Goal: Transaction & Acquisition: Purchase product/service

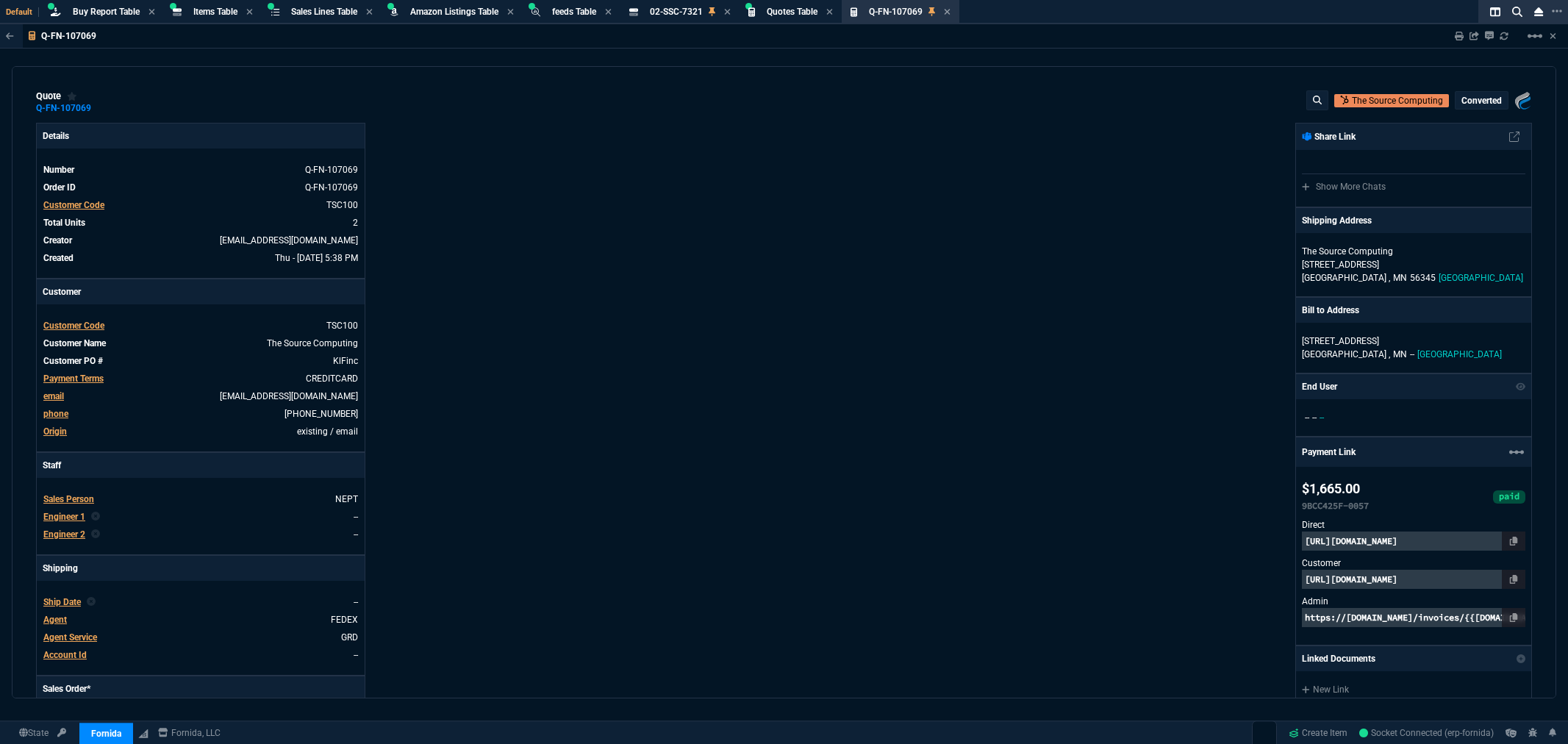
select select "8: NEPT"
click at [78, 13] on span "Buy Report Table" at bounding box center [106, 11] width 67 height 10
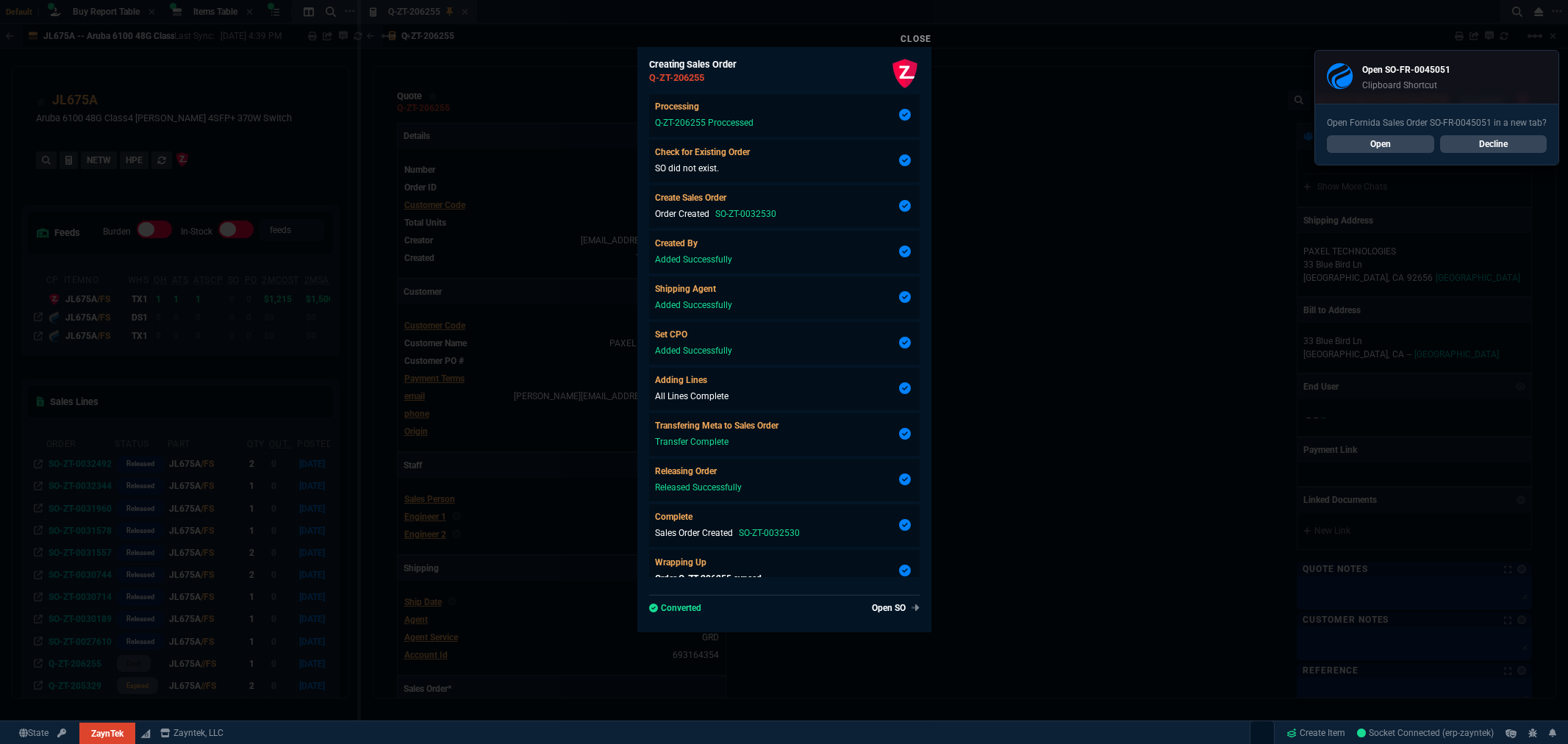
select select "8: NEPT"
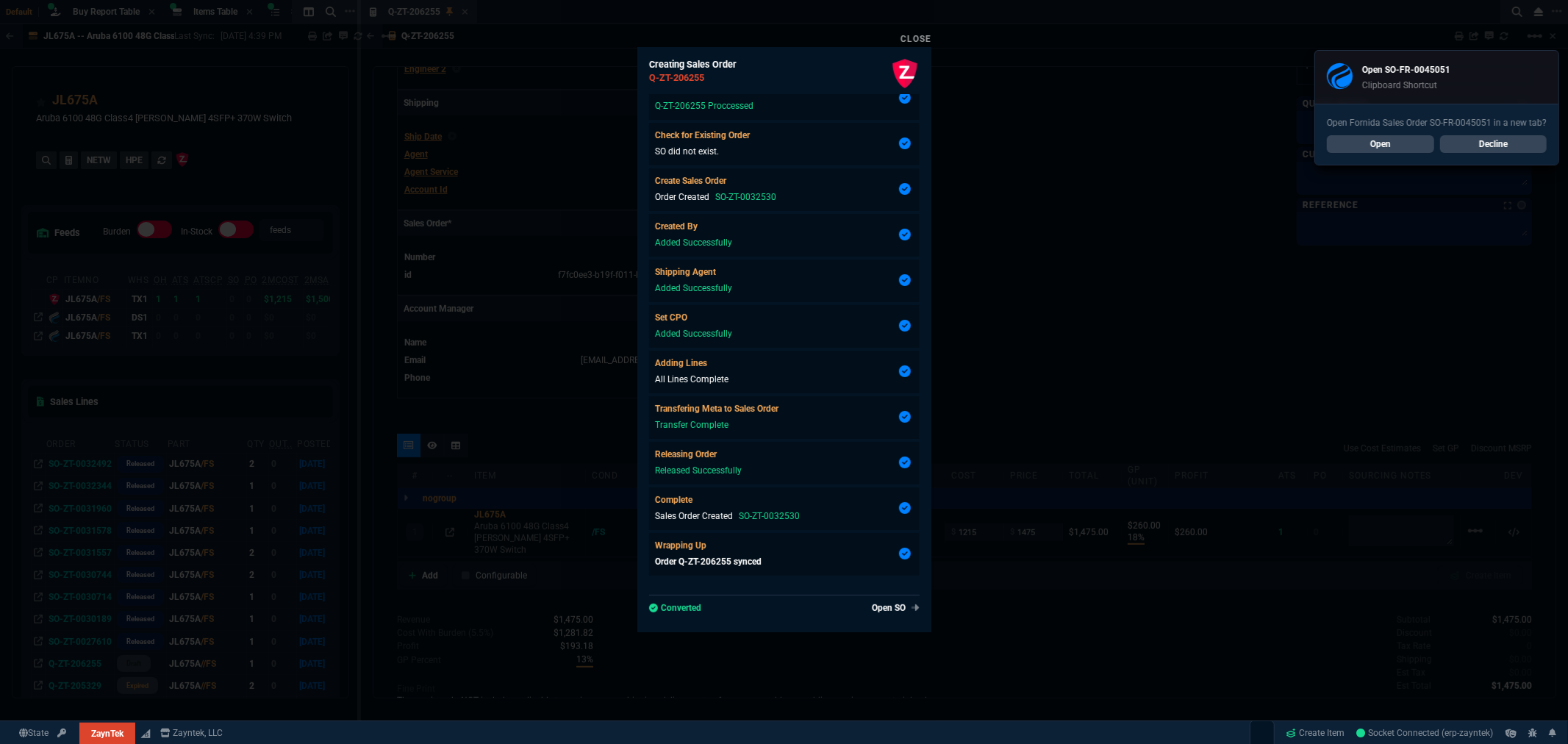
click at [908, 33] on link "Close" at bounding box center [916, 38] width 31 height 10
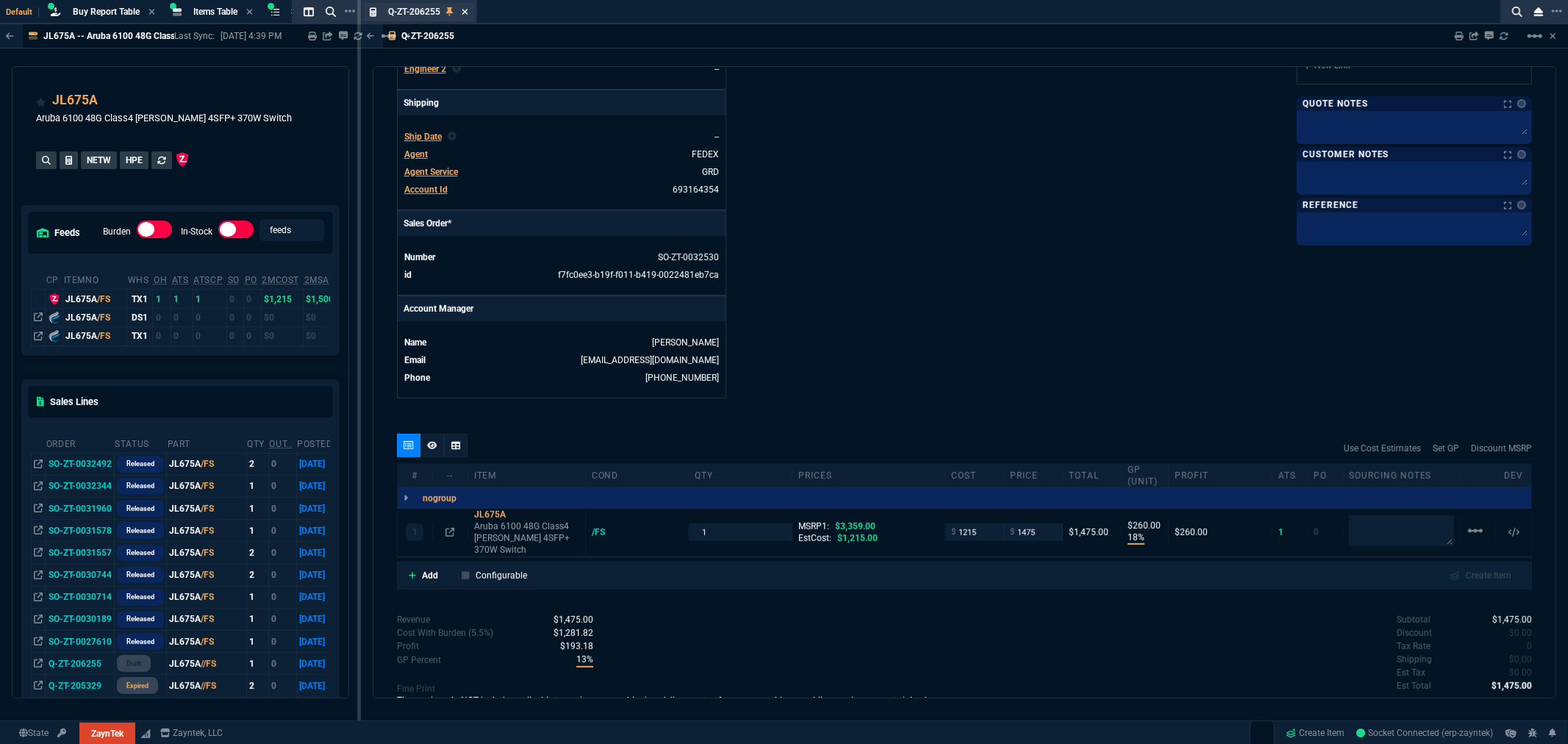
click at [466, 14] on icon at bounding box center [465, 11] width 6 height 9
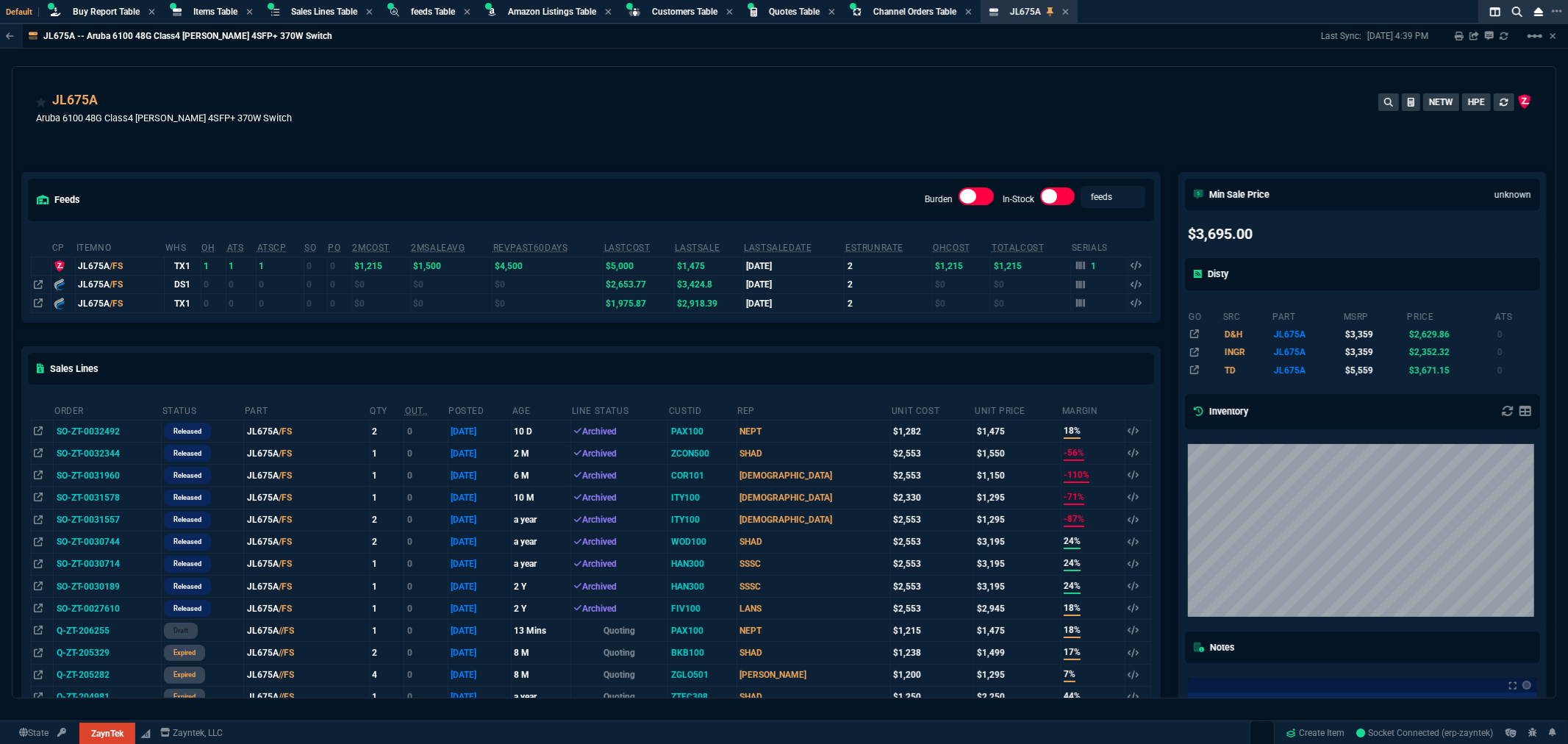
click at [568, 136] on div "JL675A Aruba 6100 48G Class4 PoE 4SFP+ 370W Switch NETW HPE" at bounding box center [784, 116] width 1496 height 52
click at [99, 10] on span "Buy Report Table" at bounding box center [106, 11] width 67 height 10
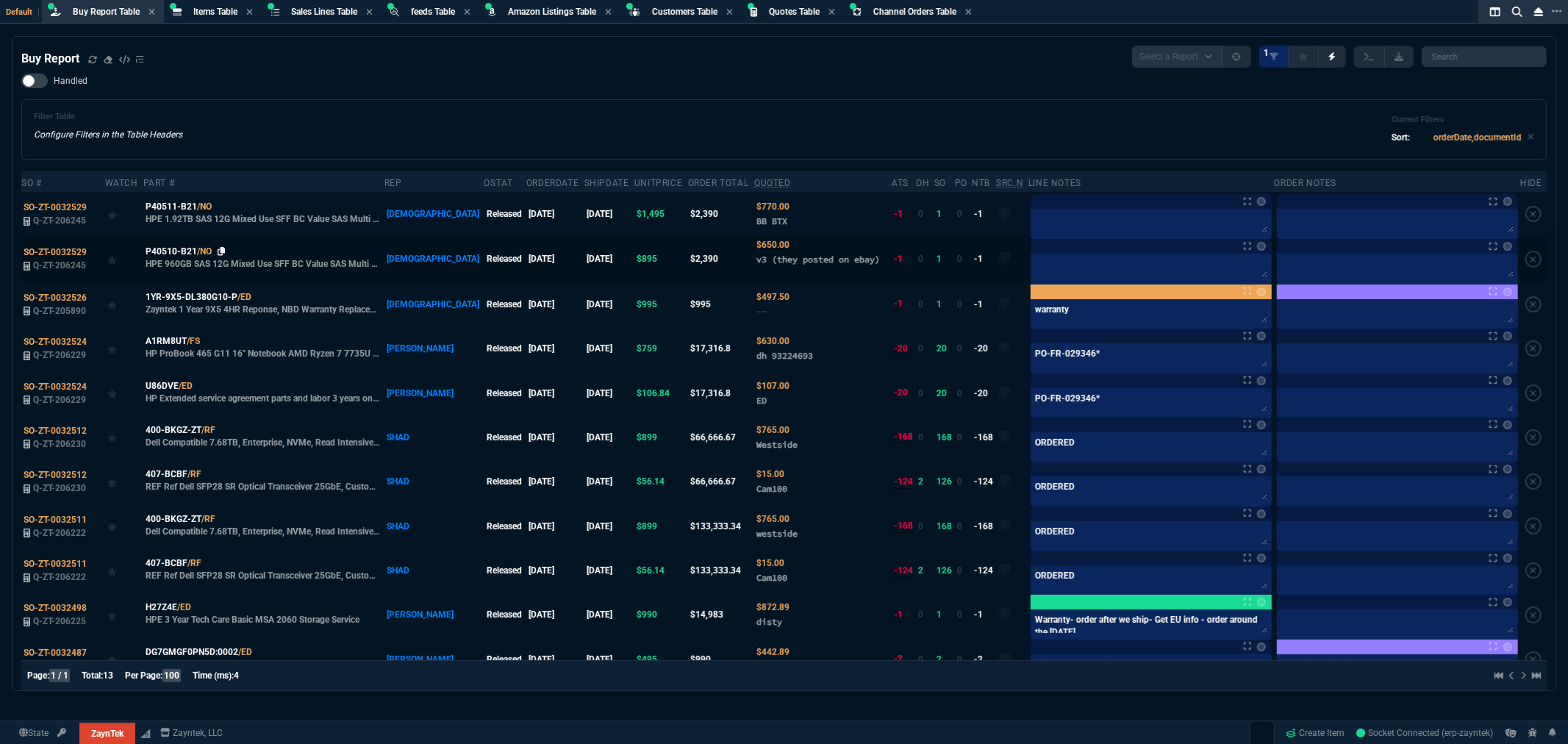
click at [226, 252] on icon at bounding box center [222, 251] width 8 height 9
click at [225, 203] on icon at bounding box center [222, 207] width 8 height 9
click at [174, 201] on span "P40511-B21" at bounding box center [171, 207] width 52 height 14
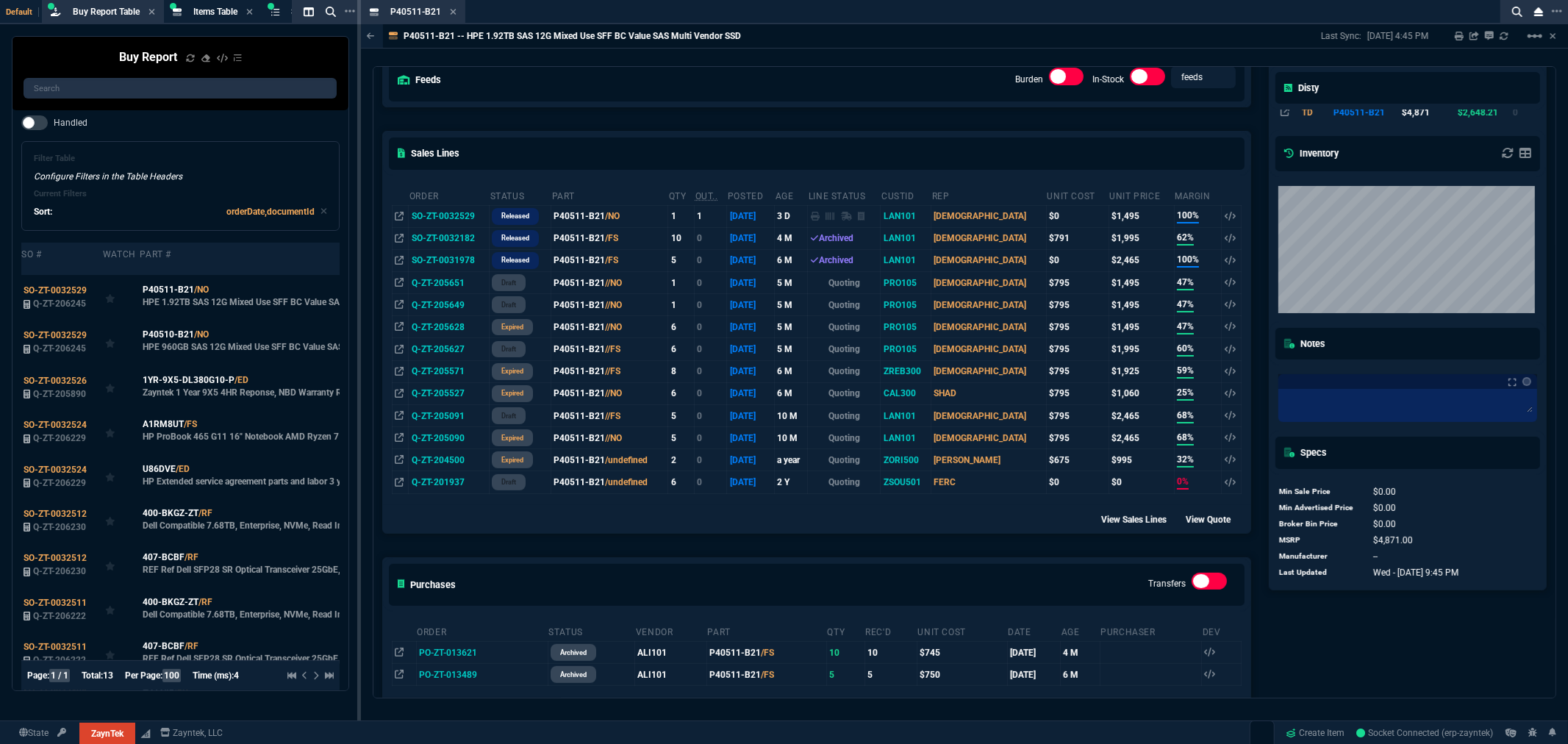
scroll to position [0, 0]
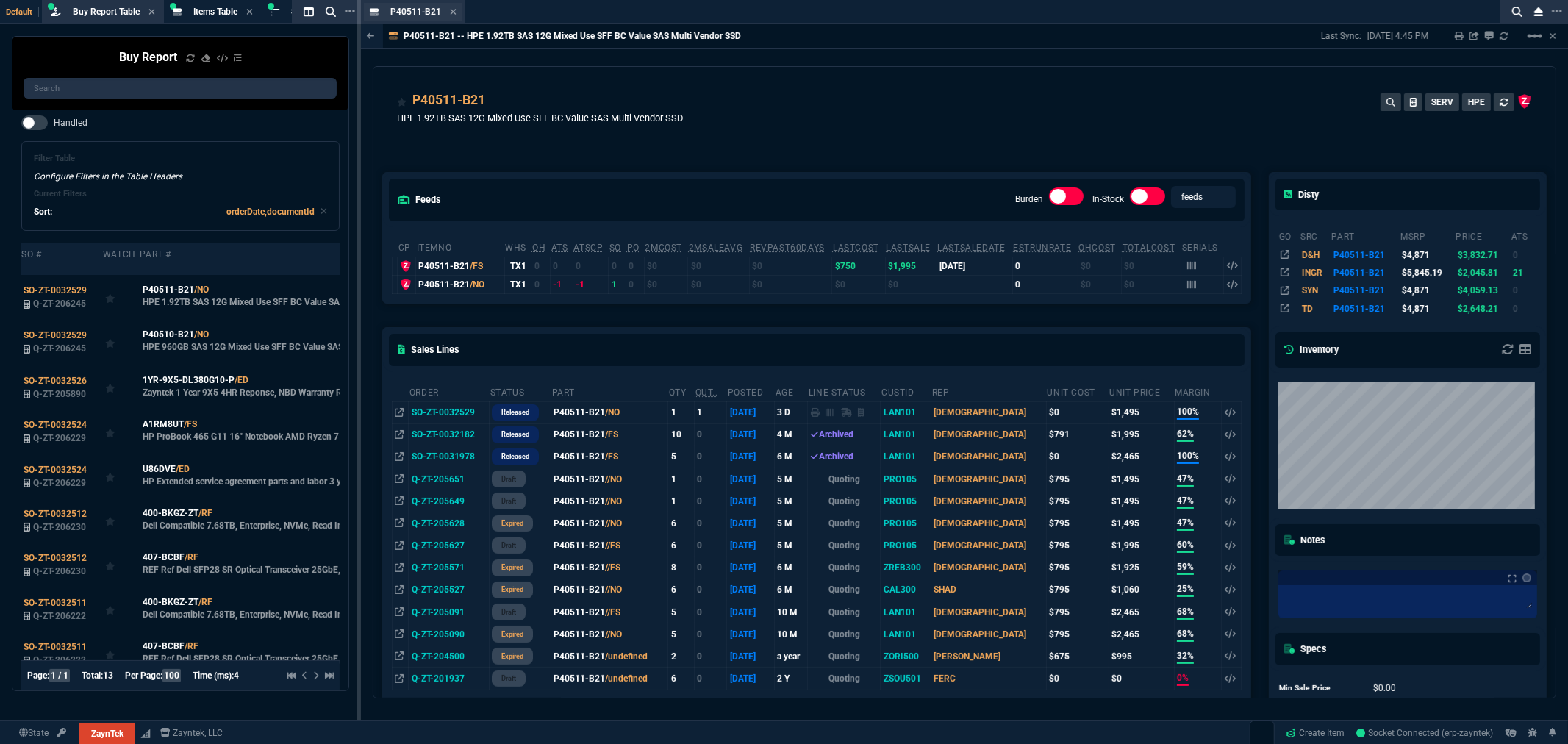
click at [443, 8] on div "P40511-B21 Item" at bounding box center [423, 12] width 66 height 13
click at [447, 8] on div "P40511-B21 Item" at bounding box center [423, 12] width 66 height 13
click at [450, 11] on icon at bounding box center [453, 11] width 6 height 9
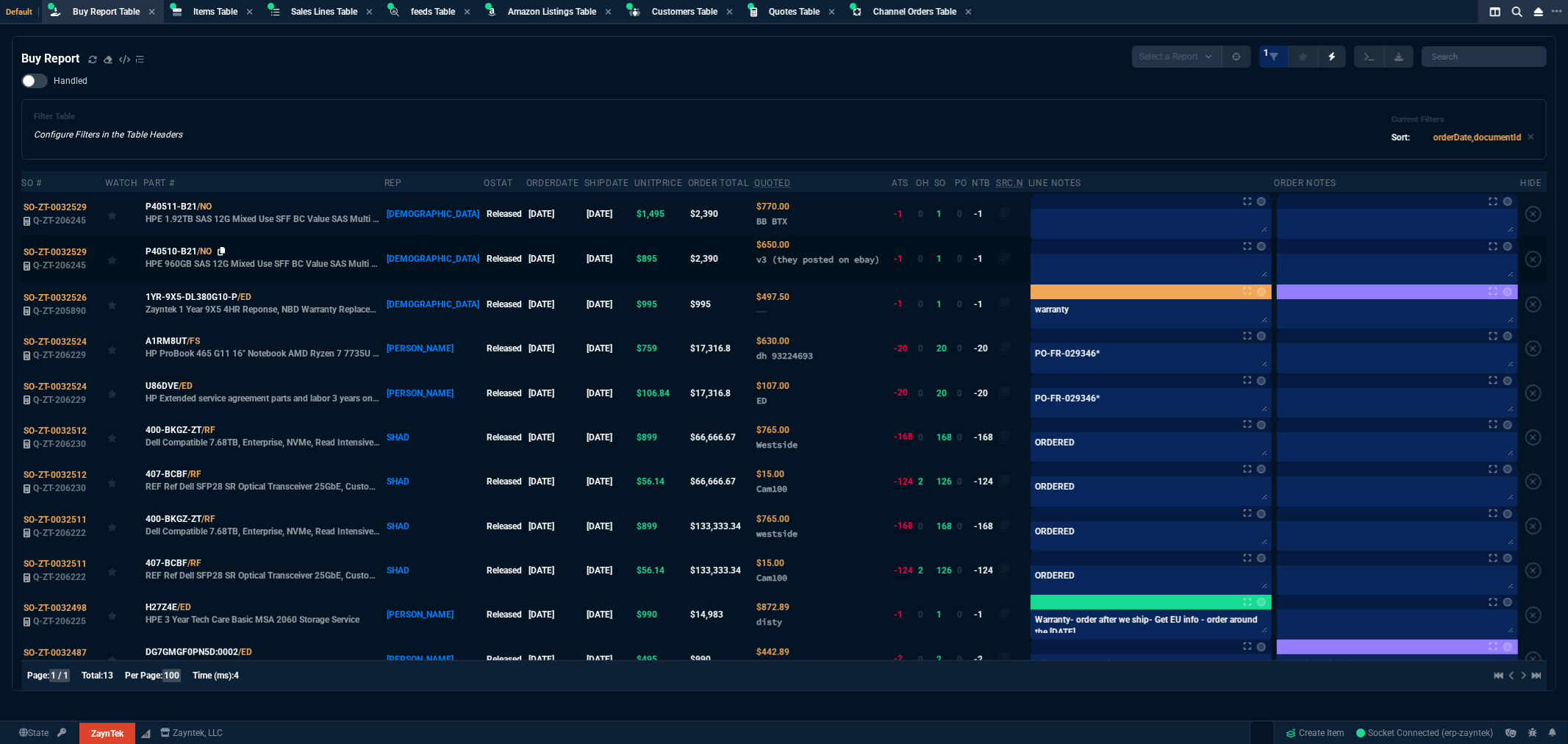
click at [224, 252] on icon at bounding box center [222, 251] width 8 height 9
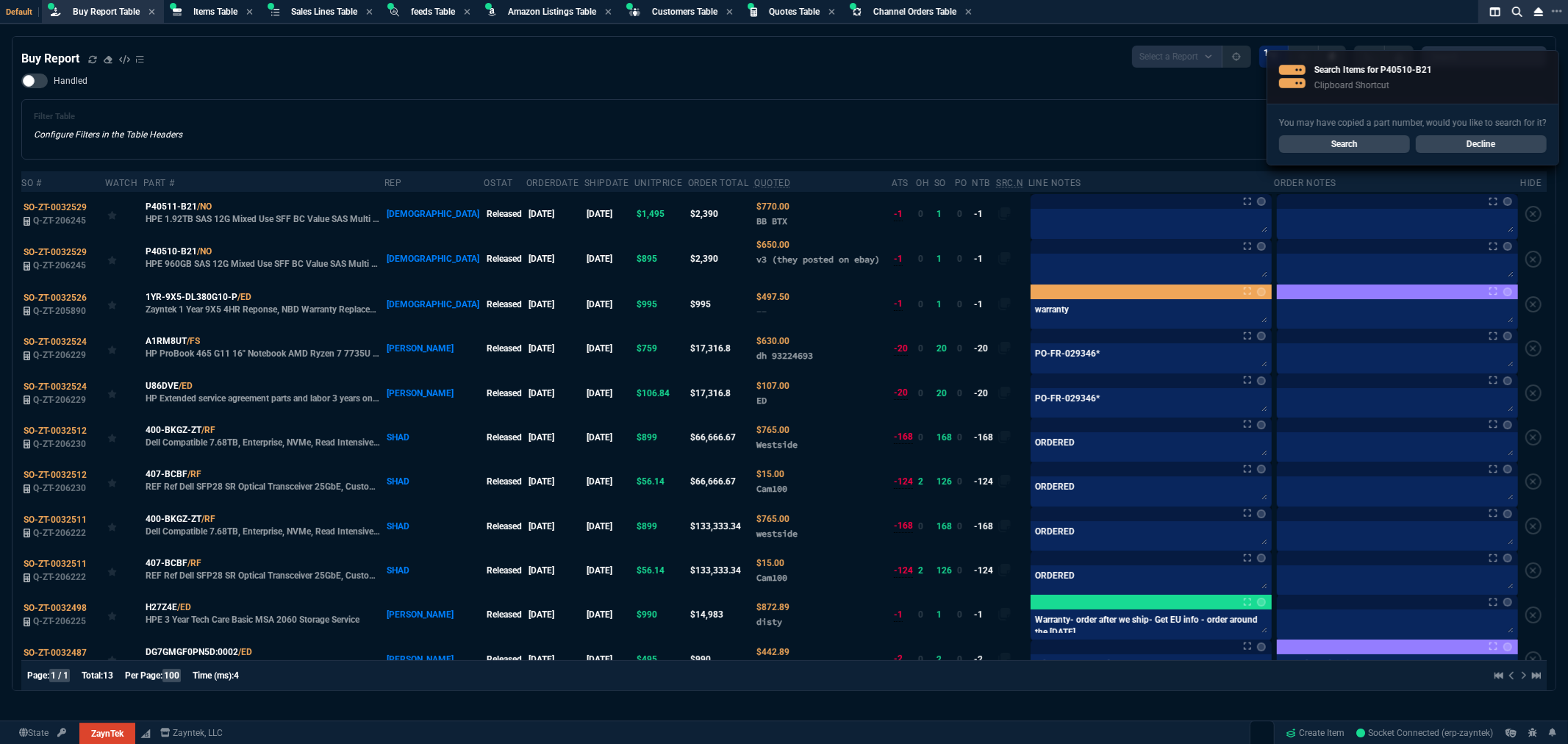
click at [1060, 169] on div "SO # Watch Part # Rep oStat OrderDate shipDate unitPrice Order Total Quoted ATS…" at bounding box center [784, 441] width 1526 height 552
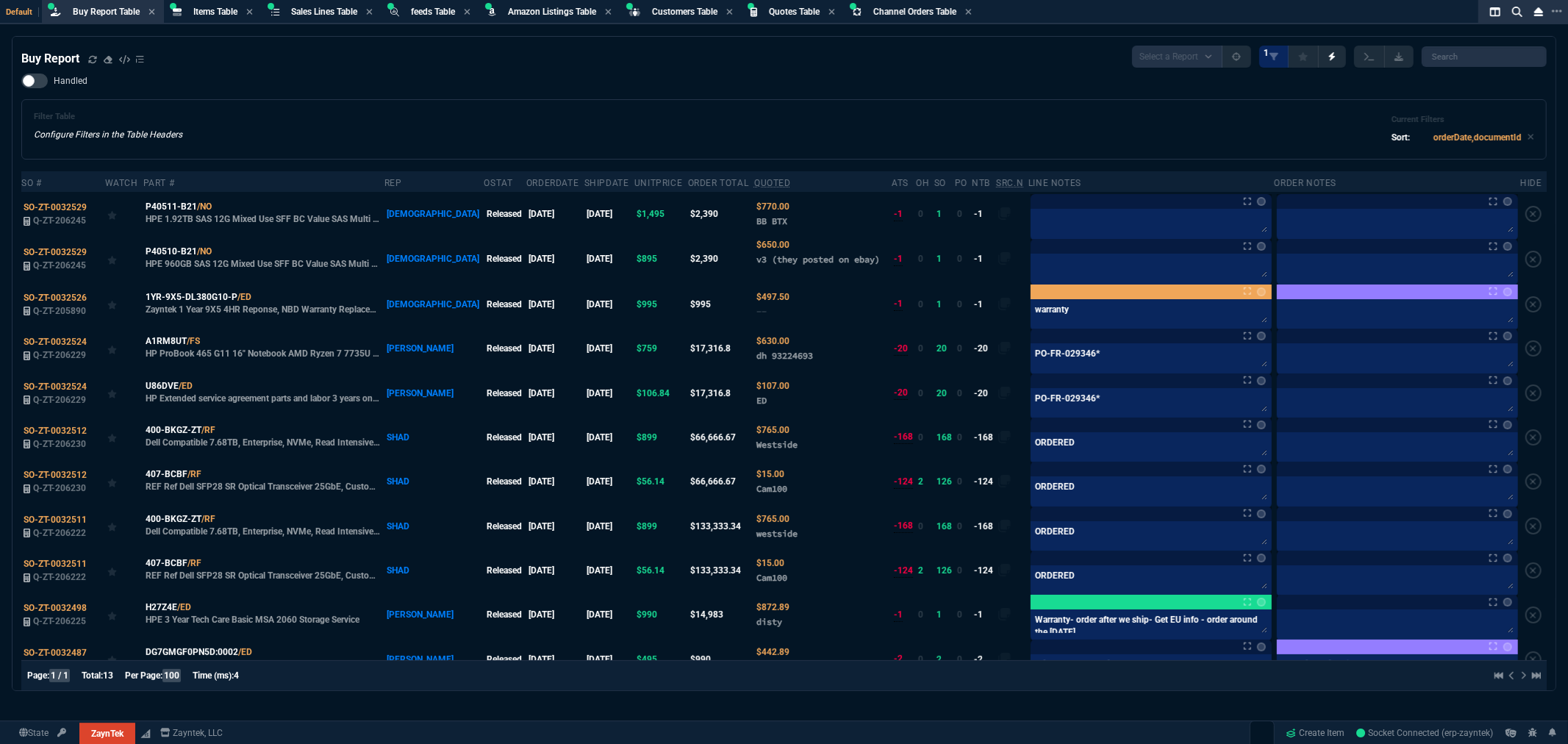
click at [522, 120] on div "Filter Table Configure Filters in the Table Headers Current Filters Sort: order…" at bounding box center [783, 129] width 1500 height 35
click at [116, 11] on span "Buy Report Table" at bounding box center [106, 11] width 67 height 10
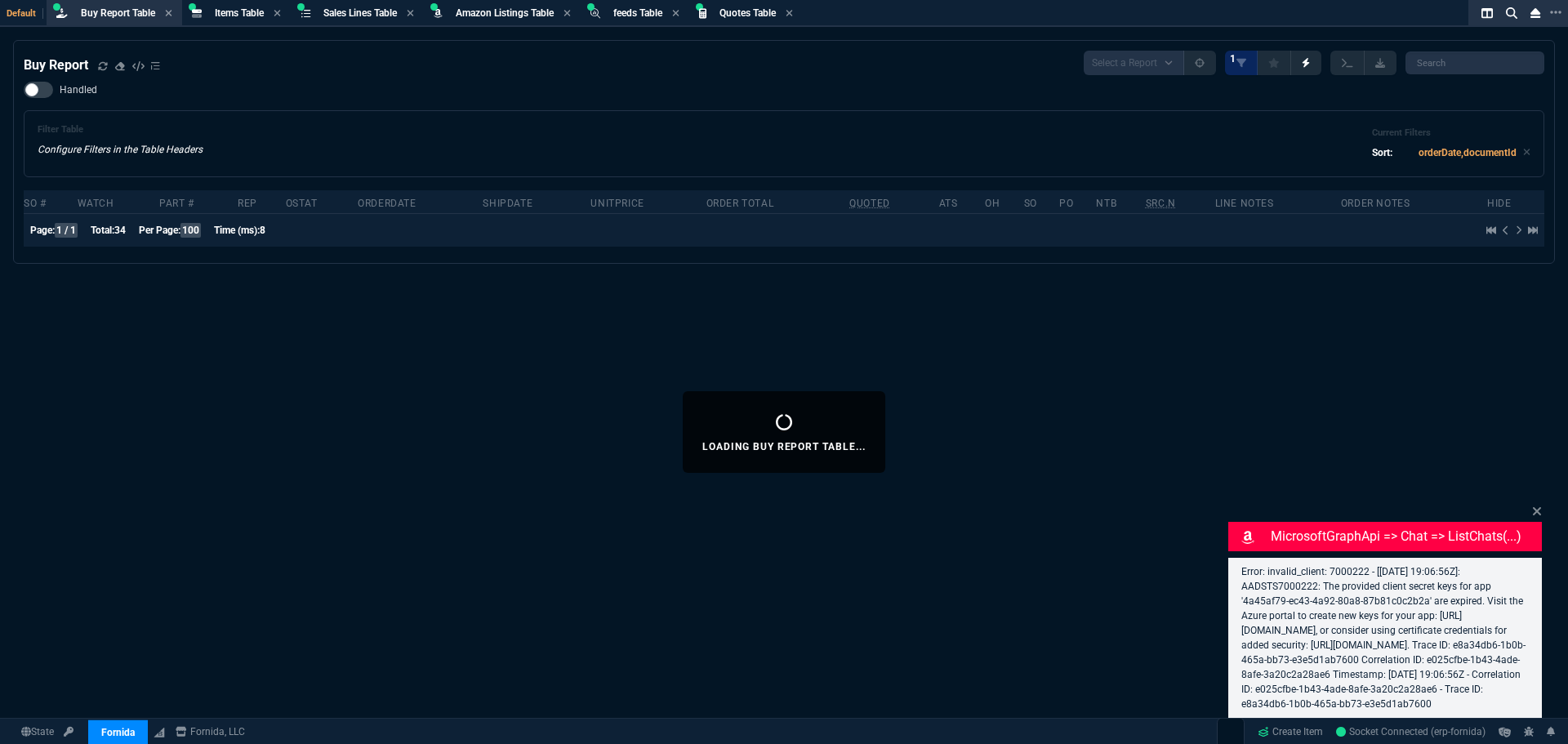
select select "8: NEPT"
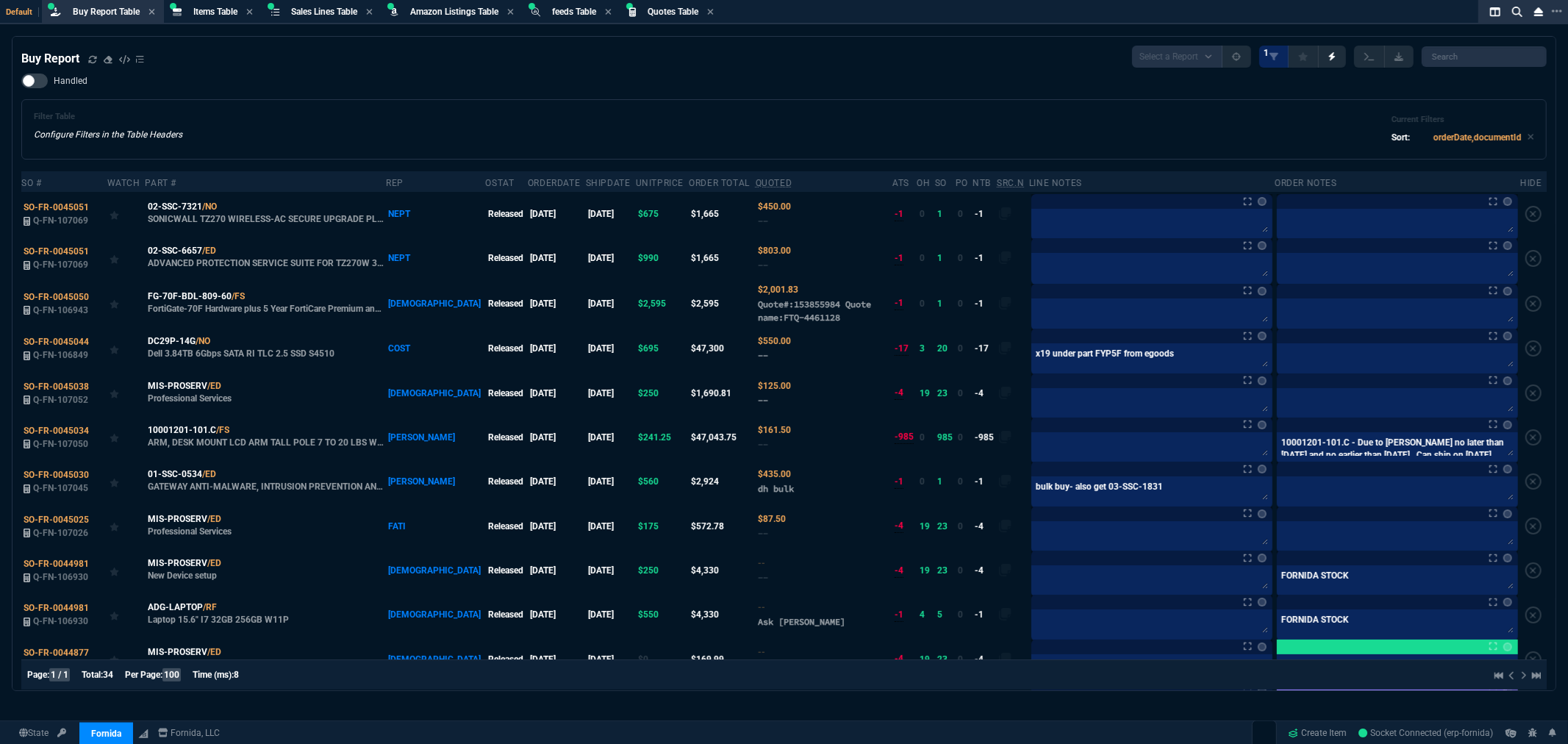
click at [281, 104] on div "Filter Table Configure Filters in the Table Headers Current Filters Sort: order…" at bounding box center [784, 129] width 1526 height 61
click at [92, 55] on icon at bounding box center [93, 58] width 8 height 7
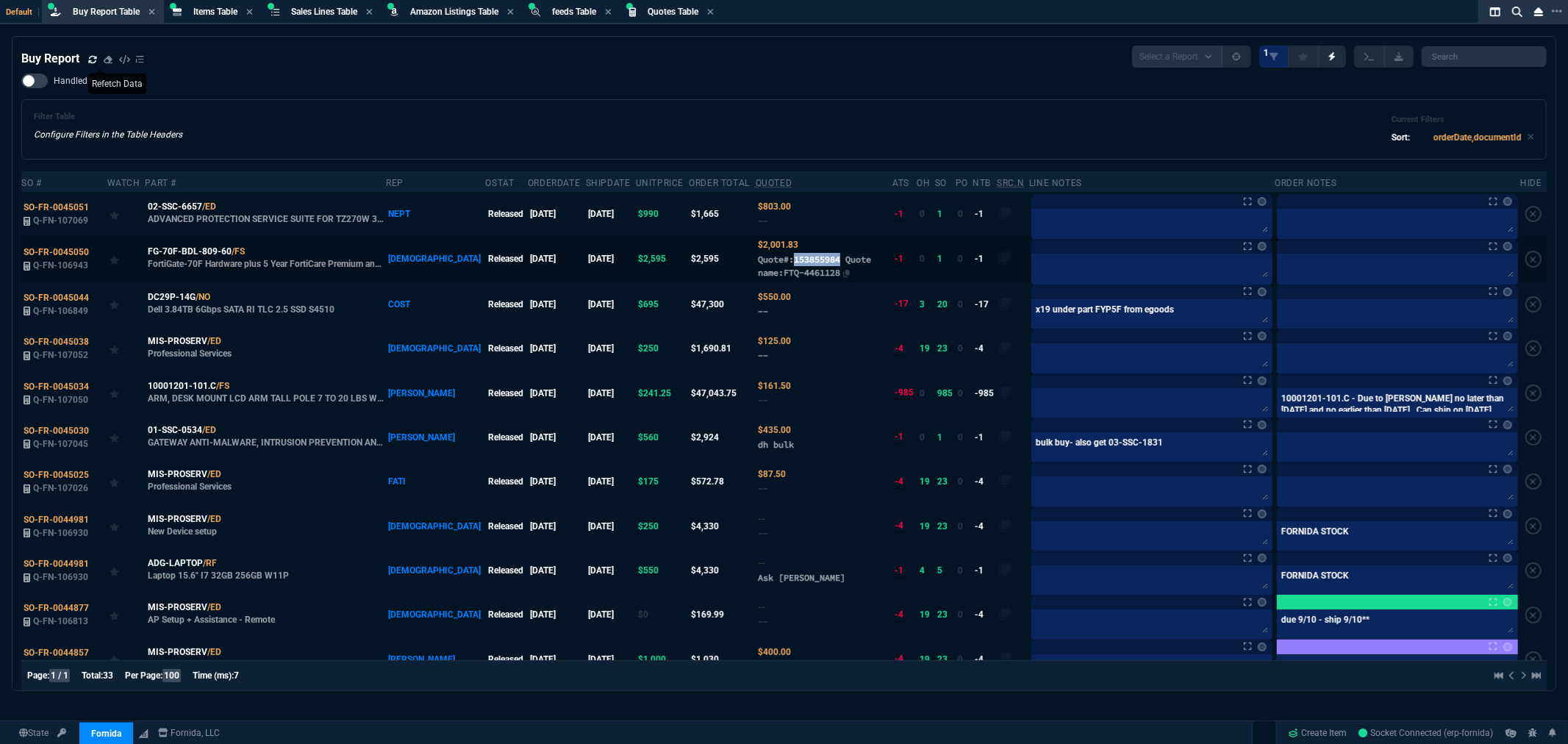
drag, startPoint x: 800, startPoint y: 256, endPoint x: 754, endPoint y: 259, distance: 46.1
click at [758, 259] on span "Quote#:153855984 Quote name:FTQ-4461128" at bounding box center [814, 266] width 113 height 24
copy span "153855984"
click at [254, 247] on icon at bounding box center [254, 251] width 8 height 9
copy span "153855984"
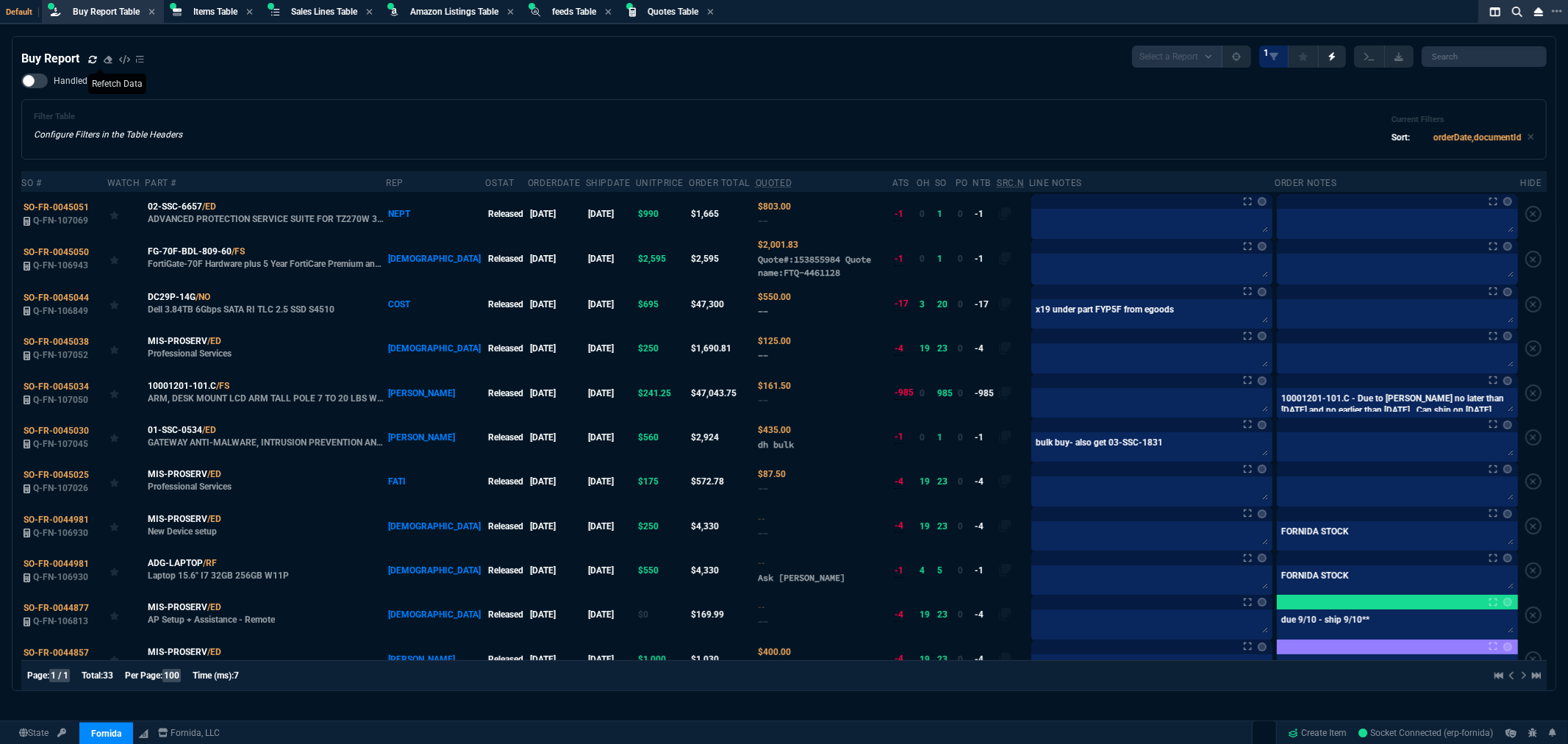
click at [96, 59] on icon at bounding box center [93, 59] width 9 height 9
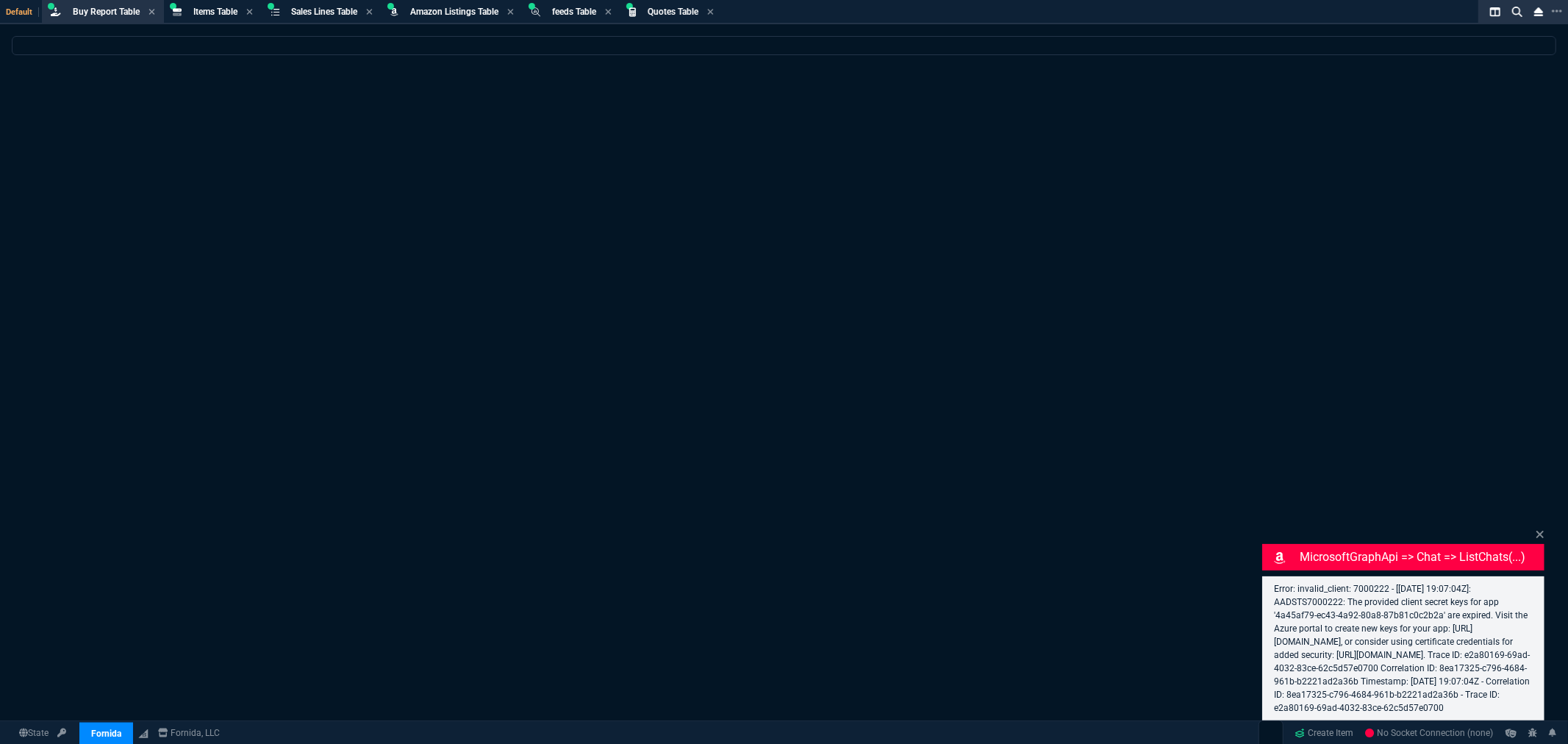
select select "8: NEPT"
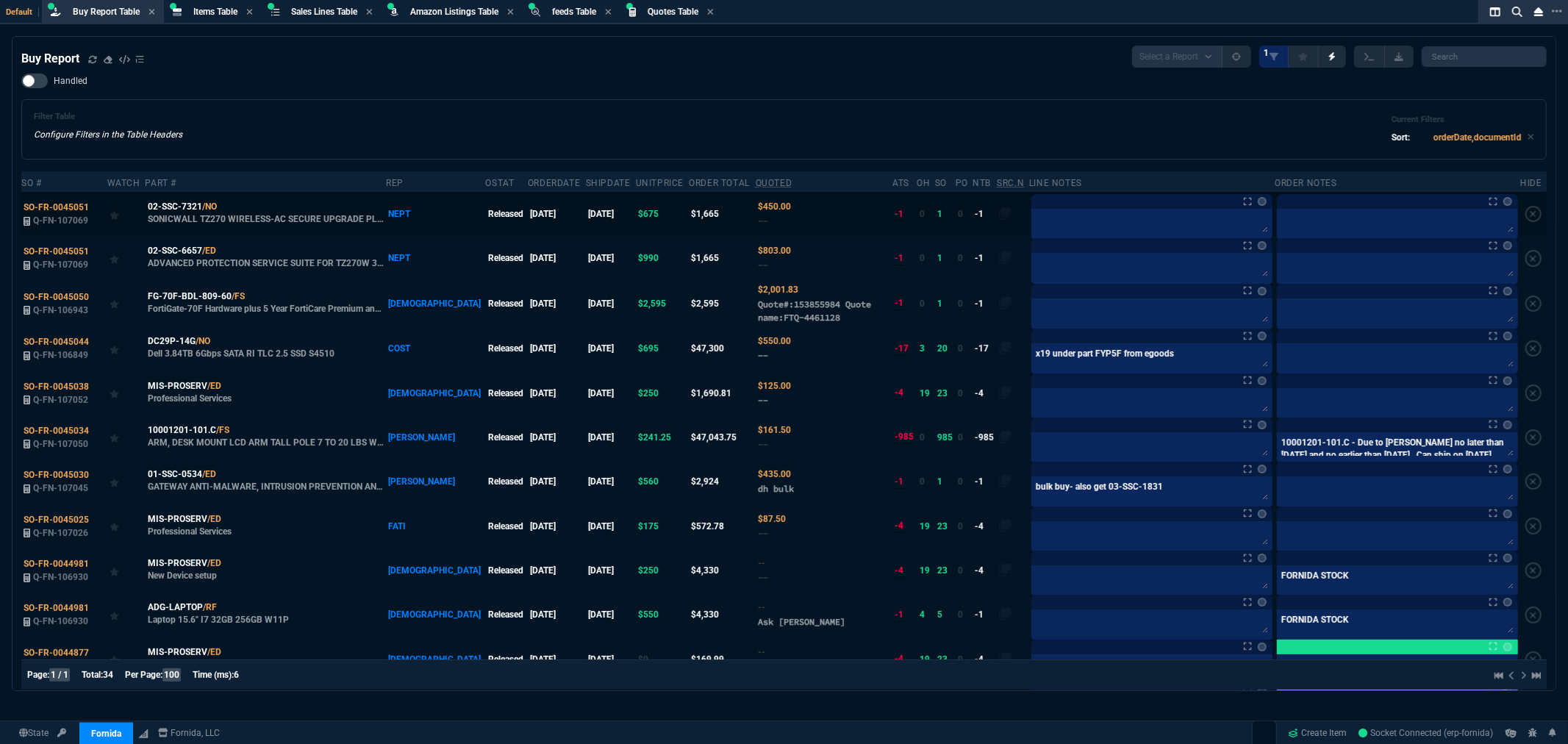
drag, startPoint x: 991, startPoint y: 69, endPoint x: 1112, endPoint y: 213, distance: 188.1
click at [991, 69] on div "Buy Report Select a Report Not Purchased 1 Handled Filter Table Configure Filte…" at bounding box center [784, 403] width 1526 height 716
click at [864, 127] on div "Filter Table Configure Filters in the Table Headers Current Filters Sort: order…" at bounding box center [783, 129] width 1500 height 35
drag, startPoint x: 74, startPoint y: 203, endPoint x: 62, endPoint y: 206, distance: 12.4
click at [62, 206] on span "SO-FR-0045051" at bounding box center [56, 207] width 65 height 10
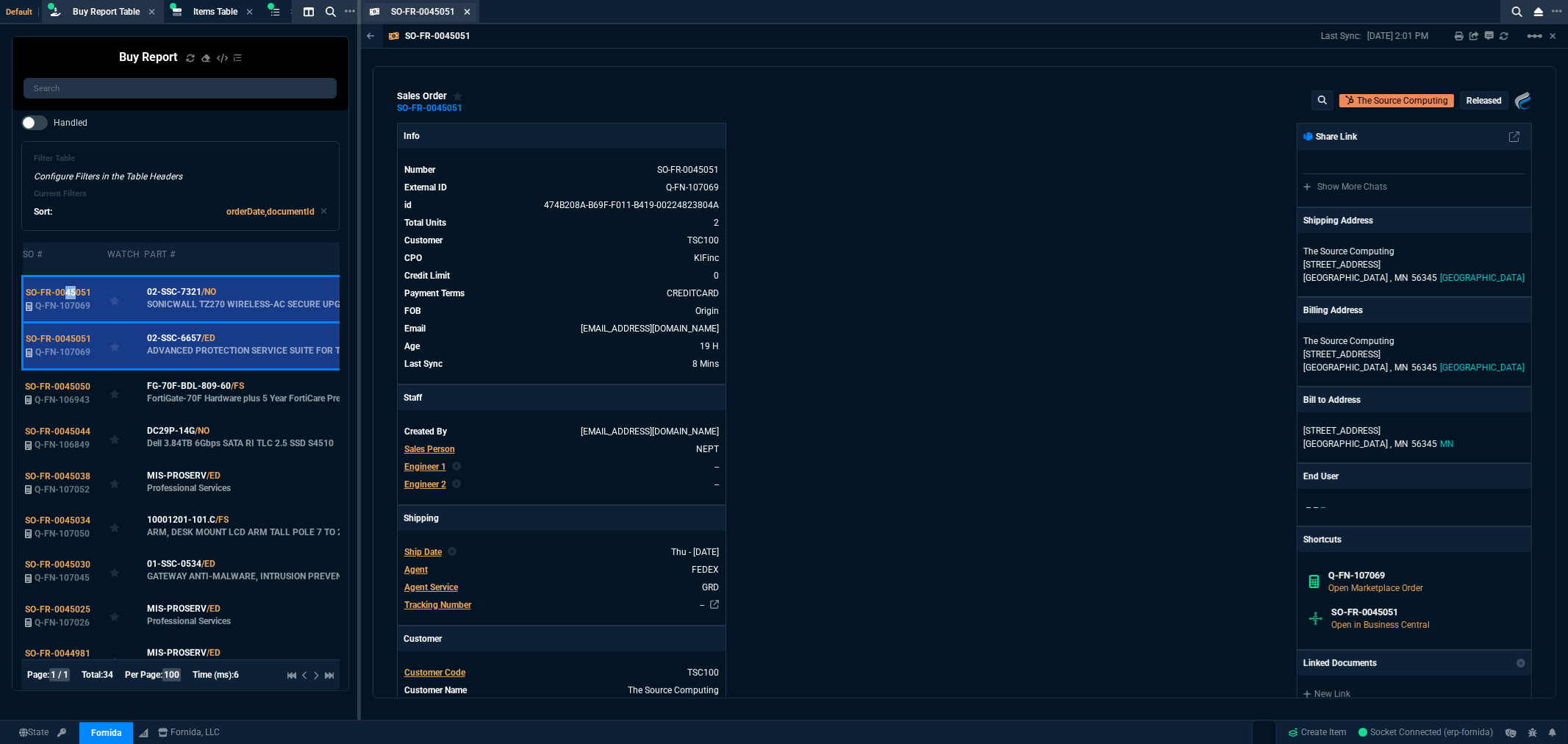
click at [468, 10] on icon at bounding box center [467, 11] width 6 height 9
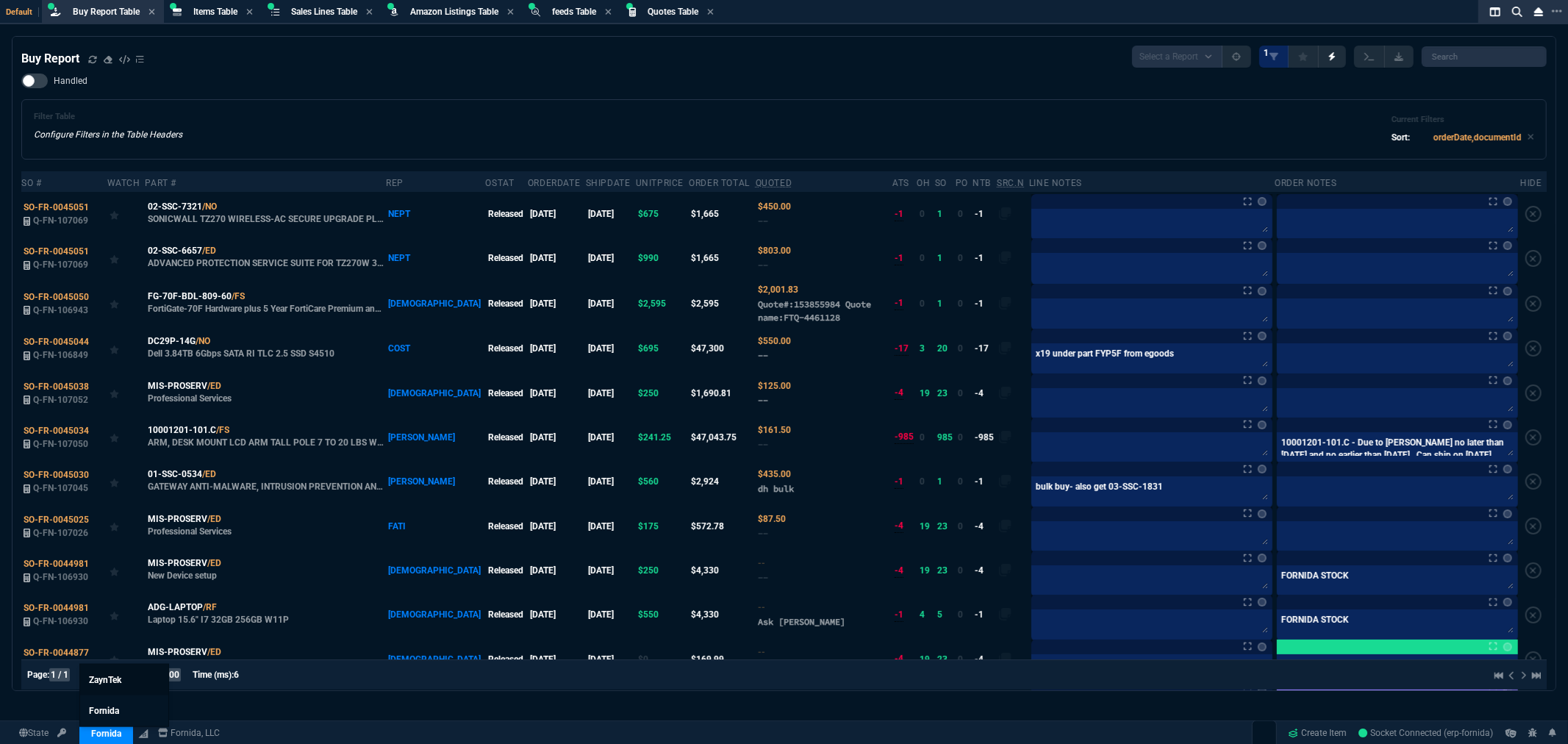
click at [96, 669] on link "ZaynTek" at bounding box center [124, 679] width 89 height 31
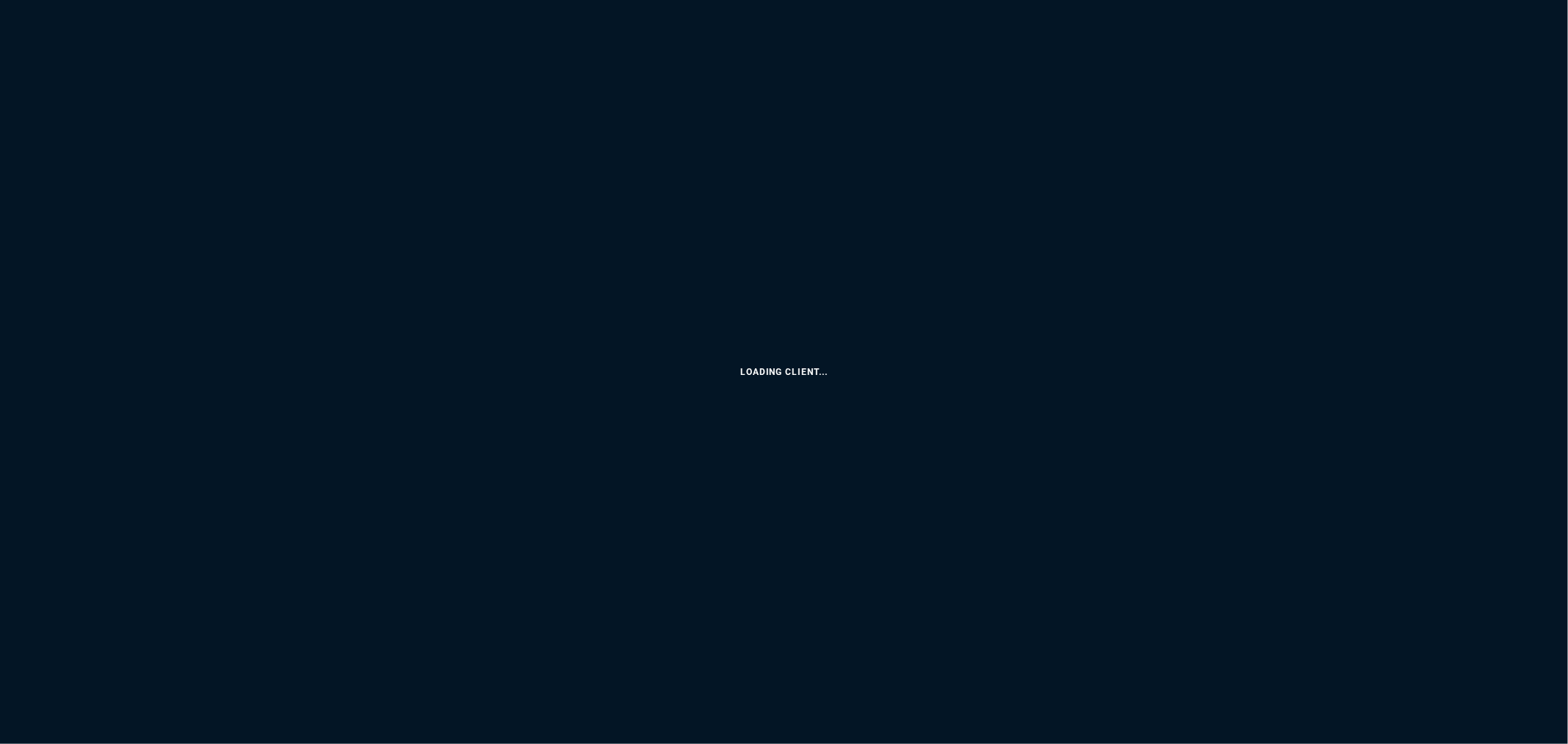
select select "8: NEPT"
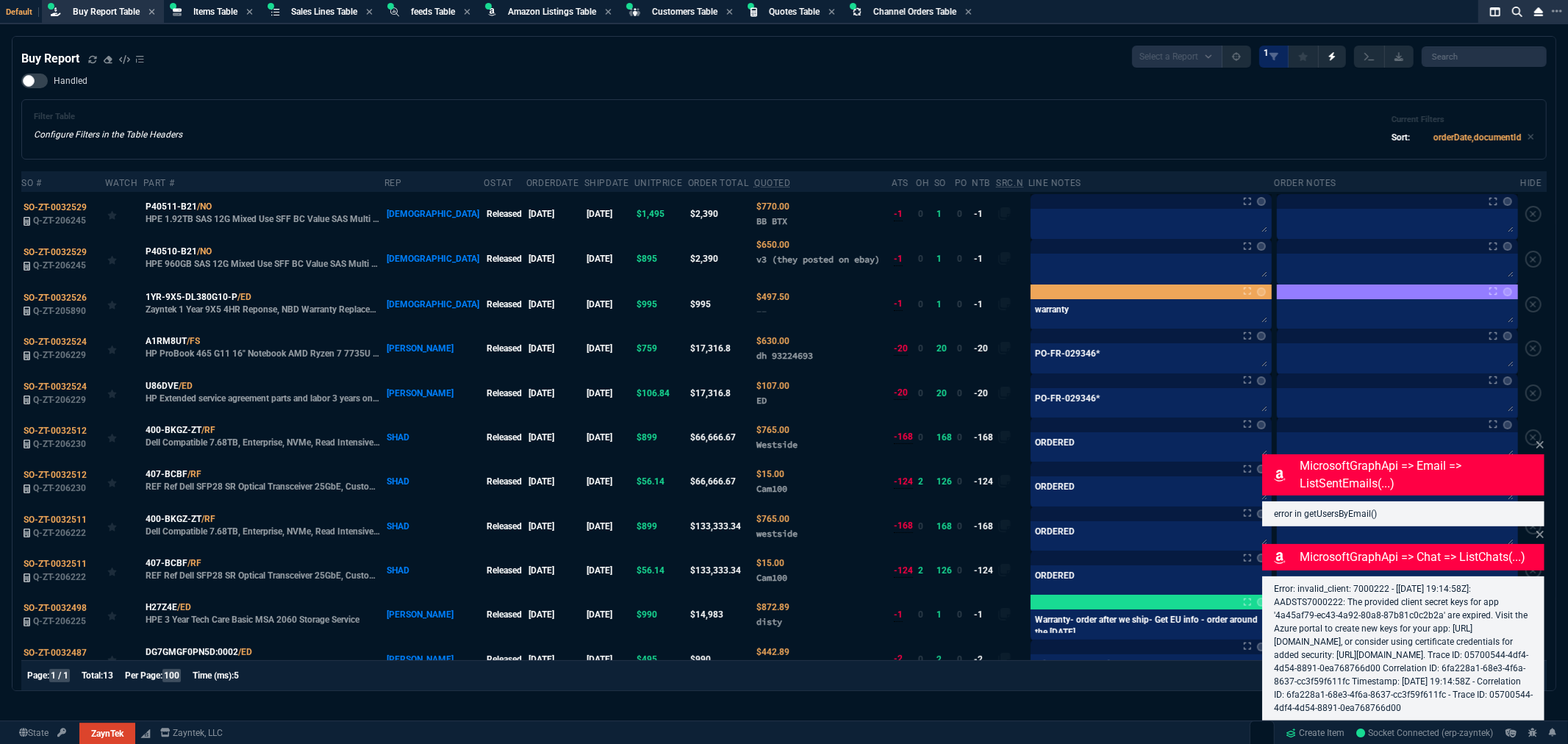
click at [372, 101] on div "Filter Table Configure Filters in the Table Headers Current Filters Sort: order…" at bounding box center [784, 129] width 1526 height 61
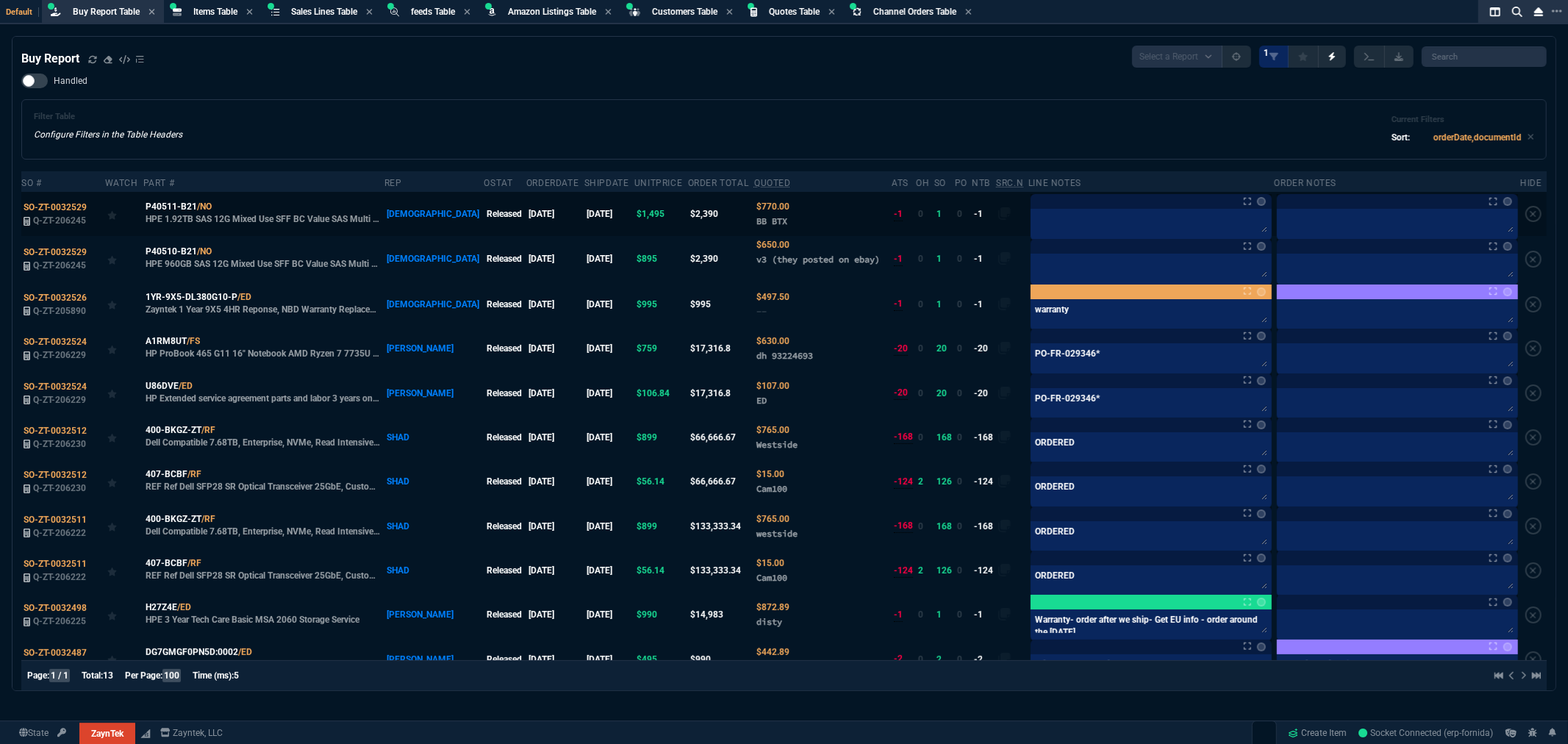
scroll to position [41, 0]
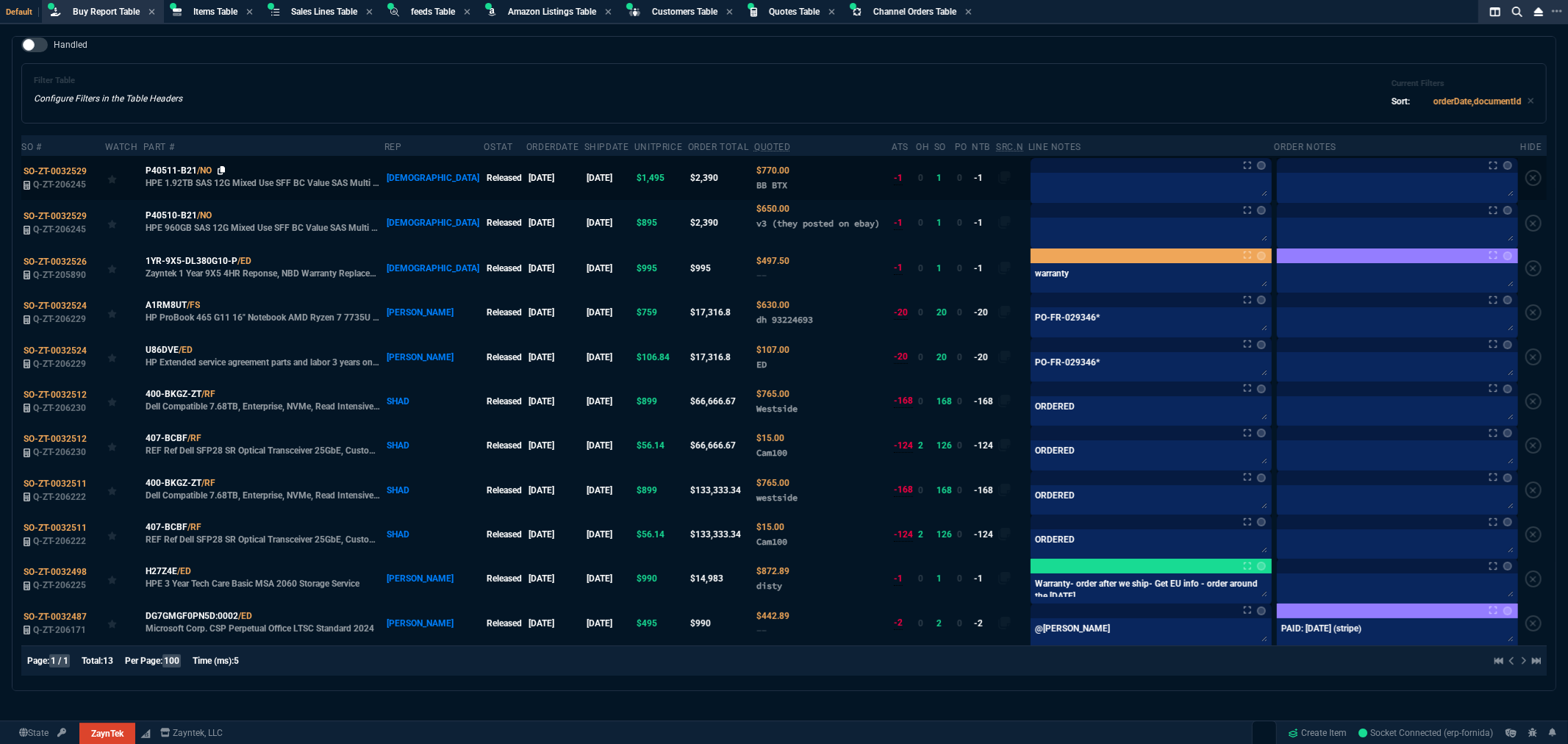
click at [226, 166] on icon at bounding box center [222, 170] width 8 height 9
click at [226, 211] on icon at bounding box center [222, 215] width 8 height 9
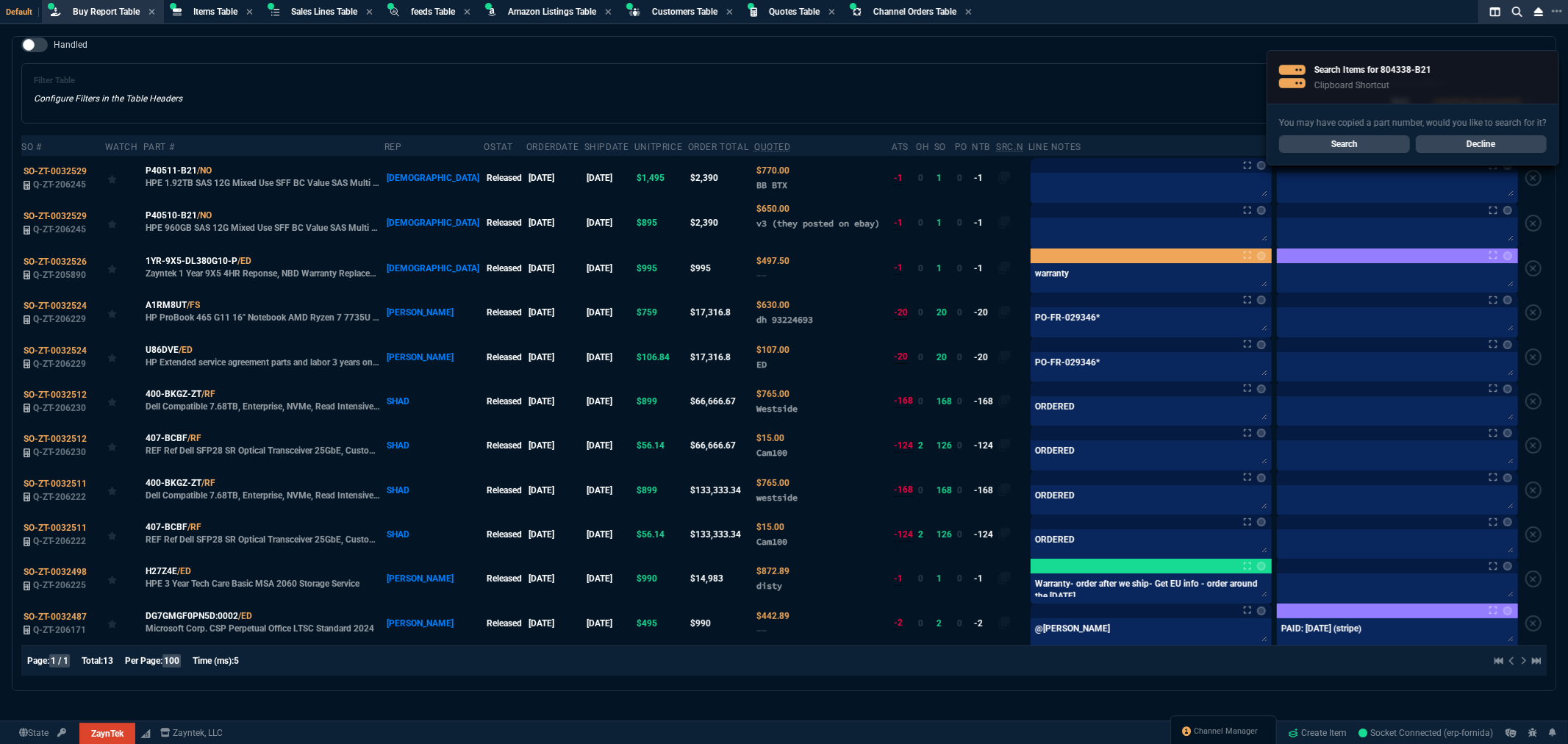
click at [200, 52] on div "Handled Filter Table Configure Filters in the Table Headers Current Filters Sor…" at bounding box center [784, 81] width 1526 height 86
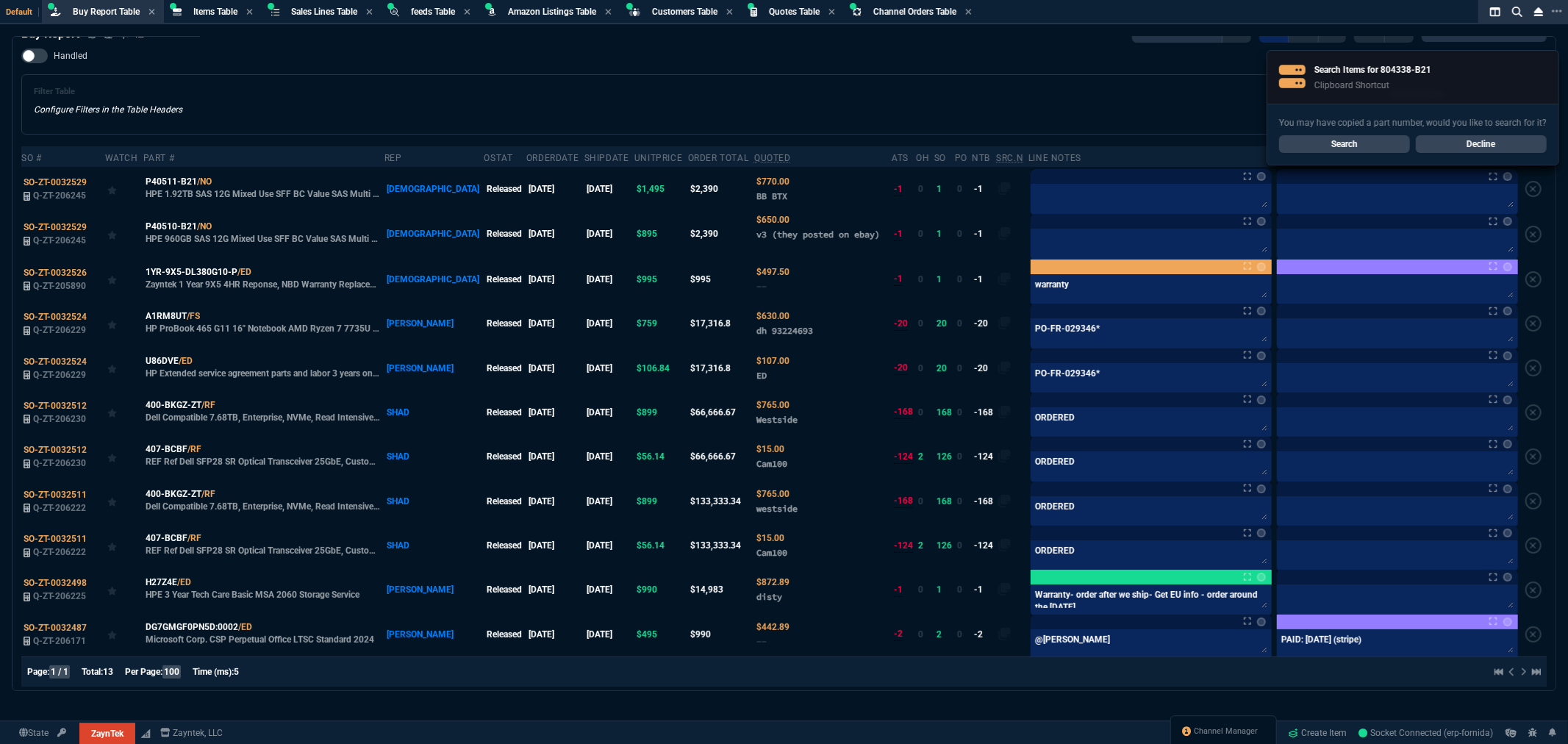
scroll to position [0, 0]
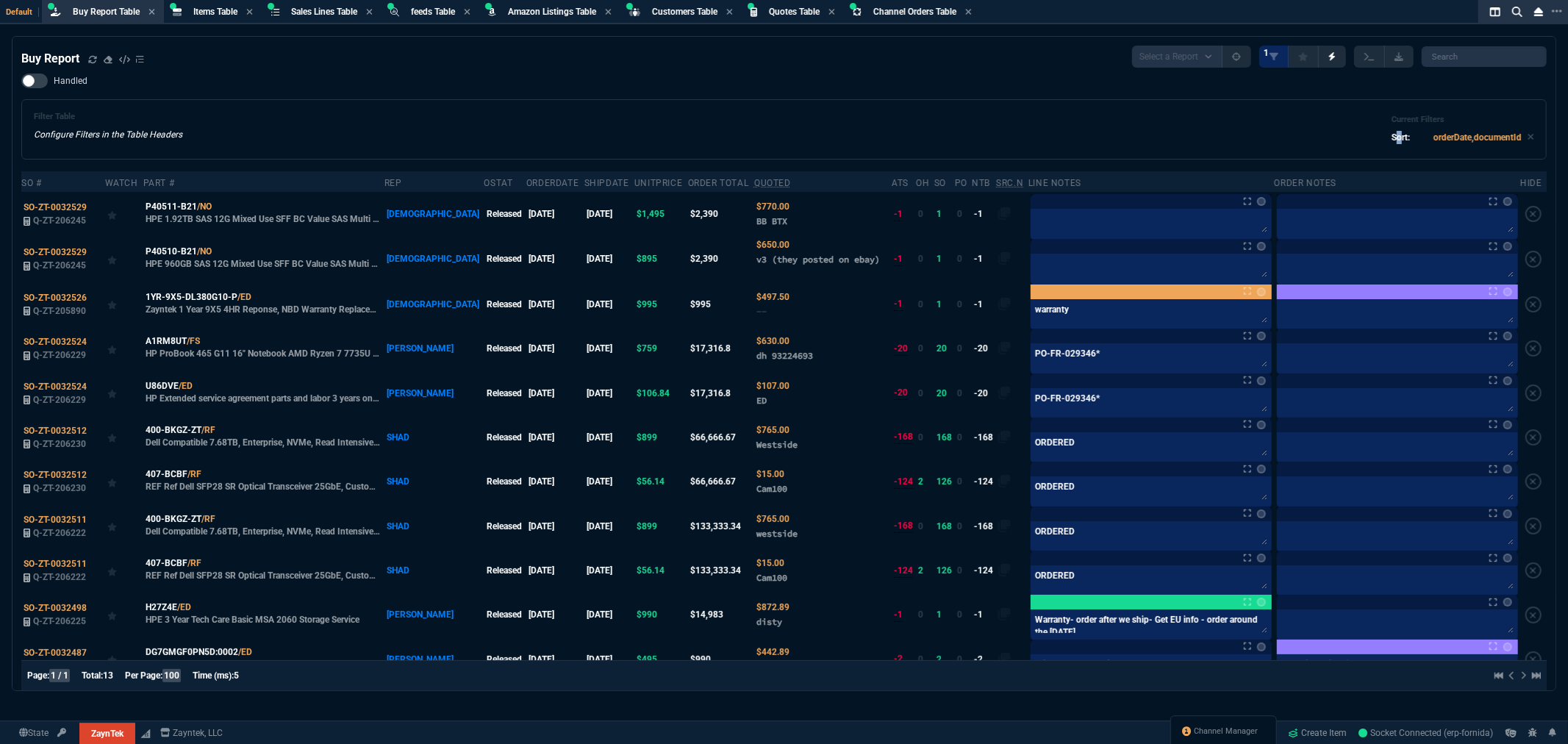
click at [1390, 144] on div "Filter Table Configure Filters in the Table Headers Current Filters Sort: order…" at bounding box center [783, 129] width 1500 height 35
click at [200, 5] on div "Items Table Item" at bounding box center [212, 12] width 92 height 18
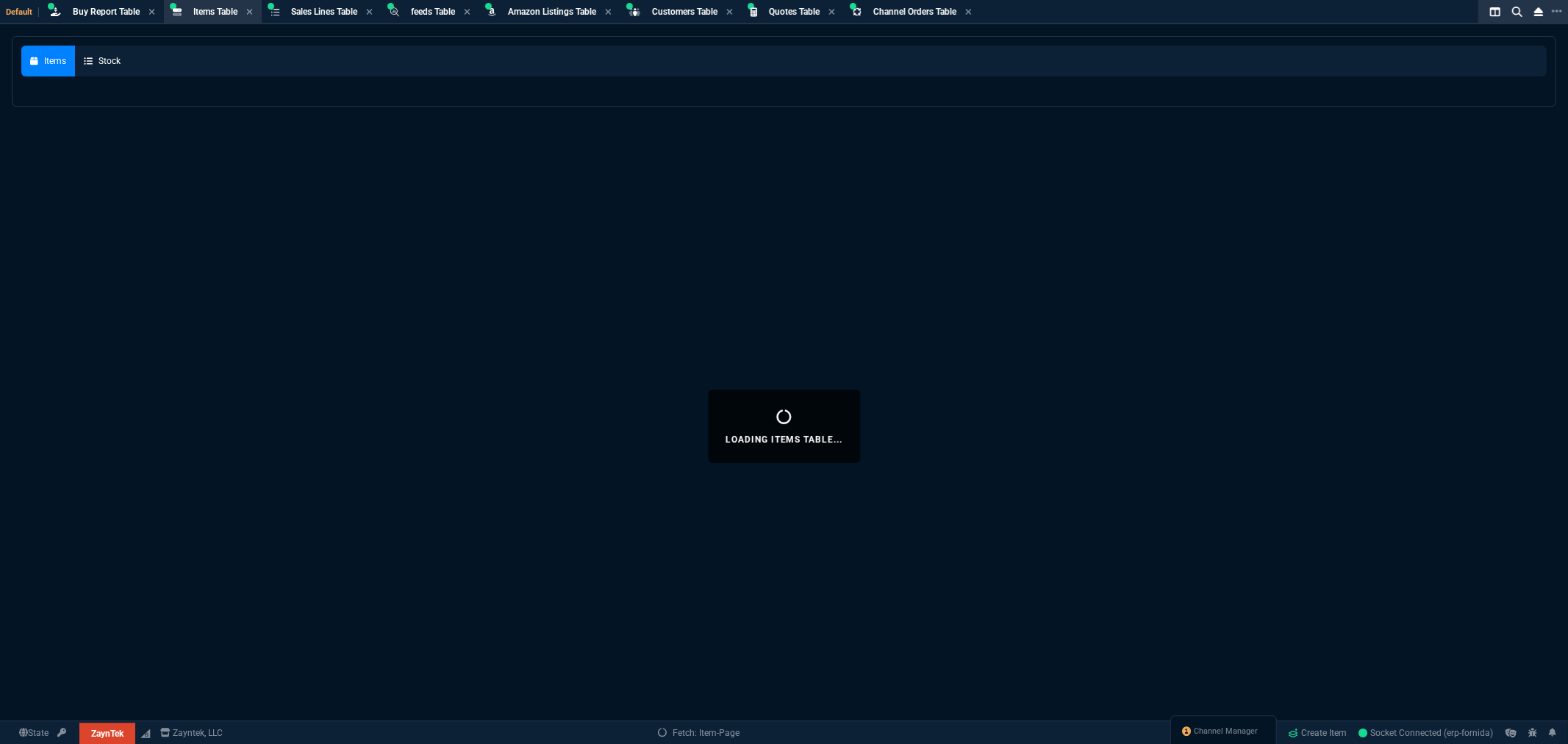
select select
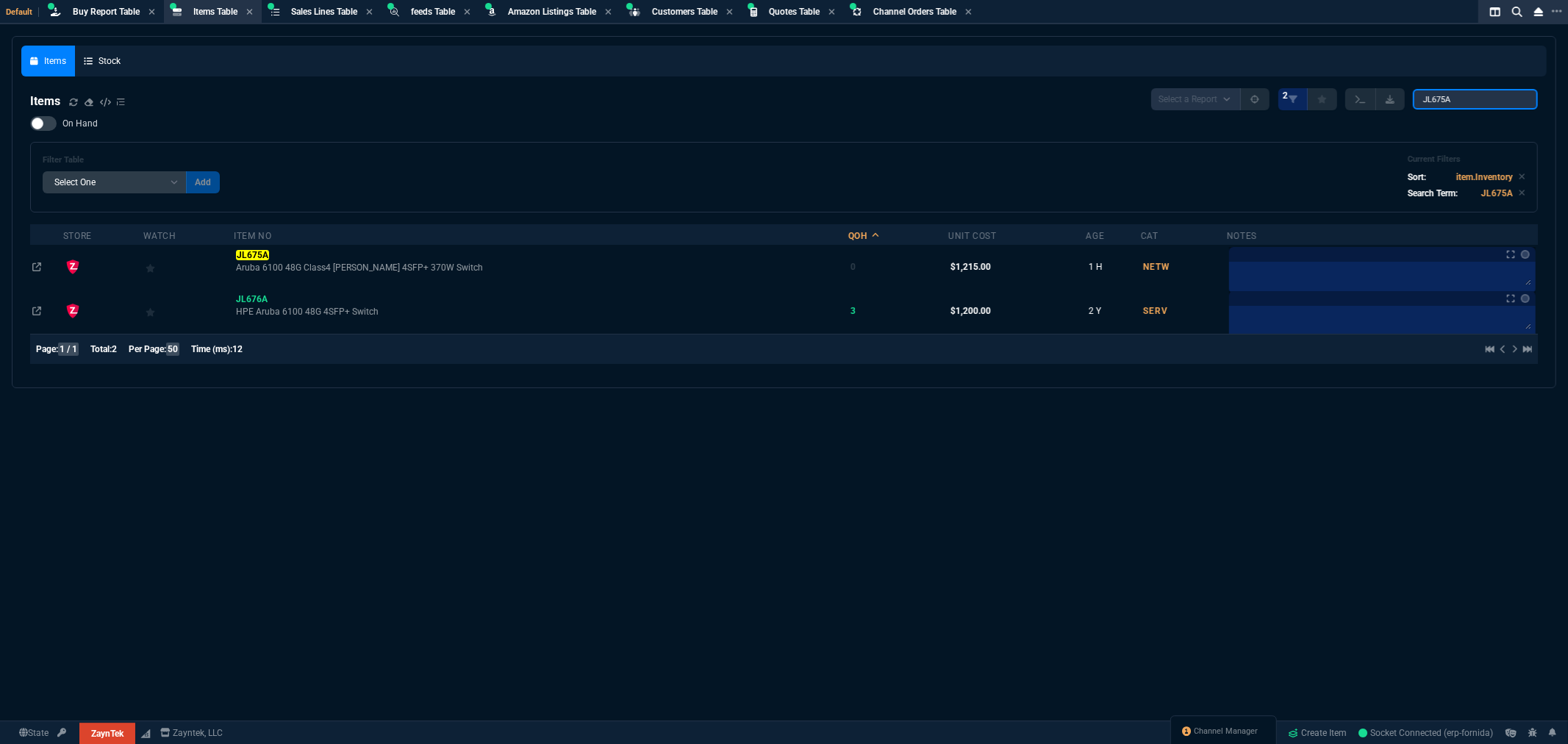
drag, startPoint x: 1474, startPoint y: 98, endPoint x: 1349, endPoint y: 100, distance: 125.0
click at [1355, 100] on div "Select a Report NEW QUERY 2 JL675A" at bounding box center [1345, 100] width 387 height 22
paste input "804338-B21"
type input "804338-B21"
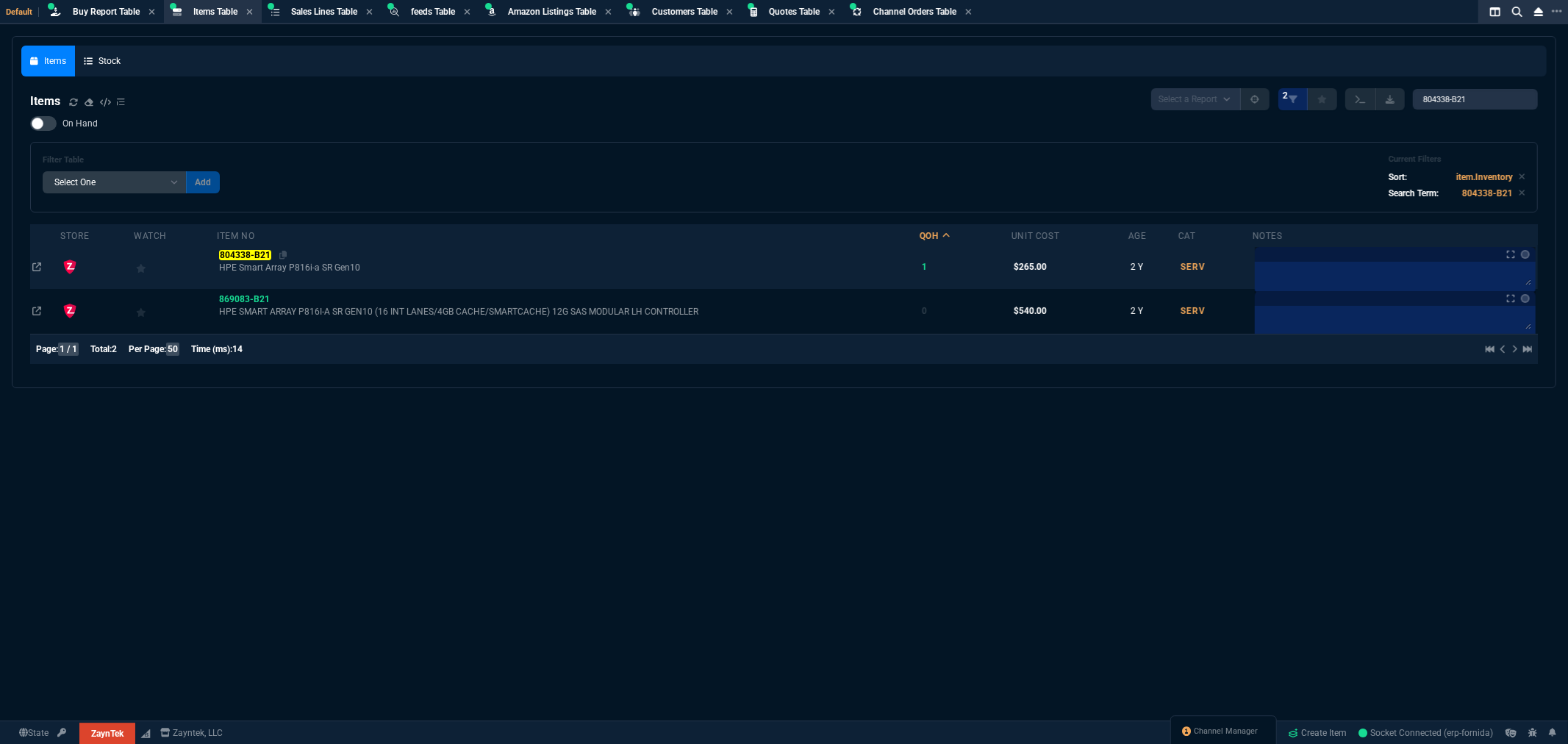
click at [258, 253] on mark "804338-B21" at bounding box center [245, 254] width 52 height 10
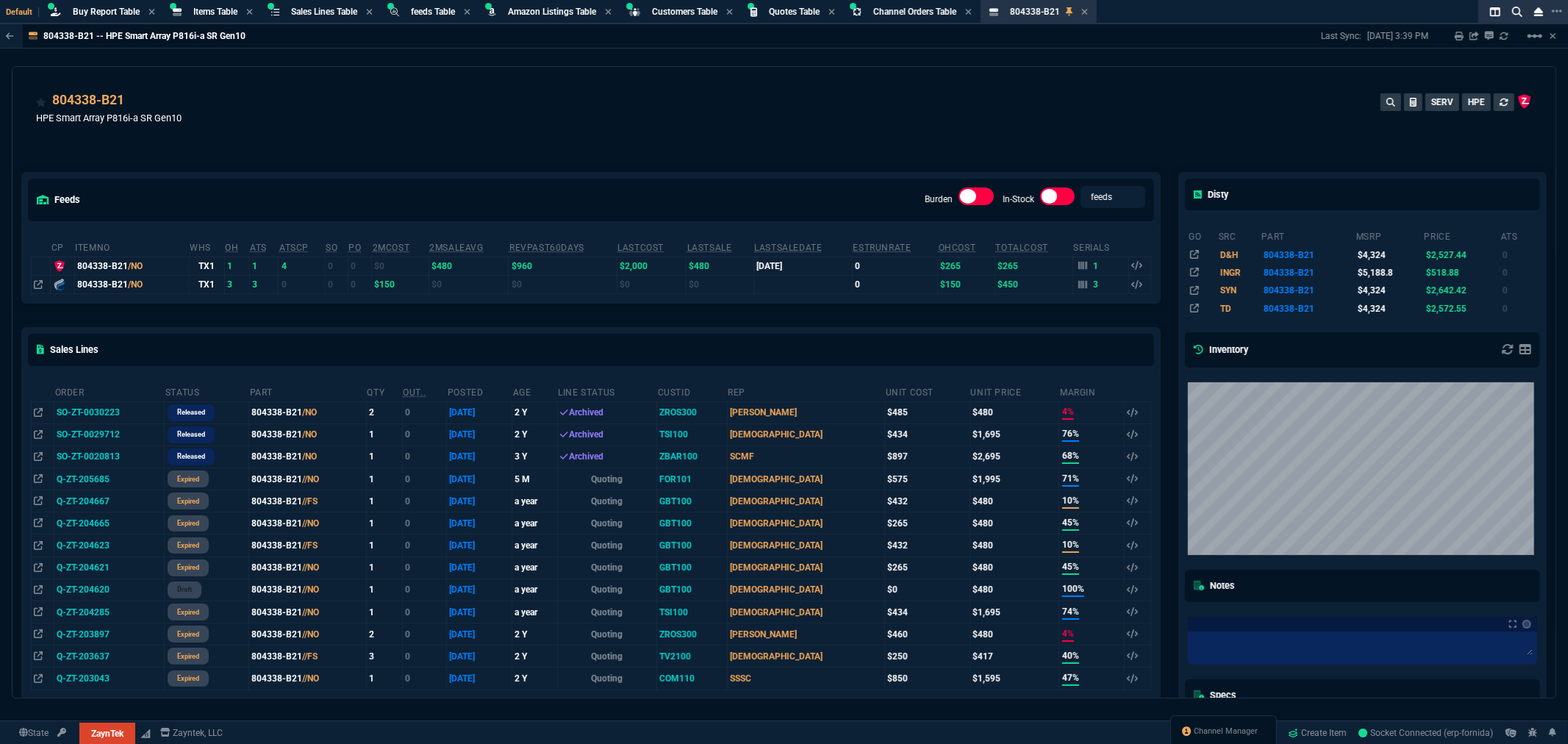
click at [575, 134] on div "804338-B21 HPE Smart Array P816i-a SR Gen10 SERV HPE" at bounding box center [784, 116] width 1496 height 52
click at [704, 152] on div "feeds Burden In-Stock feeds prices cp ItemNo WHS OH ATS ATSCP SO PO 2MCost 2MSa…" at bounding box center [591, 518] width 1157 height 758
click at [708, 147] on div "feeds Burden In-Stock feeds prices cp ItemNo WHS OH ATS ATSCP SO PO 2MCost 2MSa…" at bounding box center [591, 518] width 1157 height 758
click at [699, 156] on div "feeds Burden In-Stock feeds prices cp ItemNo WHS OH ATS ATSCP SO PO 2MCost 2MSa…" at bounding box center [591, 518] width 1157 height 758
click at [849, 120] on div "804338-B21 HPE Smart Array P816i-a SR Gen10 SERV HPE" at bounding box center [784, 116] width 1496 height 52
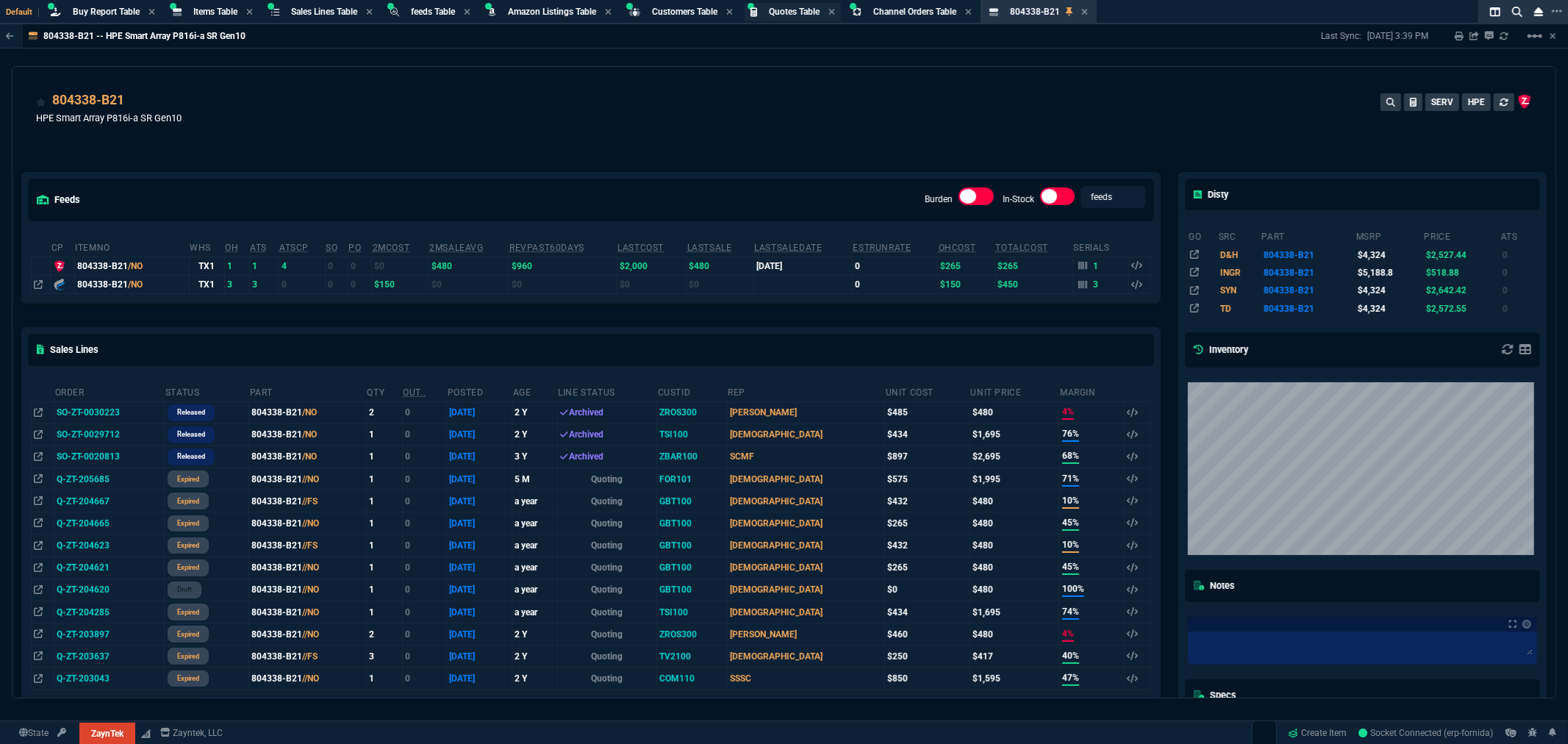
click at [794, 10] on span "Quotes Table" at bounding box center [794, 11] width 51 height 10
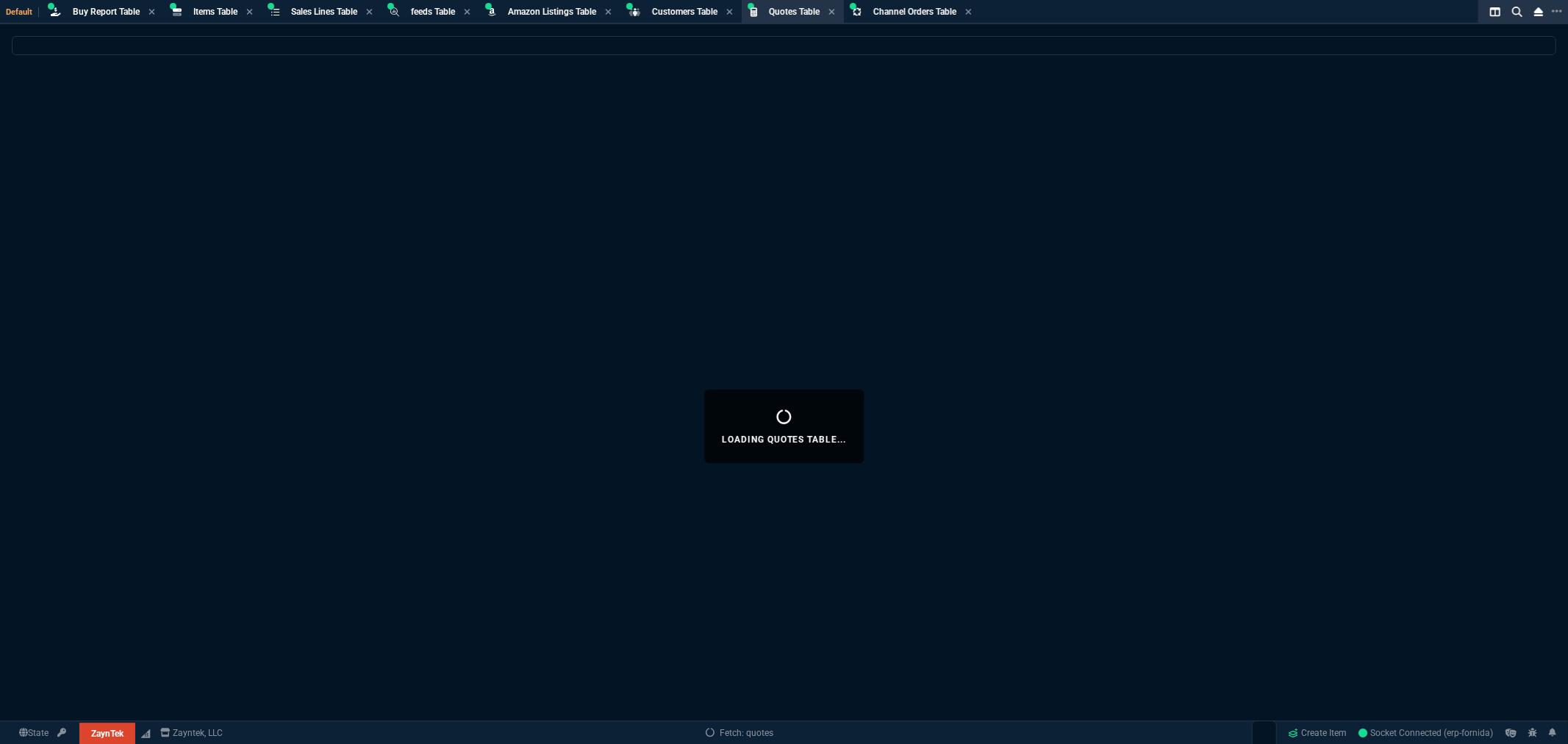
select select
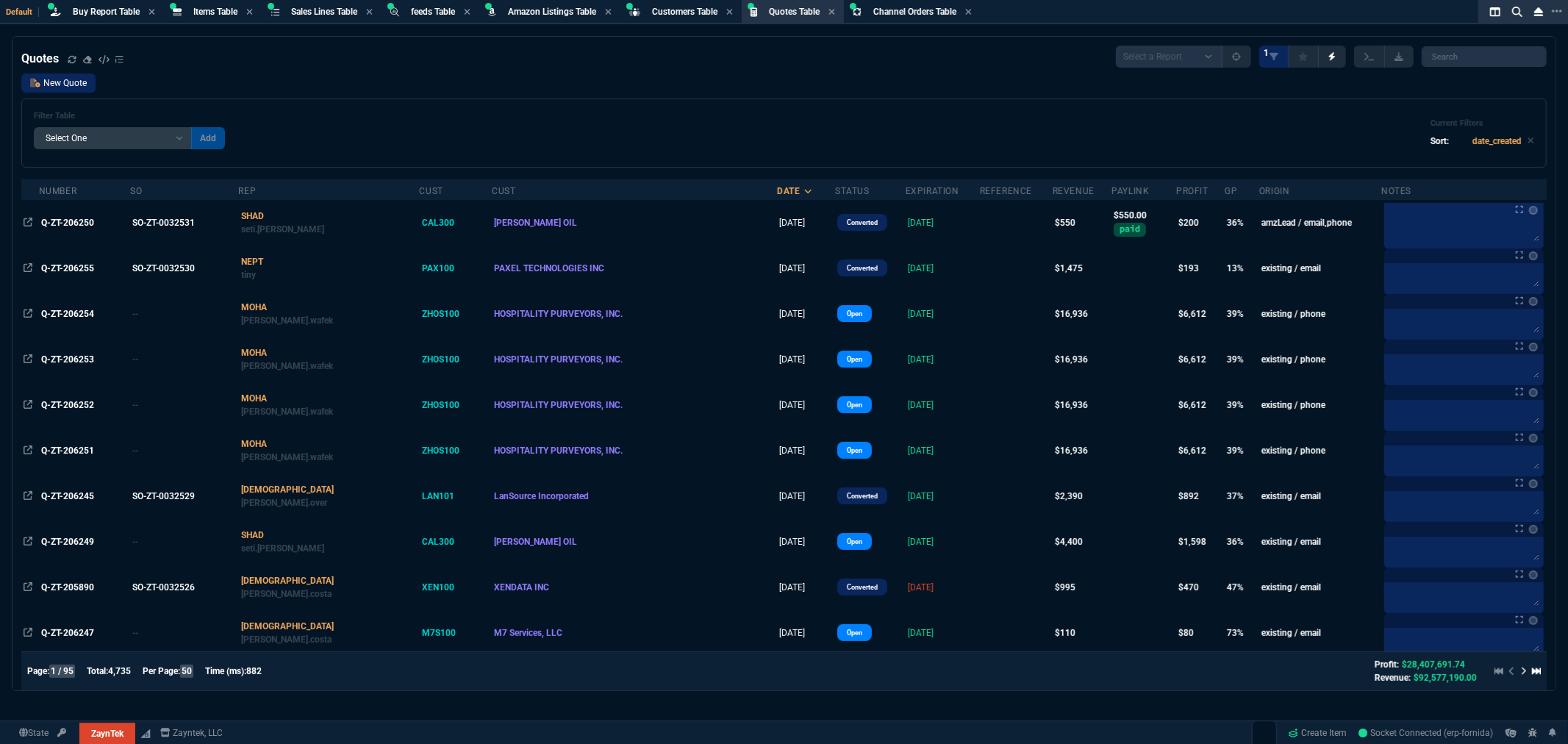
click at [46, 81] on link "New Quote" at bounding box center [58, 83] width 74 height 19
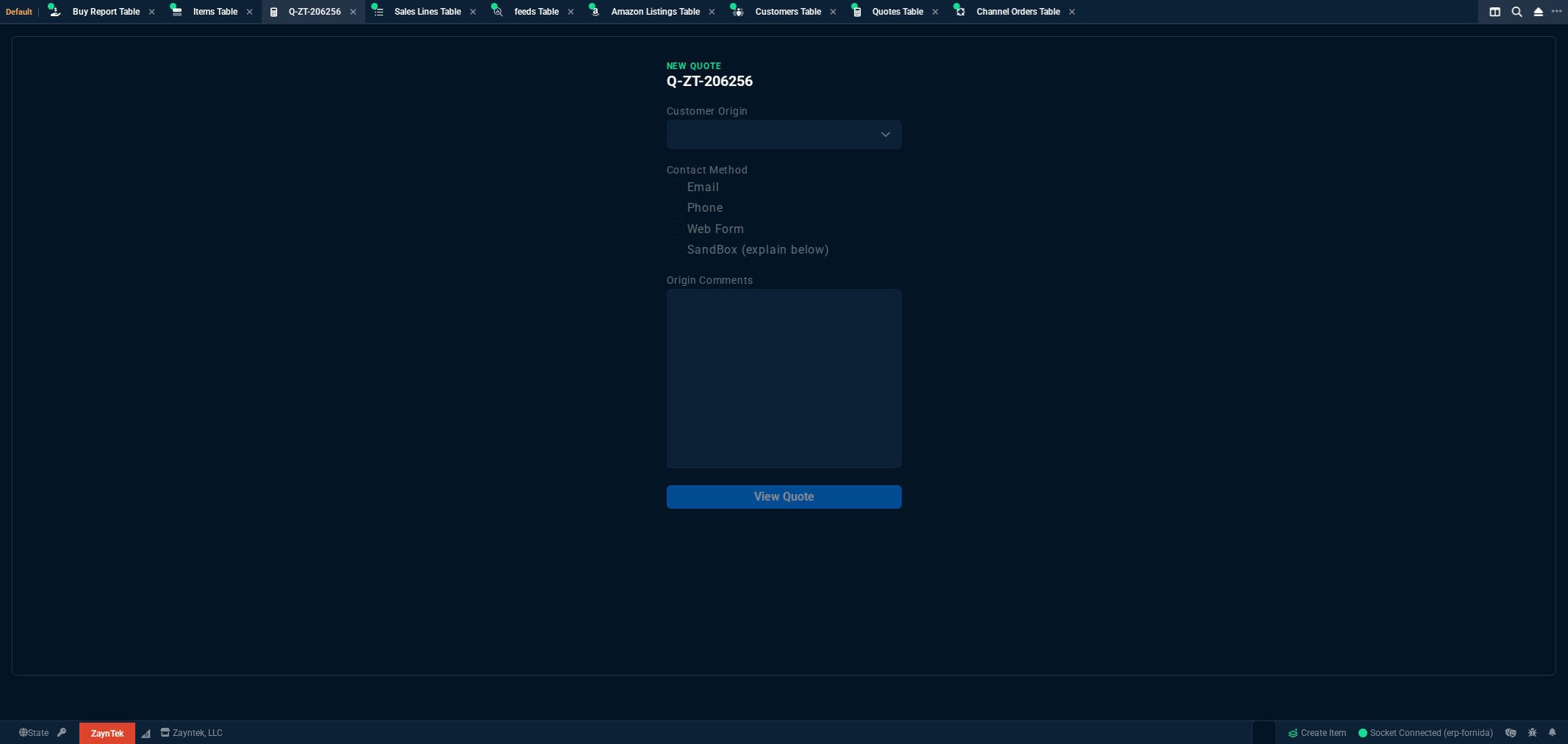
scroll to position [1011, 0]
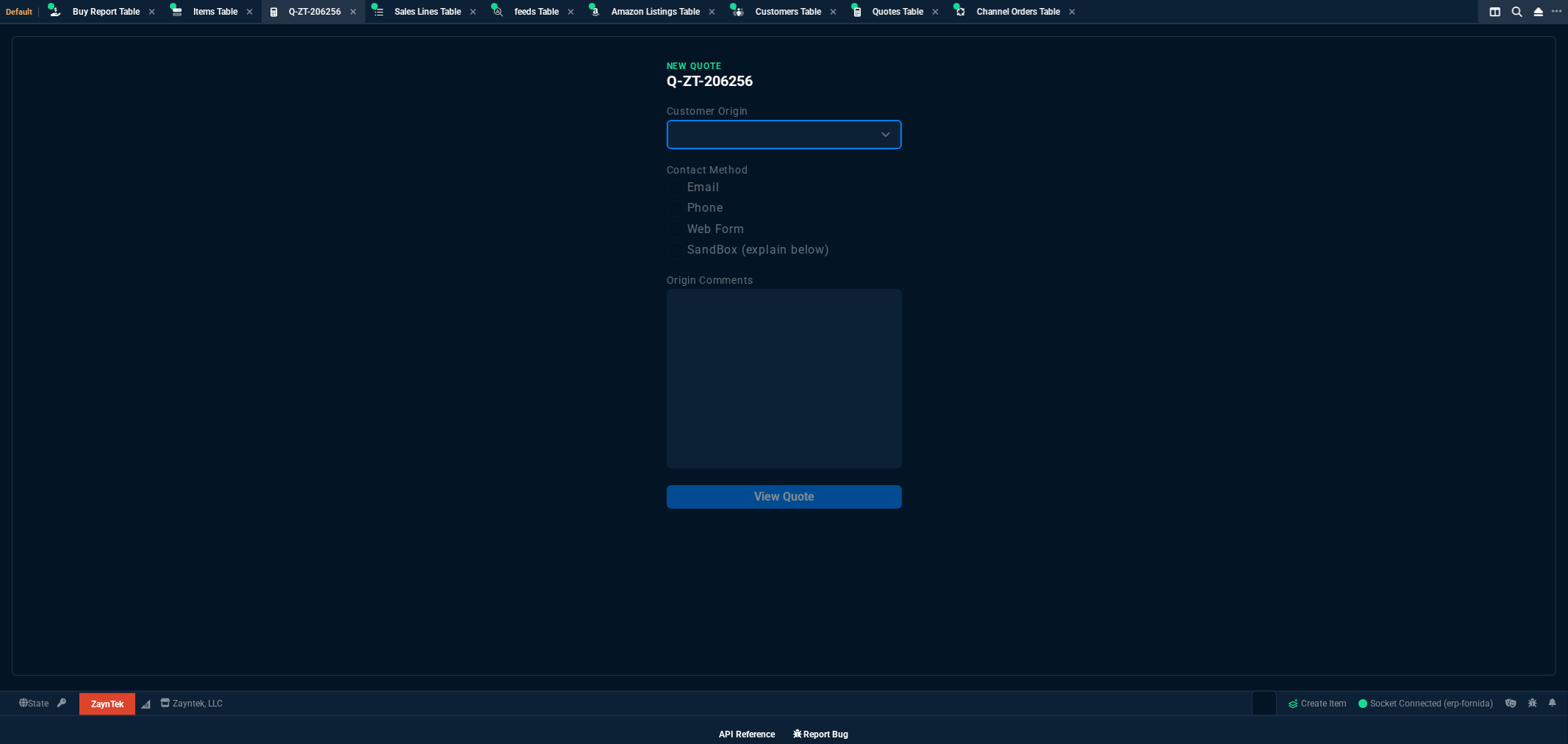
click at [811, 136] on select "Existing Customer Amazon Lead (first order) Website Lead (first order) Called (…" at bounding box center [784, 134] width 235 height 30
select select "existing"
click at [667, 120] on select "Existing Customer Amazon Lead (first order) Website Lead (first order) Called (…" at bounding box center [784, 134] width 235 height 30
click at [676, 186] on input "Email" at bounding box center [676, 188] width 18 height 18
checkbox input "true"
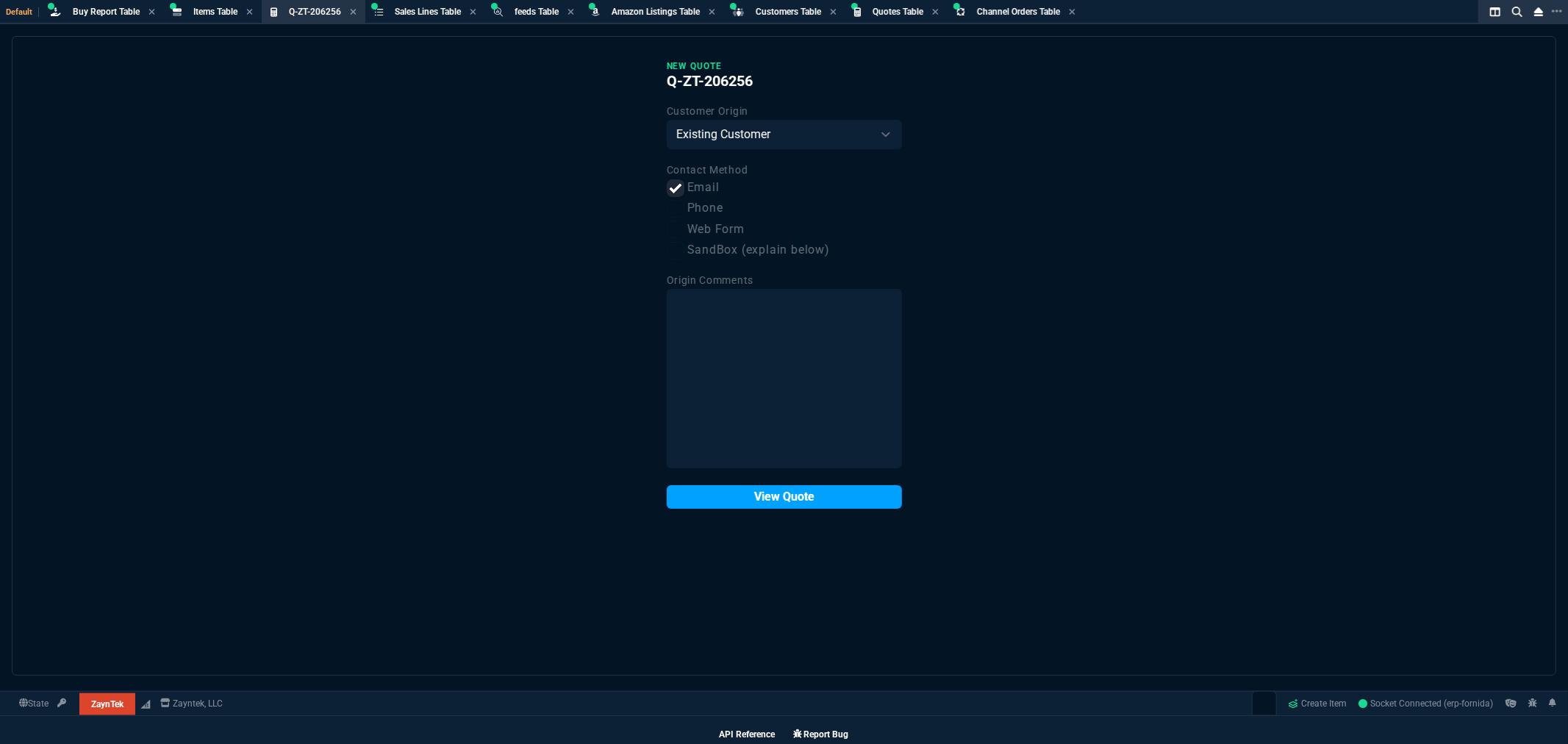
click at [817, 496] on button "View Quote" at bounding box center [784, 496] width 235 height 23
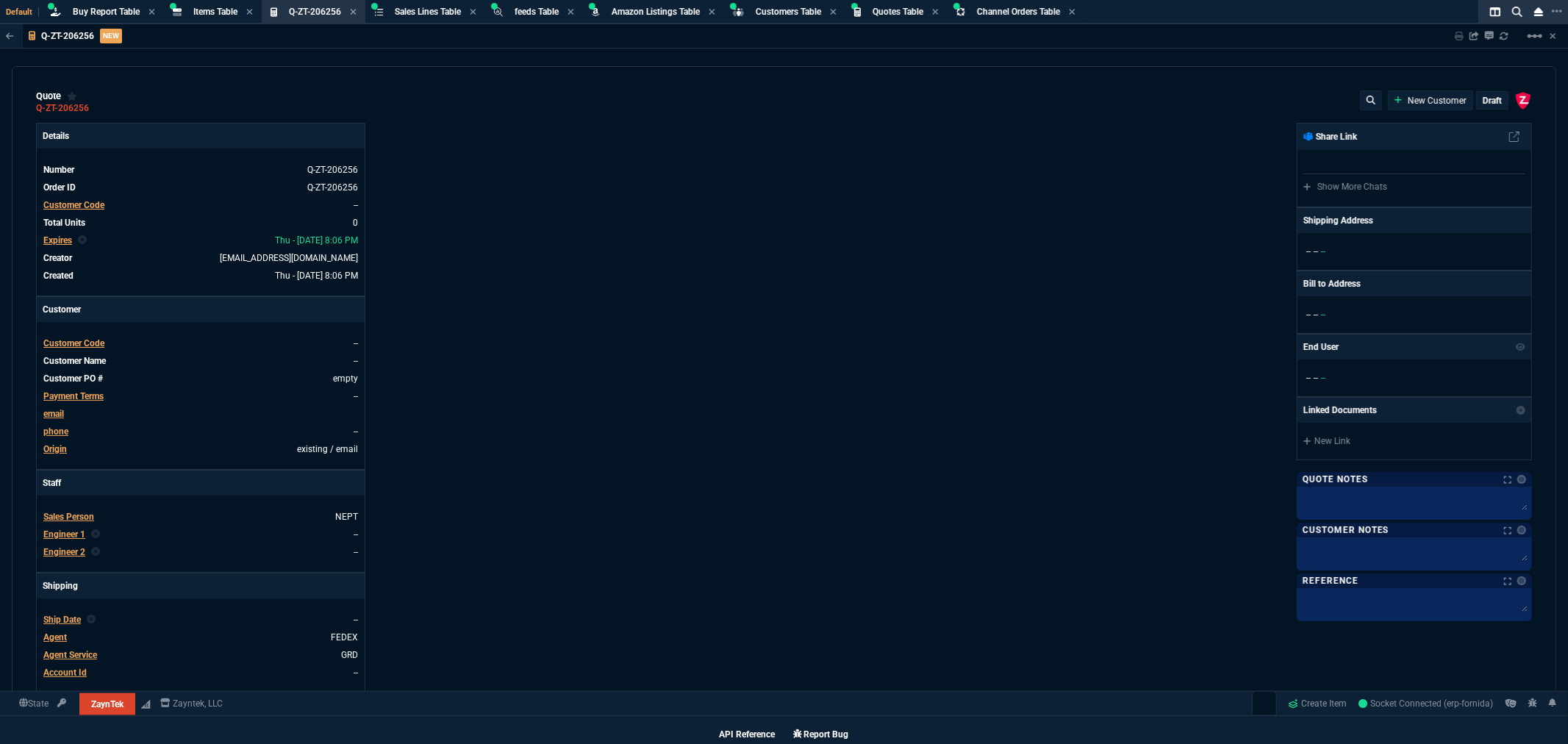
click at [53, 207] on span "Customer Code" at bounding box center [73, 205] width 61 height 10
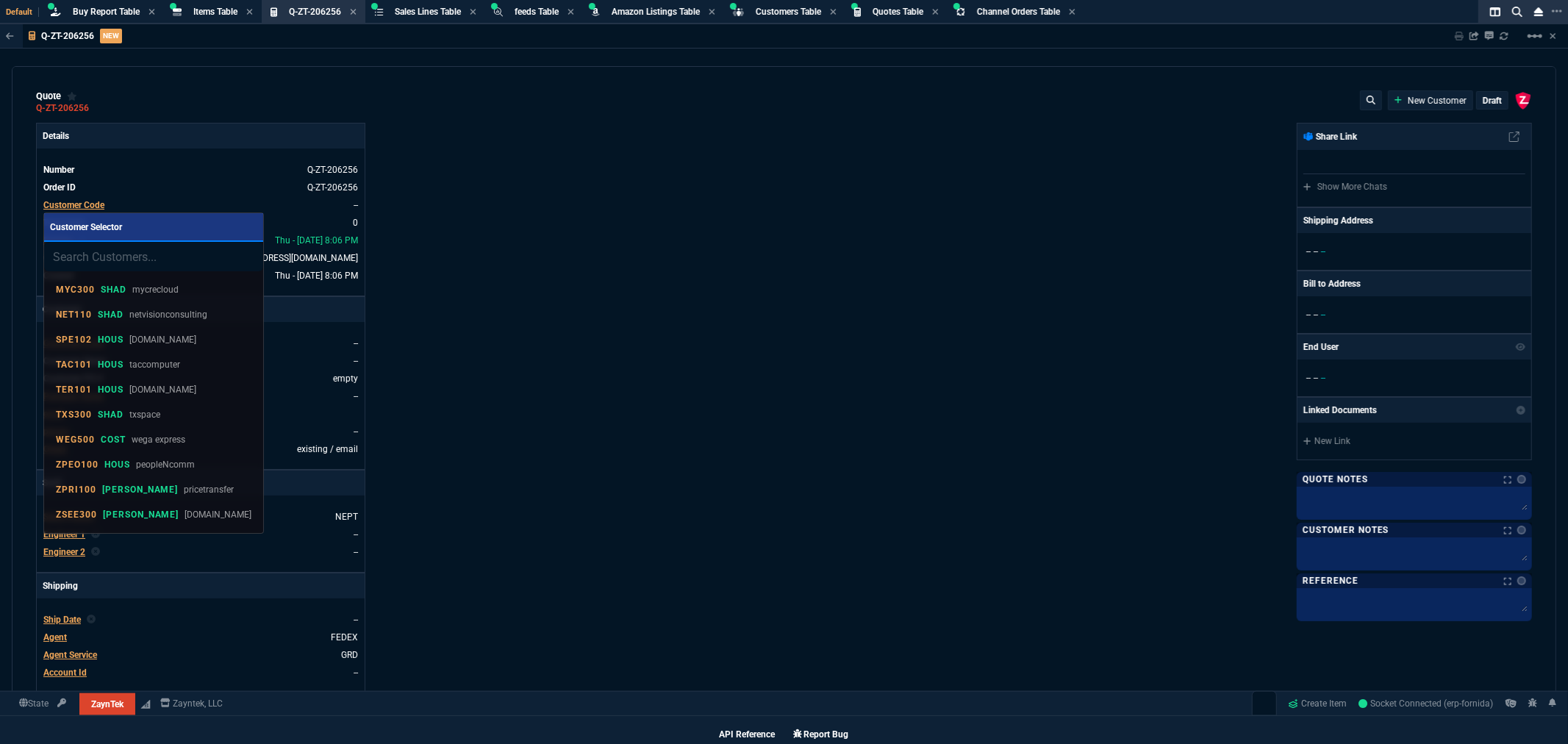
click at [151, 261] on input "search" at bounding box center [153, 256] width 219 height 30
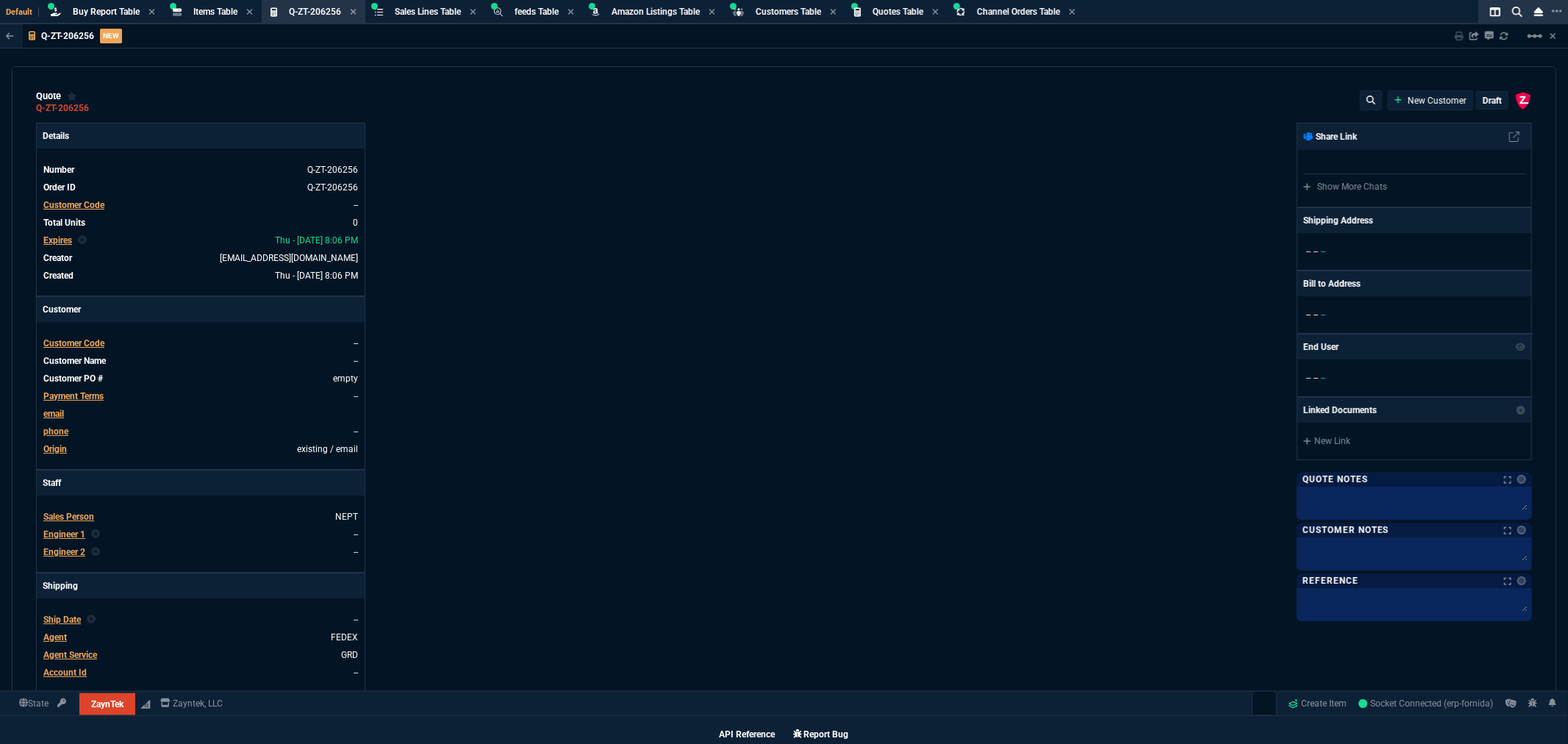
type input "tot100"
click at [63, 203] on span "Customer Code" at bounding box center [73, 205] width 61 height 10
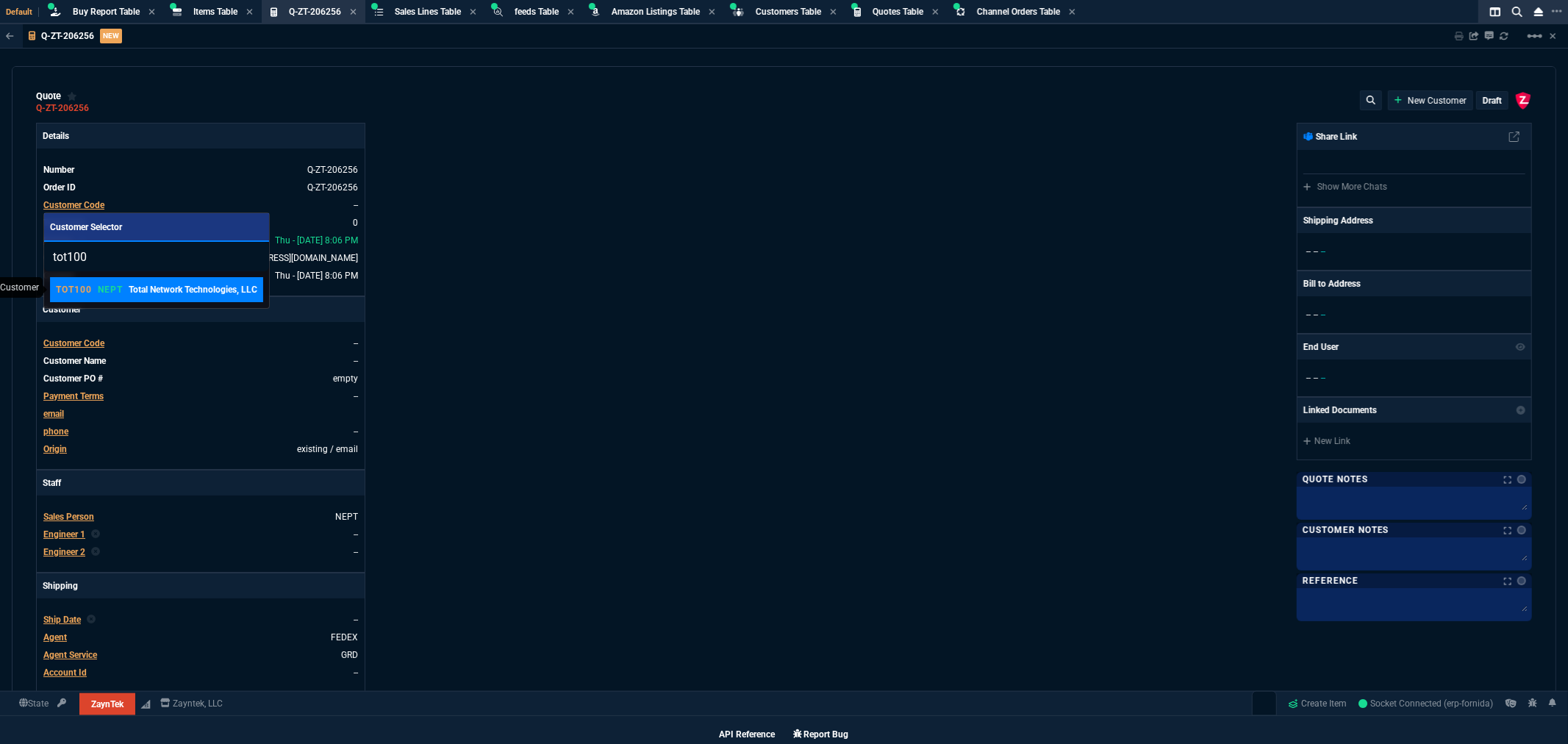
click at [79, 285] on p "TOT100" at bounding box center [73, 289] width 36 height 12
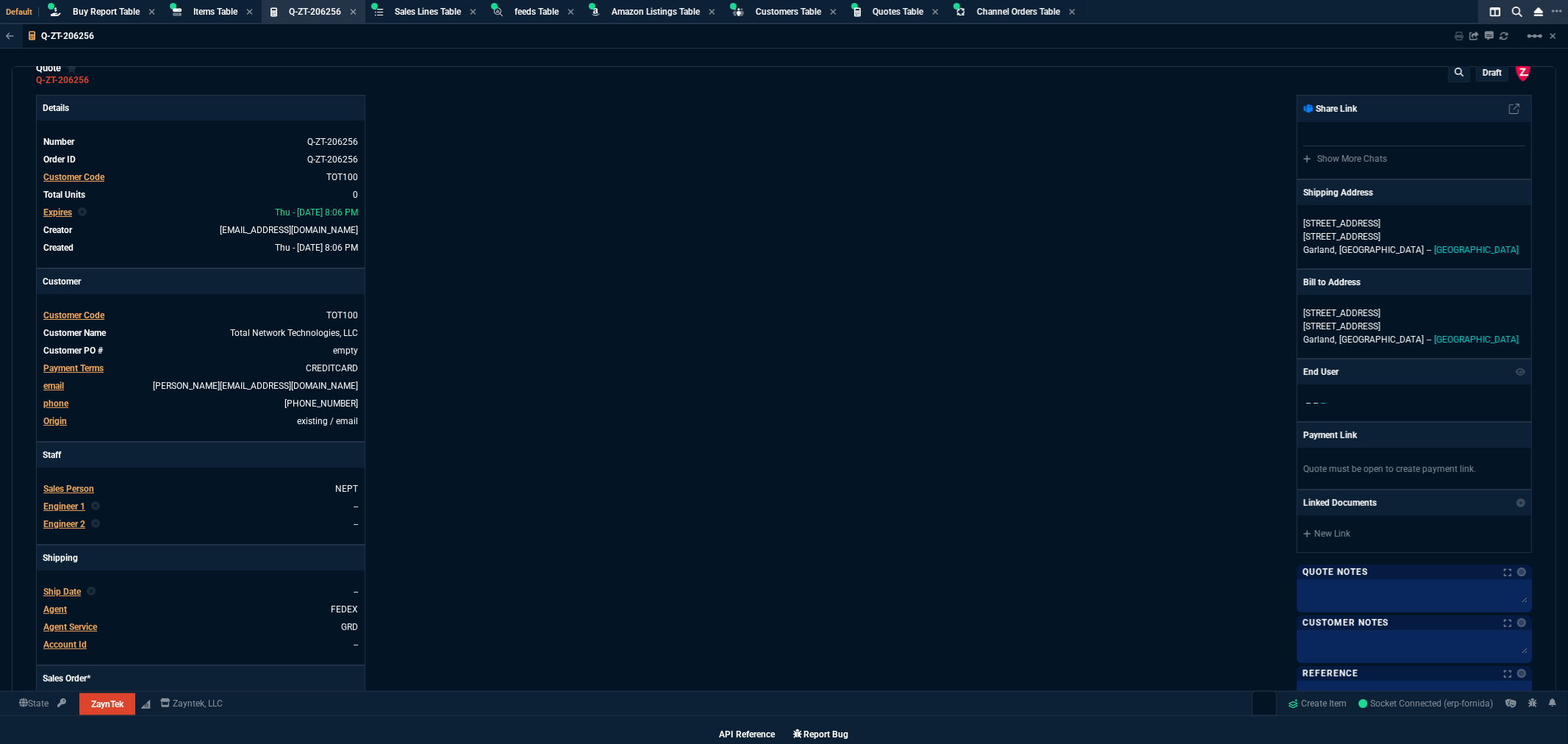
scroll to position [0, 0]
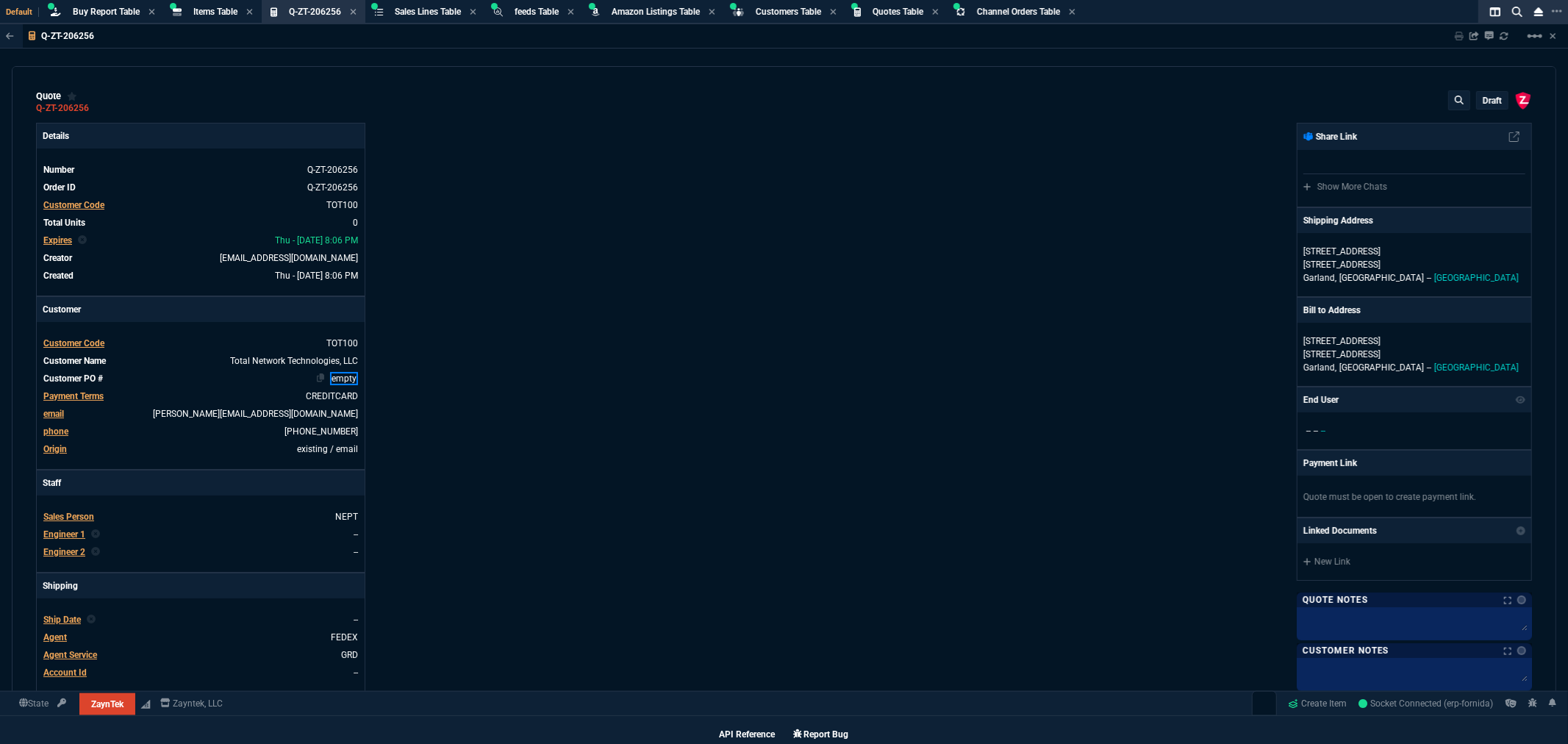
click at [335, 376] on link "empty" at bounding box center [344, 378] width 28 height 14
click at [743, 388] on div "Details Number Q-ZT-206256 Order ID Q-ZT-206256 Customer Code TOT100 Total Unit…" at bounding box center [410, 502] width 748 height 758
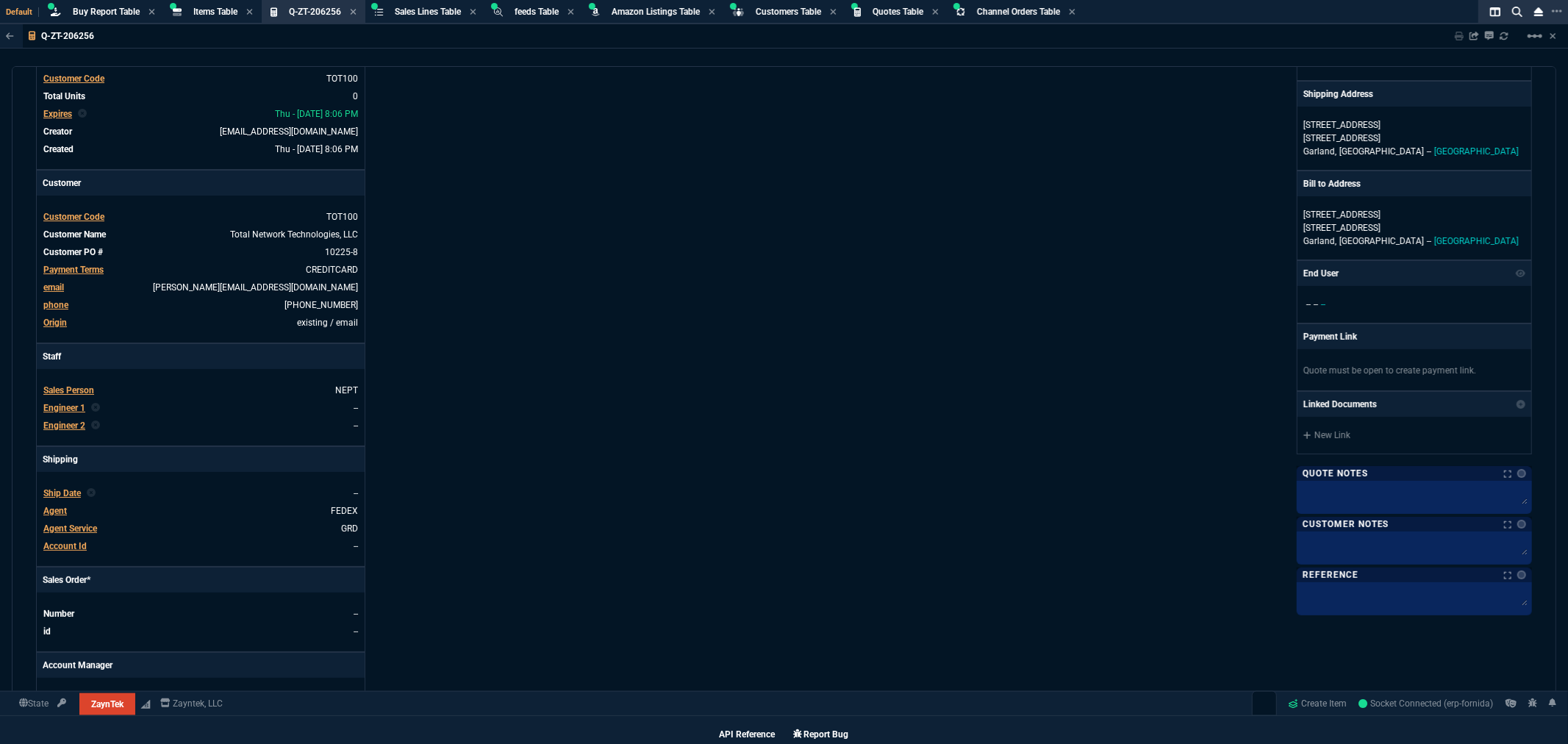
scroll to position [326, 0]
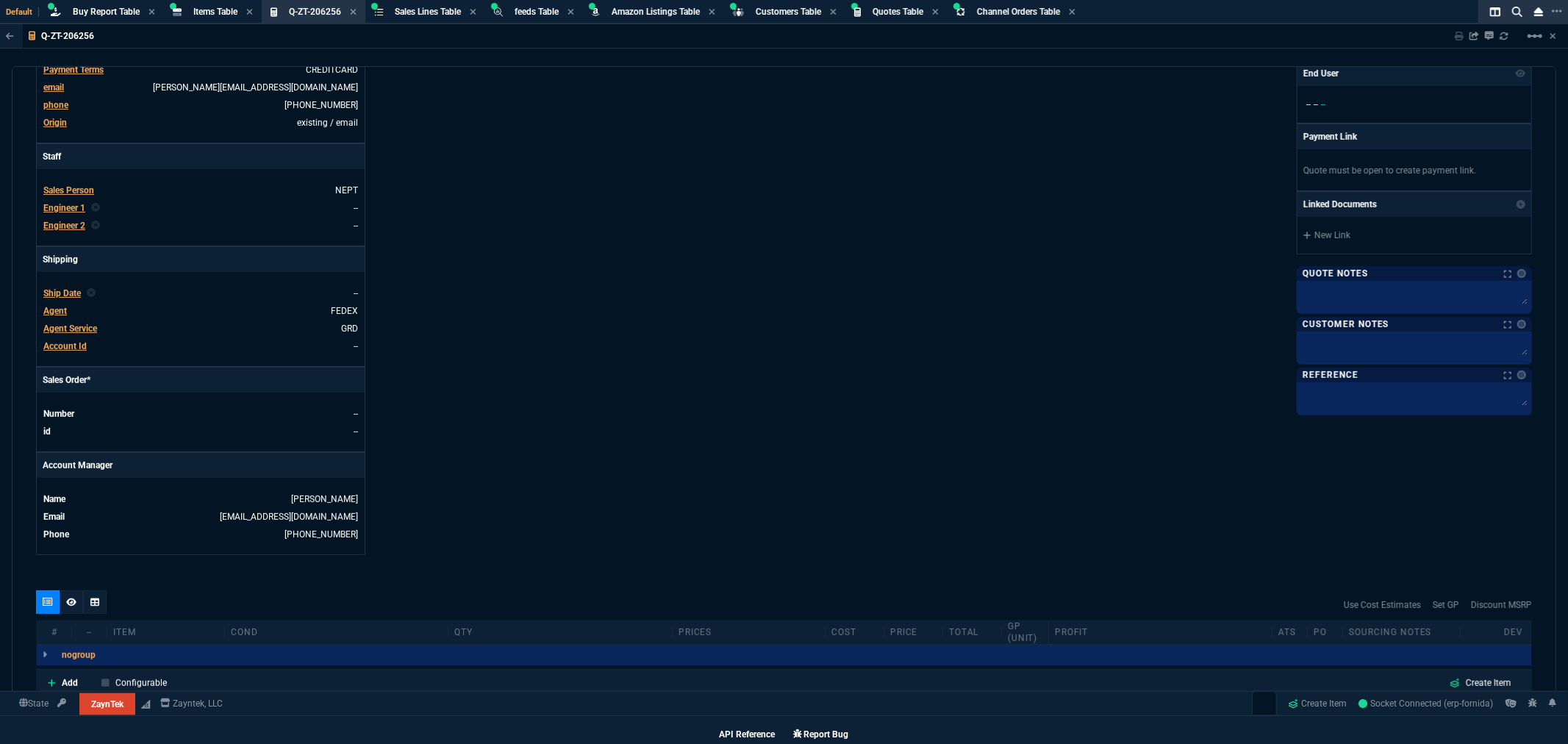
click at [49, 306] on span "Agent" at bounding box center [54, 310] width 23 height 10
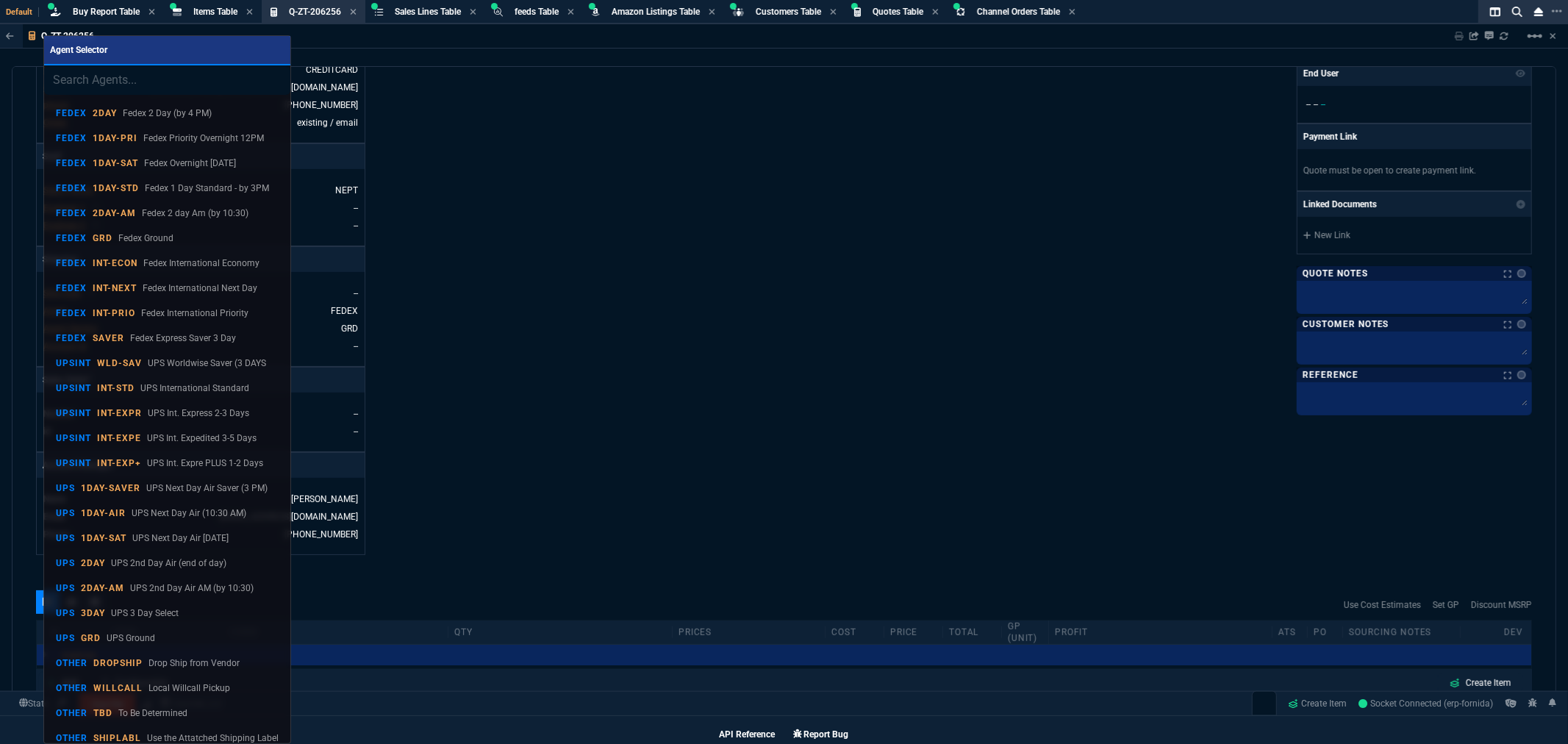
click at [108, 81] on input "search" at bounding box center [167, 80] width 246 height 30
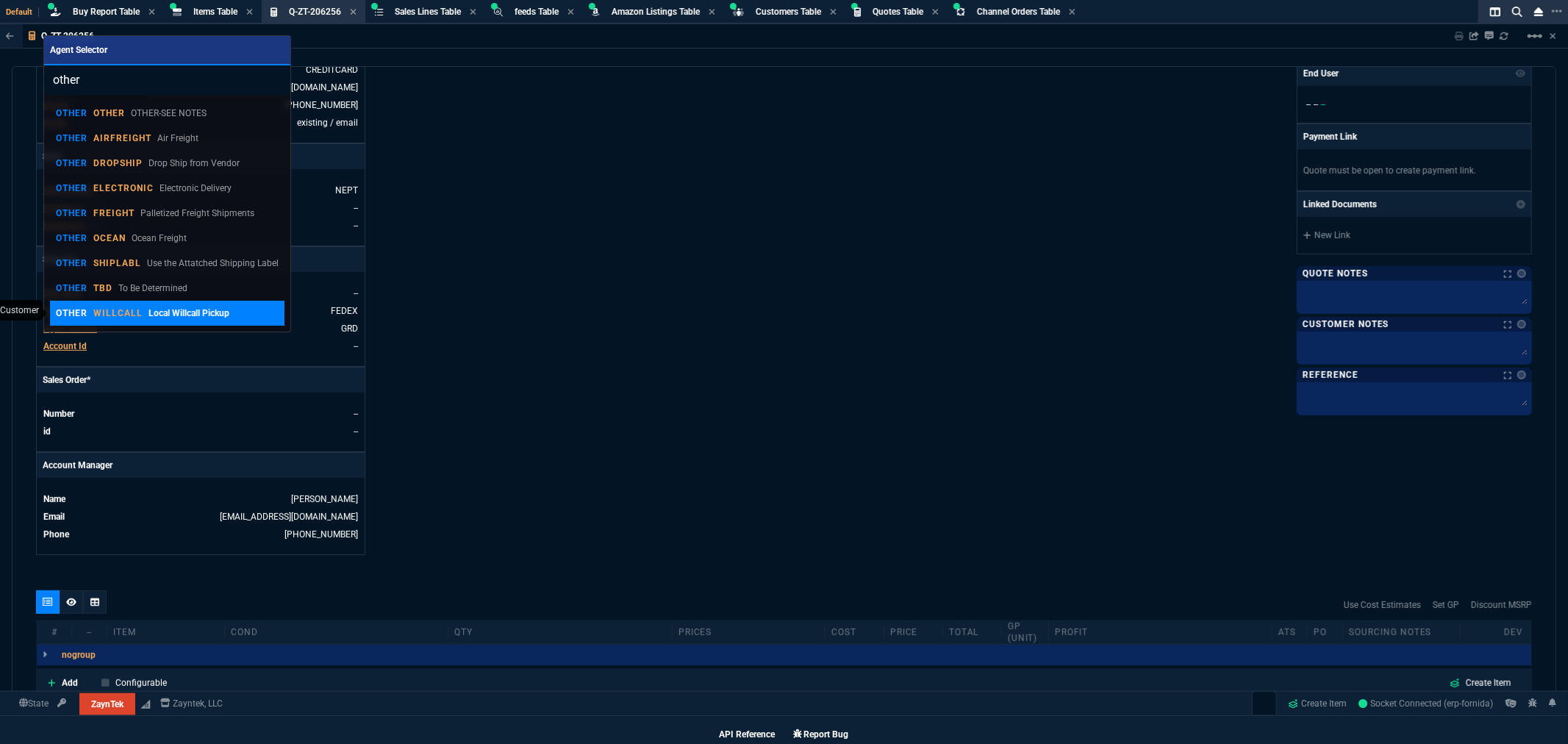
type input "other"
click at [164, 310] on p "Local Willcall Pickup" at bounding box center [188, 313] width 81 height 14
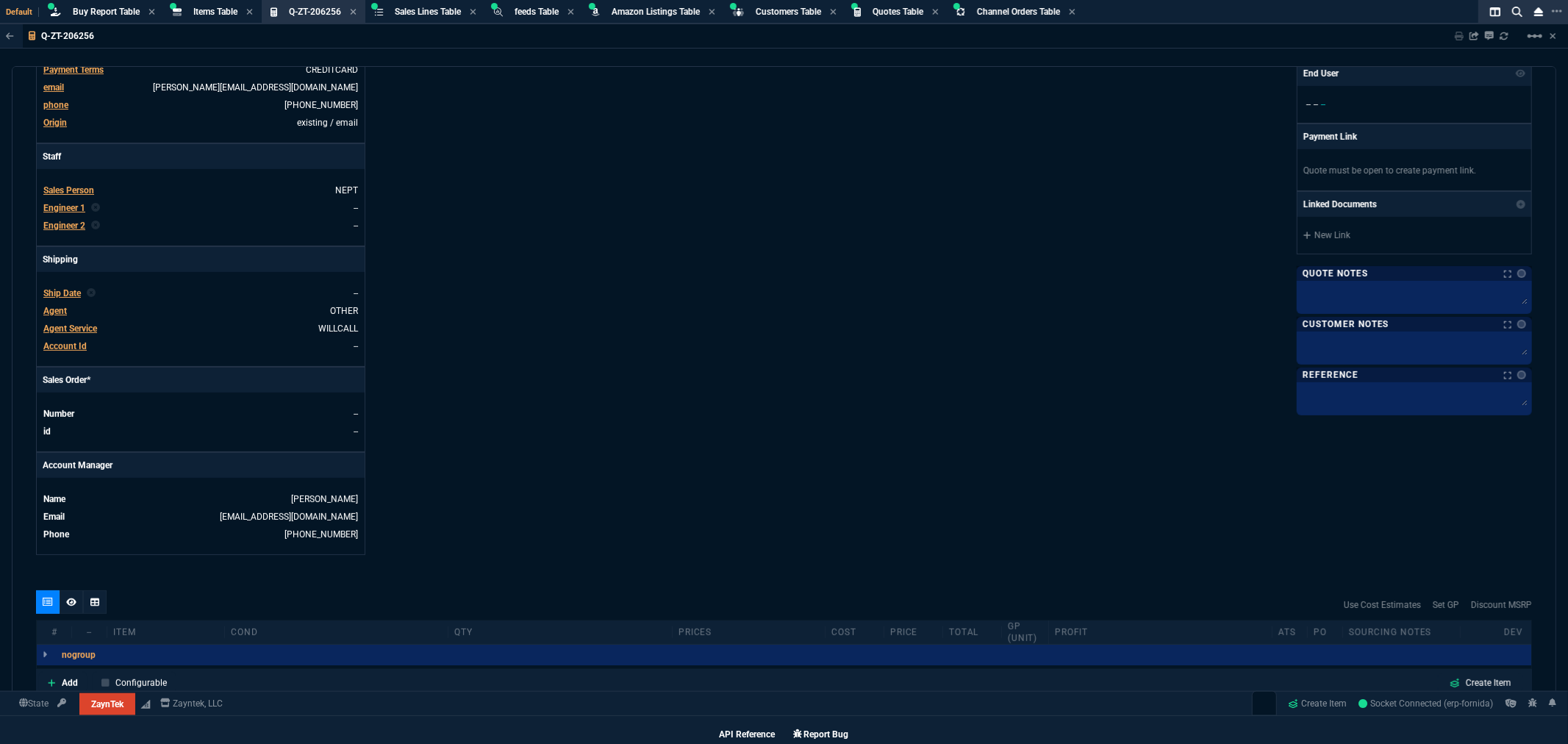
click at [550, 397] on div "Details Number Q-ZT-206256 Order ID Q-ZT-206256 Customer Code TOT100 Total Unit…" at bounding box center [410, 175] width 748 height 758
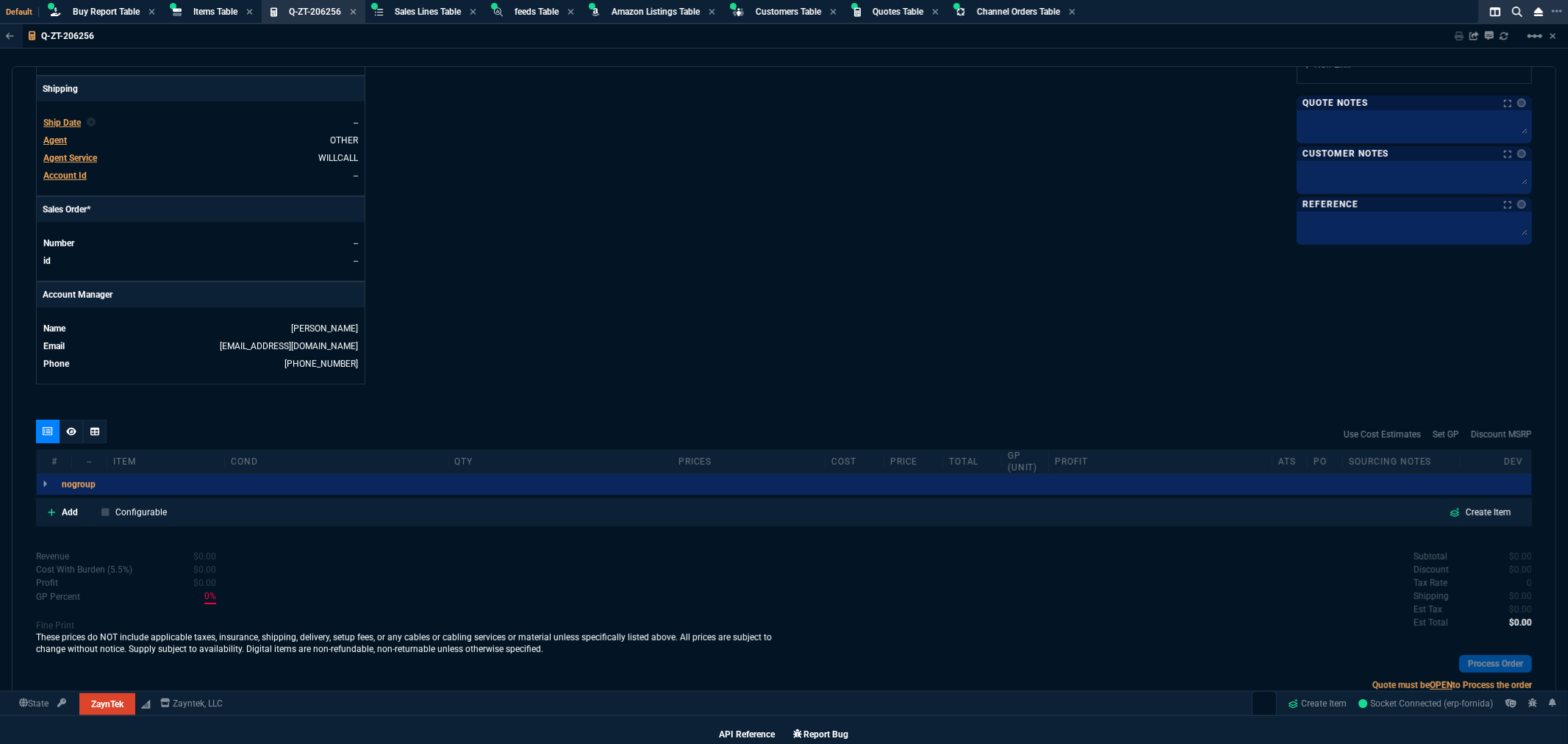
scroll to position [531, 0]
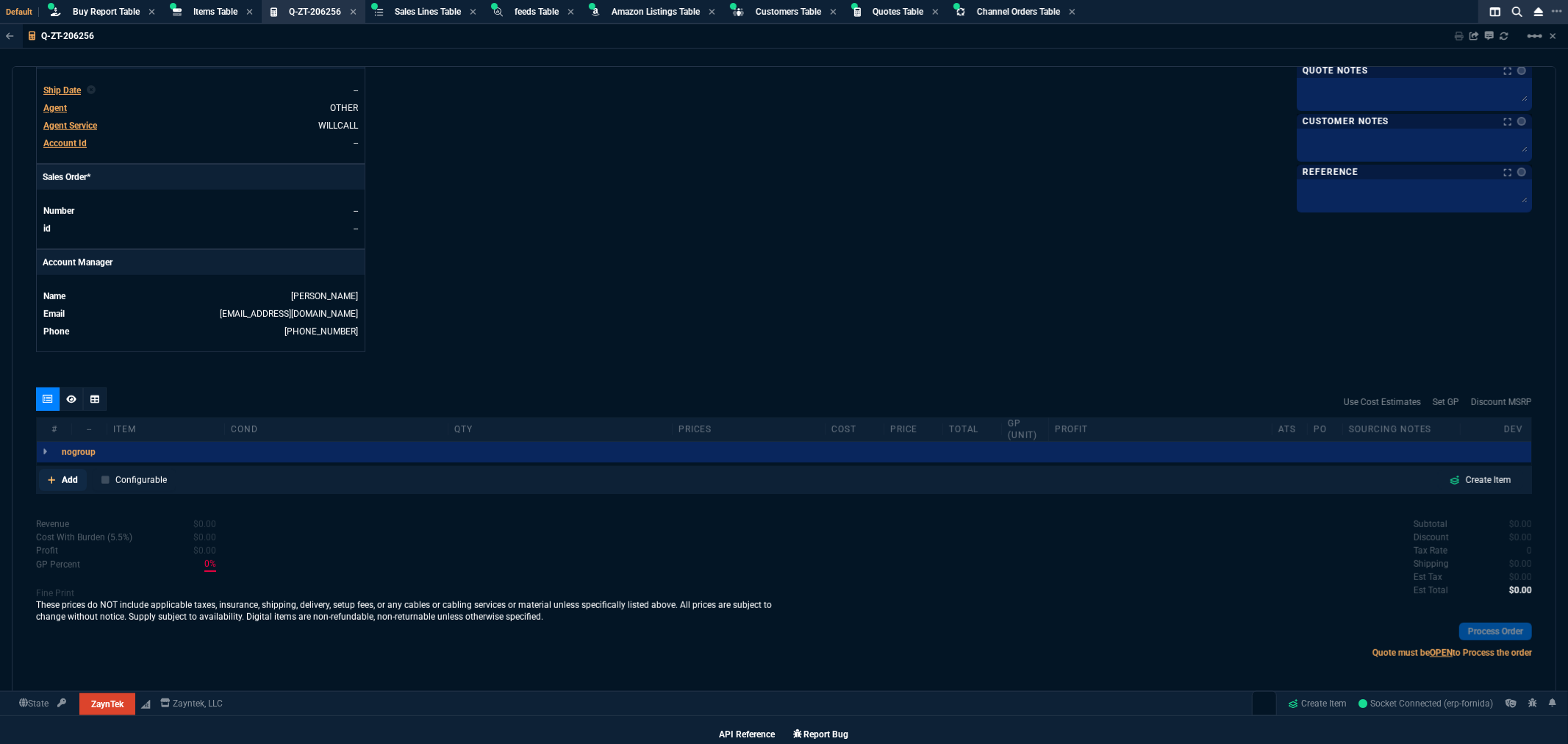
click at [57, 478] on link "Add" at bounding box center [63, 480] width 48 height 22
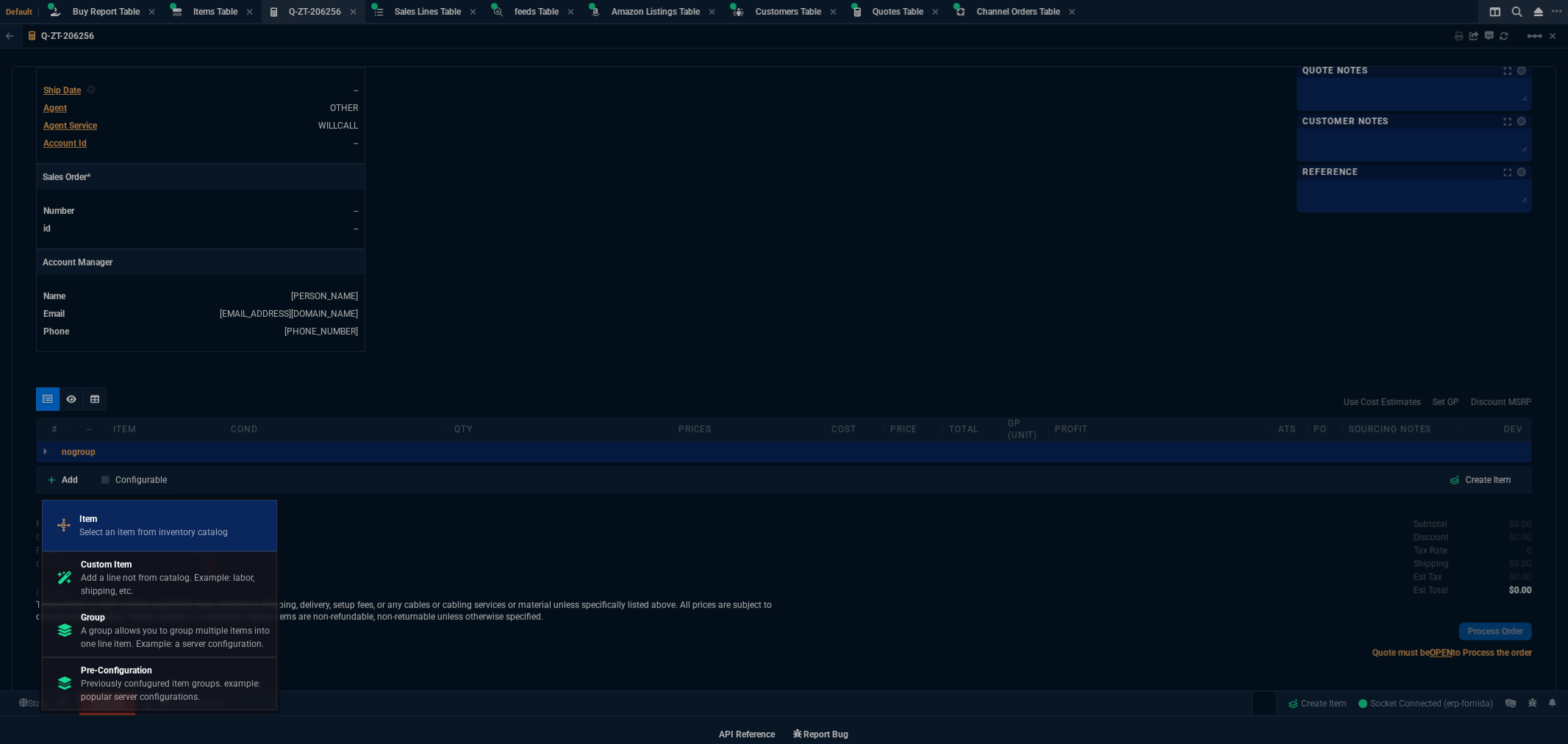
click at [103, 516] on p "Item" at bounding box center [154, 519] width 148 height 14
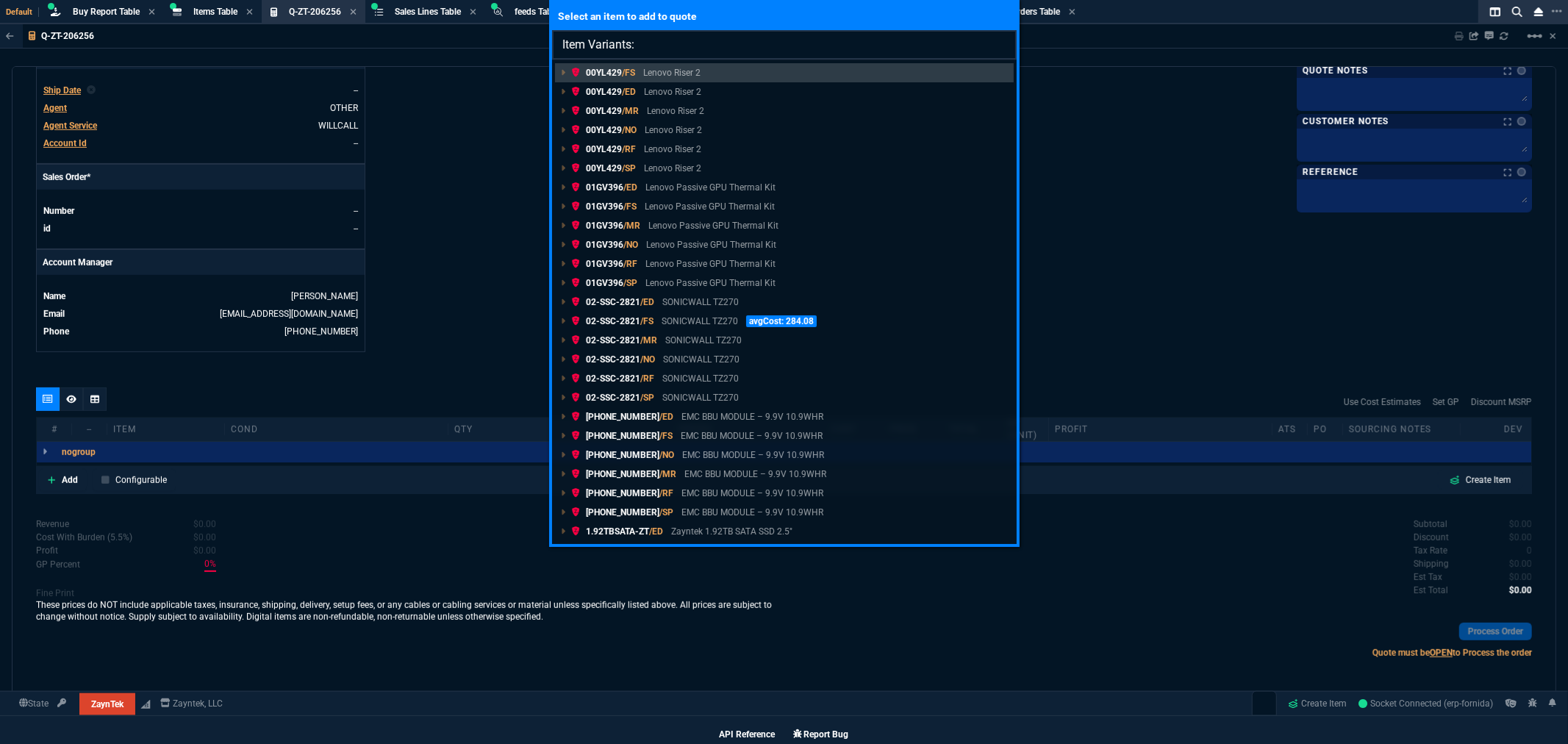
click at [663, 44] on input "Item Variants:" at bounding box center [784, 45] width 465 height 30
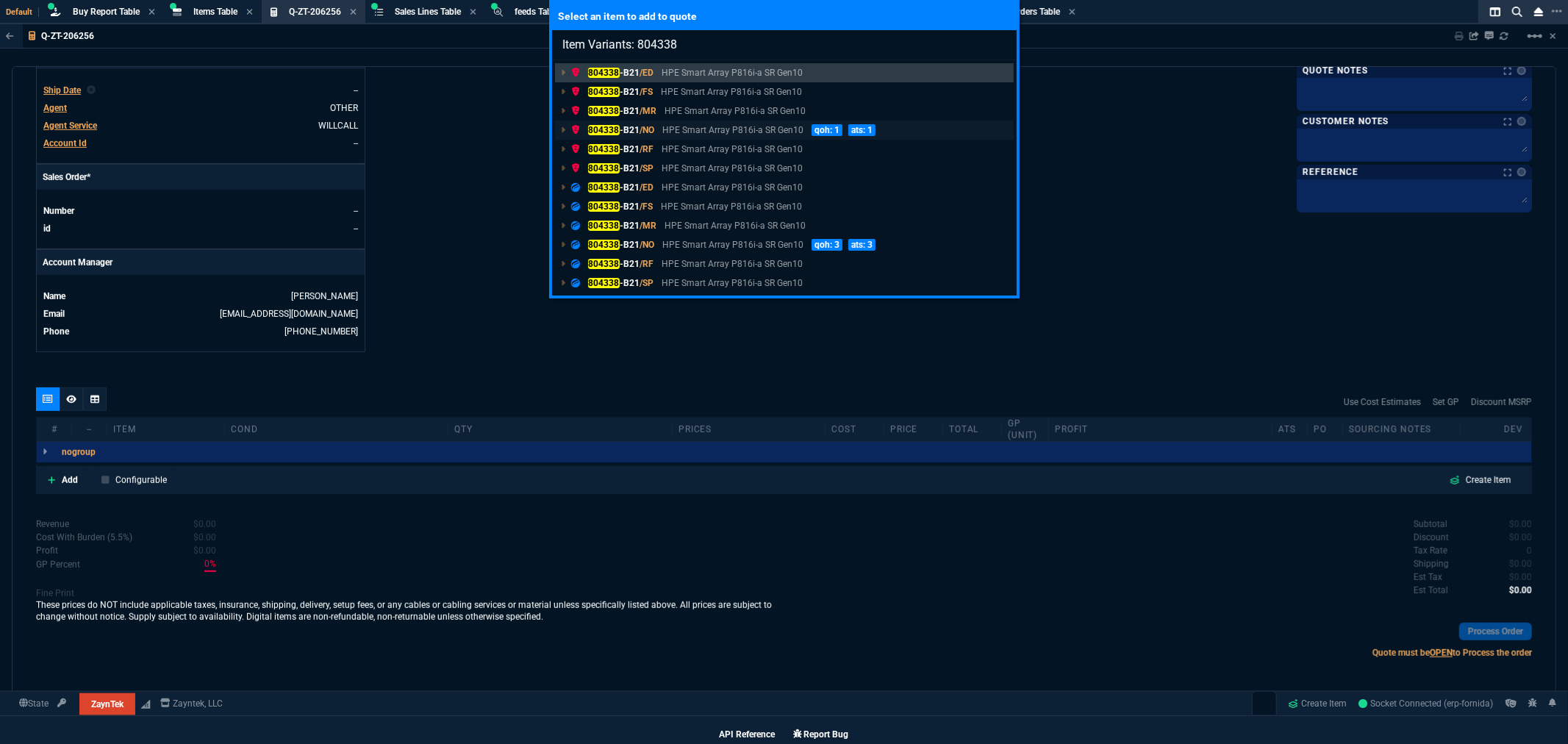
type input "Item Variants: 804338"
click at [663, 124] on p "HPE Smart Array P816i-a SR Gen10" at bounding box center [733, 130] width 141 height 14
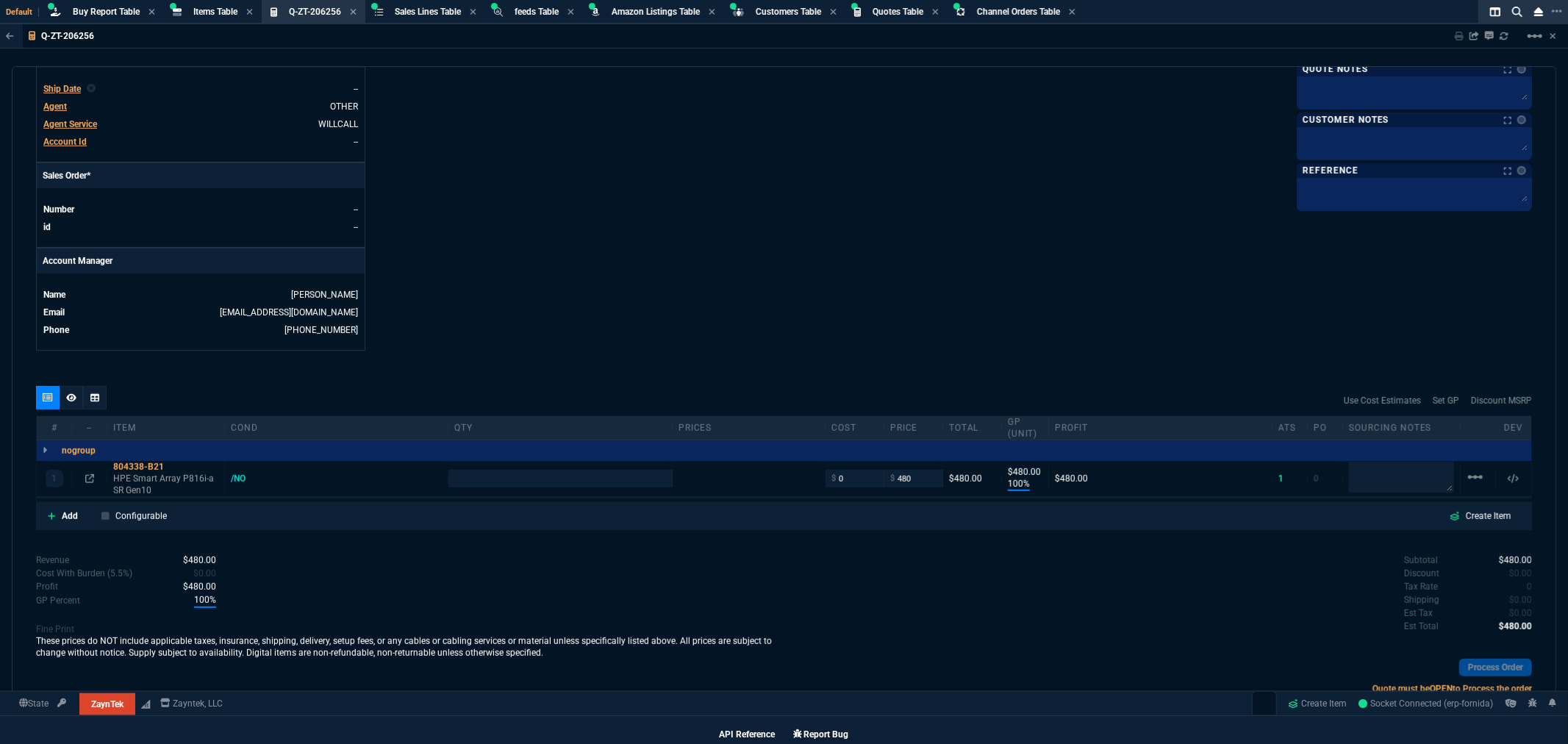
type input "100"
type input "480"
type input "4324"
click at [600, 482] on input "number" at bounding box center [560, 478] width 211 height 17
type input "89"
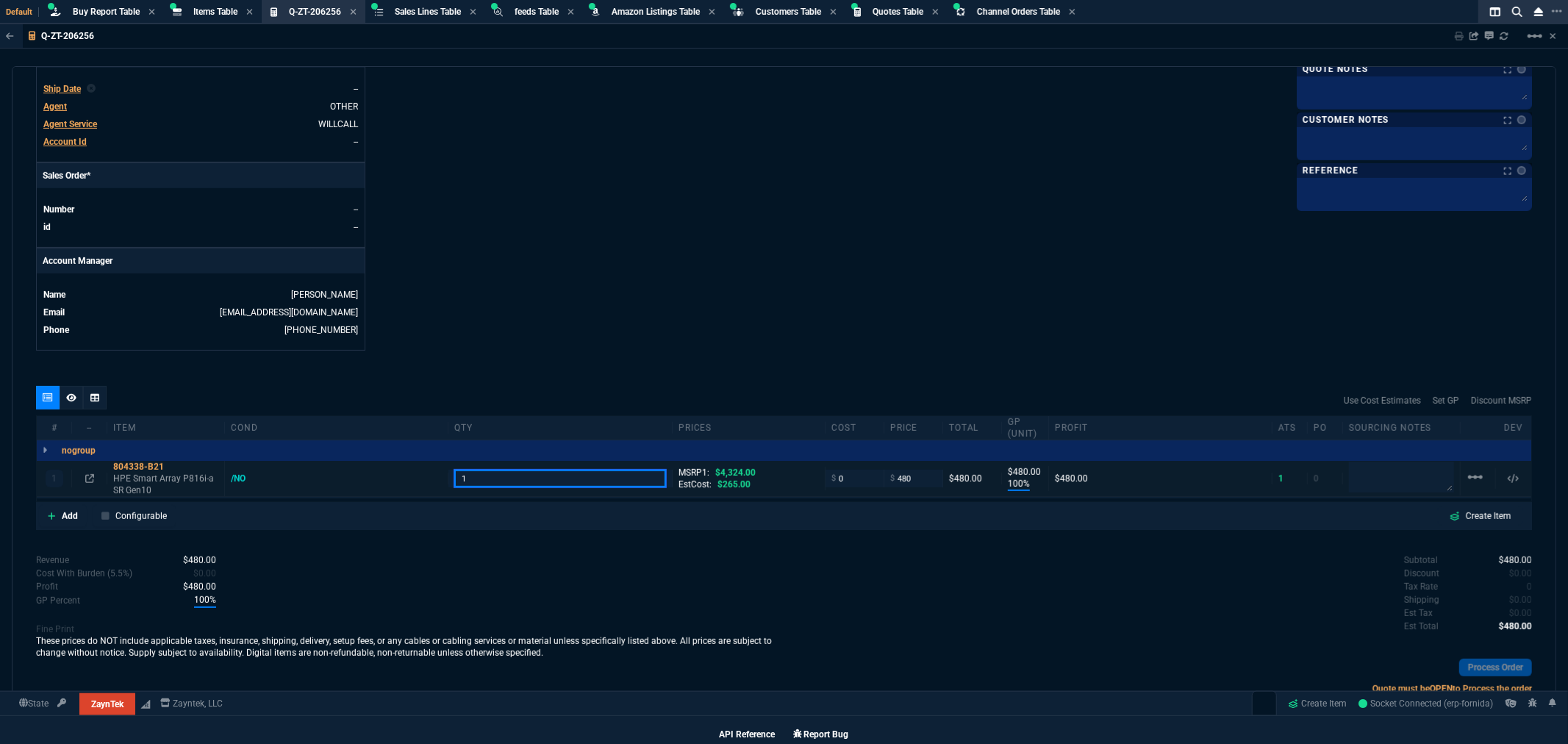
type input "1"
click at [917, 479] on input "480" at bounding box center [913, 478] width 46 height 17
drag, startPoint x: 851, startPoint y: 483, endPoint x: 793, endPoint y: 485, distance: 58.0
click at [798, 485] on div "1 804338-B21 HPE Smart Array P816i-a SR Gen10 /NO 1 MSRP1: $4,324.00 EstCost: $…" at bounding box center [784, 478] width 1495 height 36
type input "160"
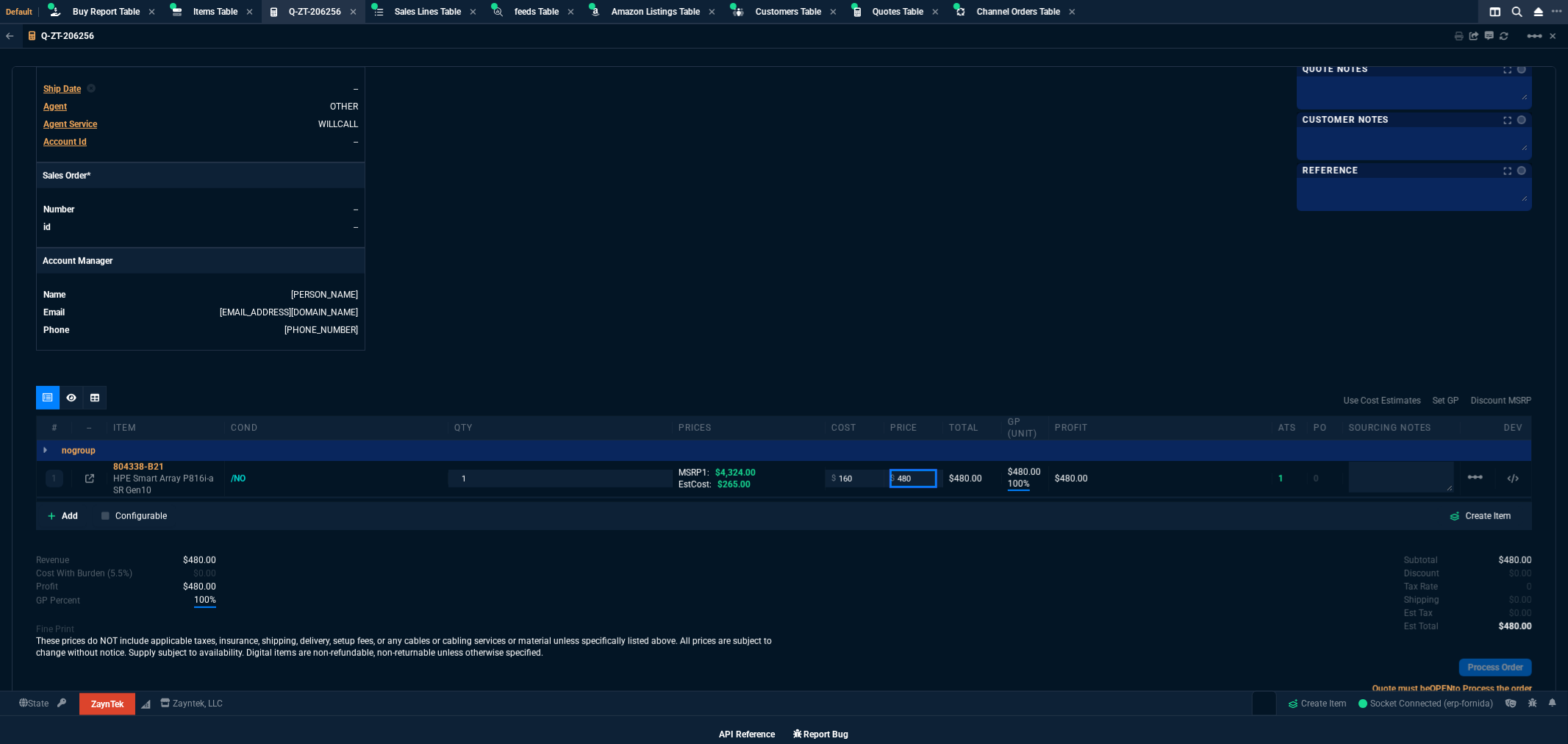
type input "160"
type input "67"
type input "320"
type input "19"
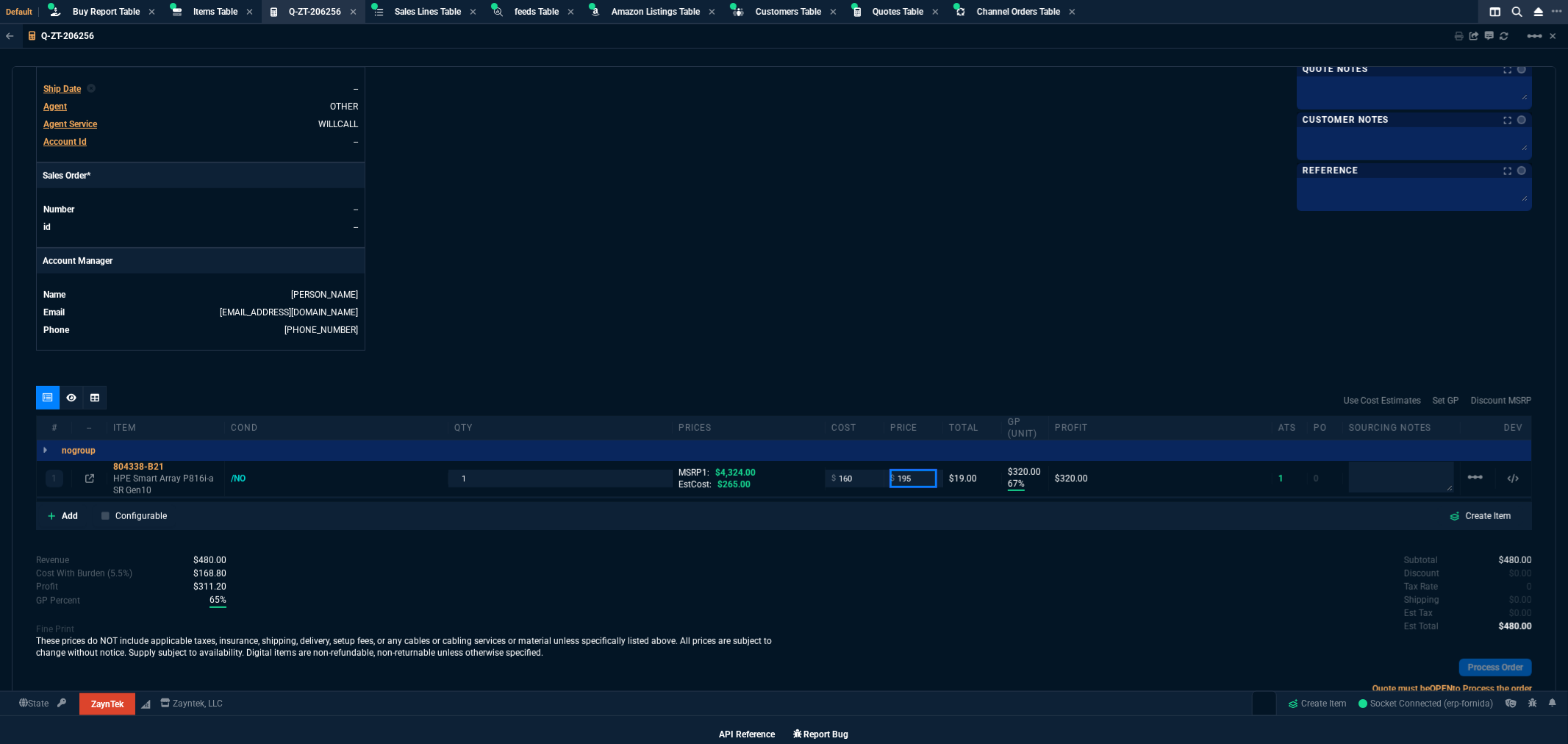
type input "195"
type input "-742"
type input "-141"
type input "195"
type input "95"
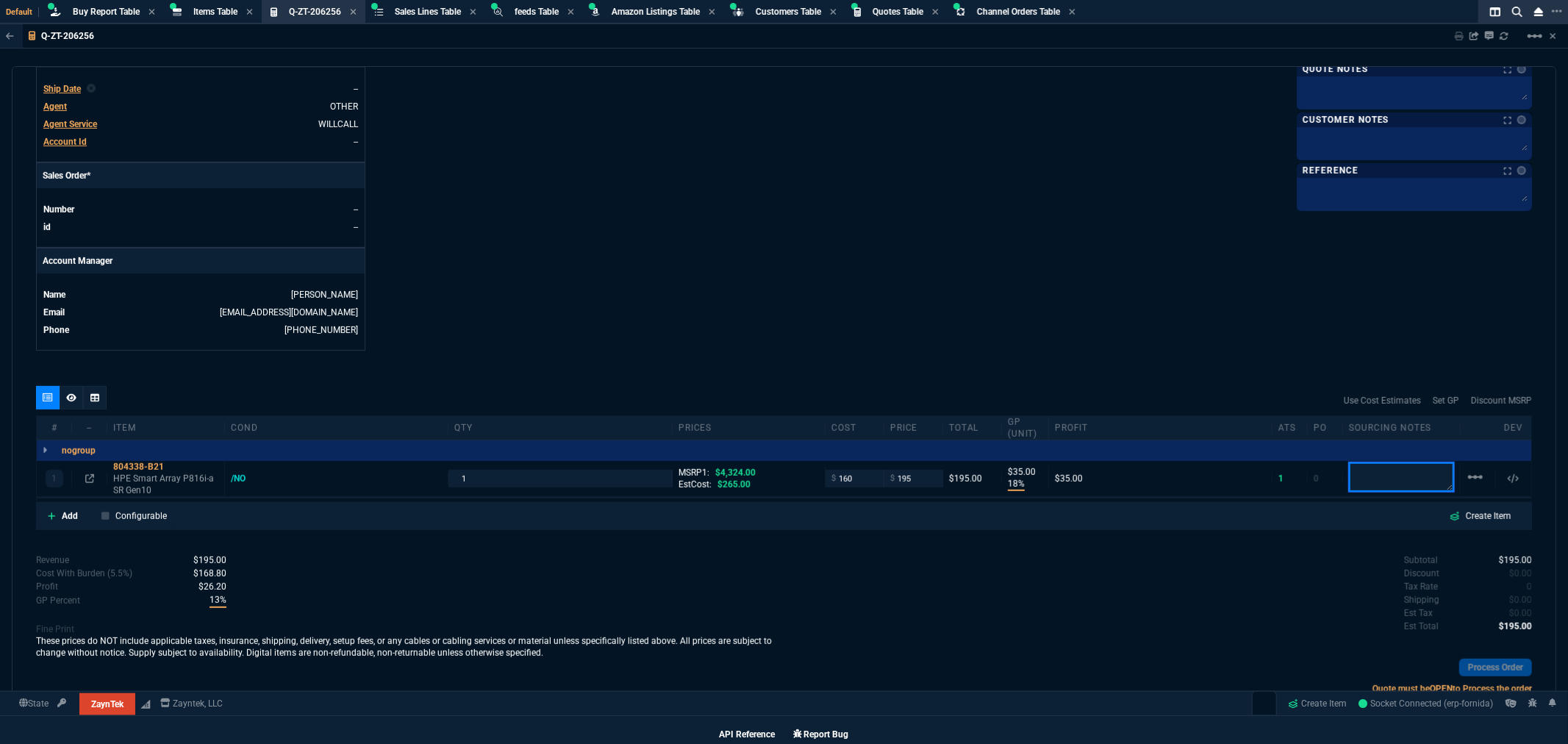
type input "18"
type input "35"
click at [1000, 372] on div "quote Q-ZT-206256 draft ZaynTek, LLC [STREET_ADDRESS] Details Number Q-ZT-20625…" at bounding box center [784, 382] width 1545 height 632
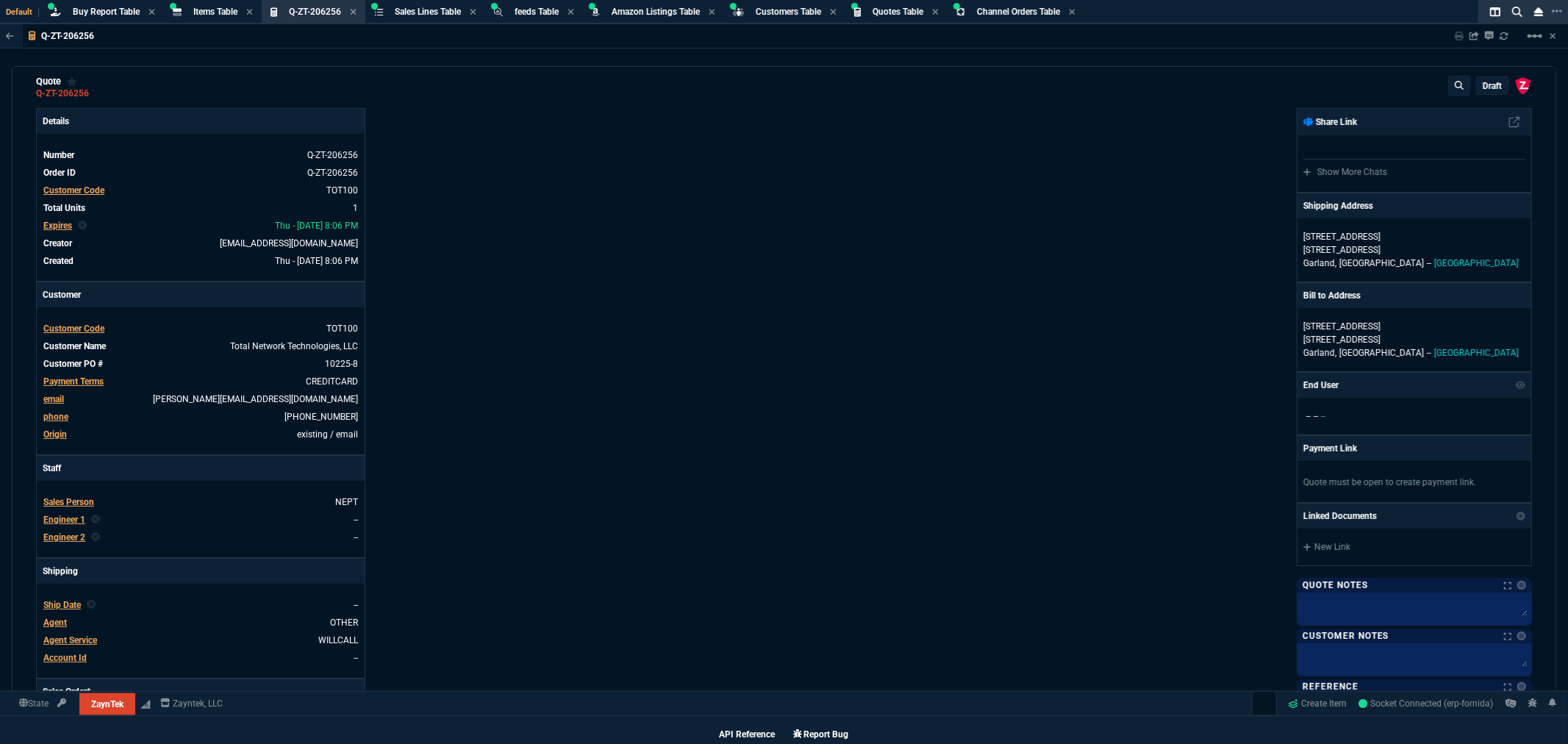
scroll to position [0, 0]
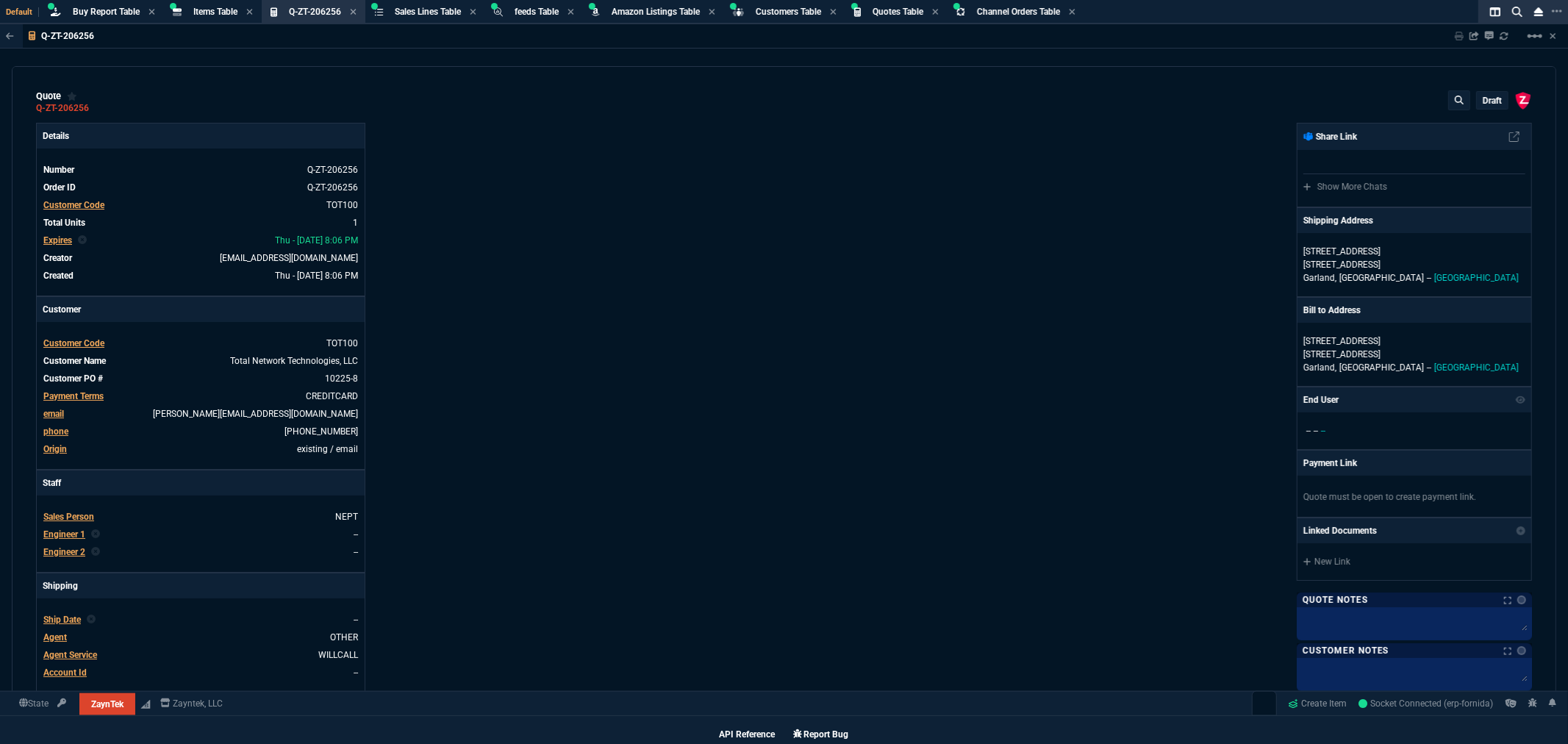
click at [1483, 96] on p "draft" at bounding box center [1492, 100] width 19 height 12
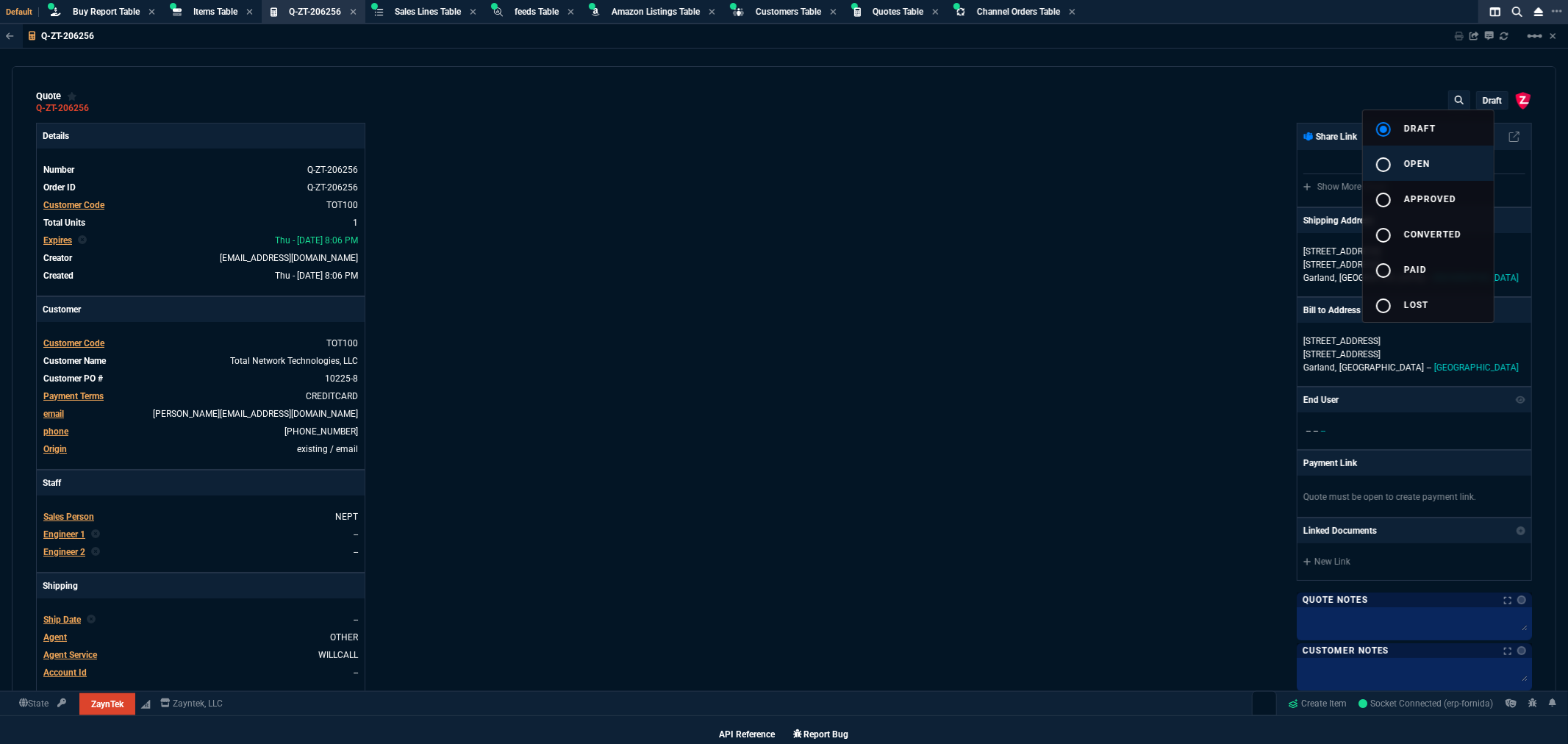
click at [1386, 162] on mat-icon "radio_button_unchecked" at bounding box center [1384, 164] width 18 height 18
type input "18"
type input "35"
type input "95"
click at [1378, 70] on div at bounding box center [784, 372] width 1568 height 744
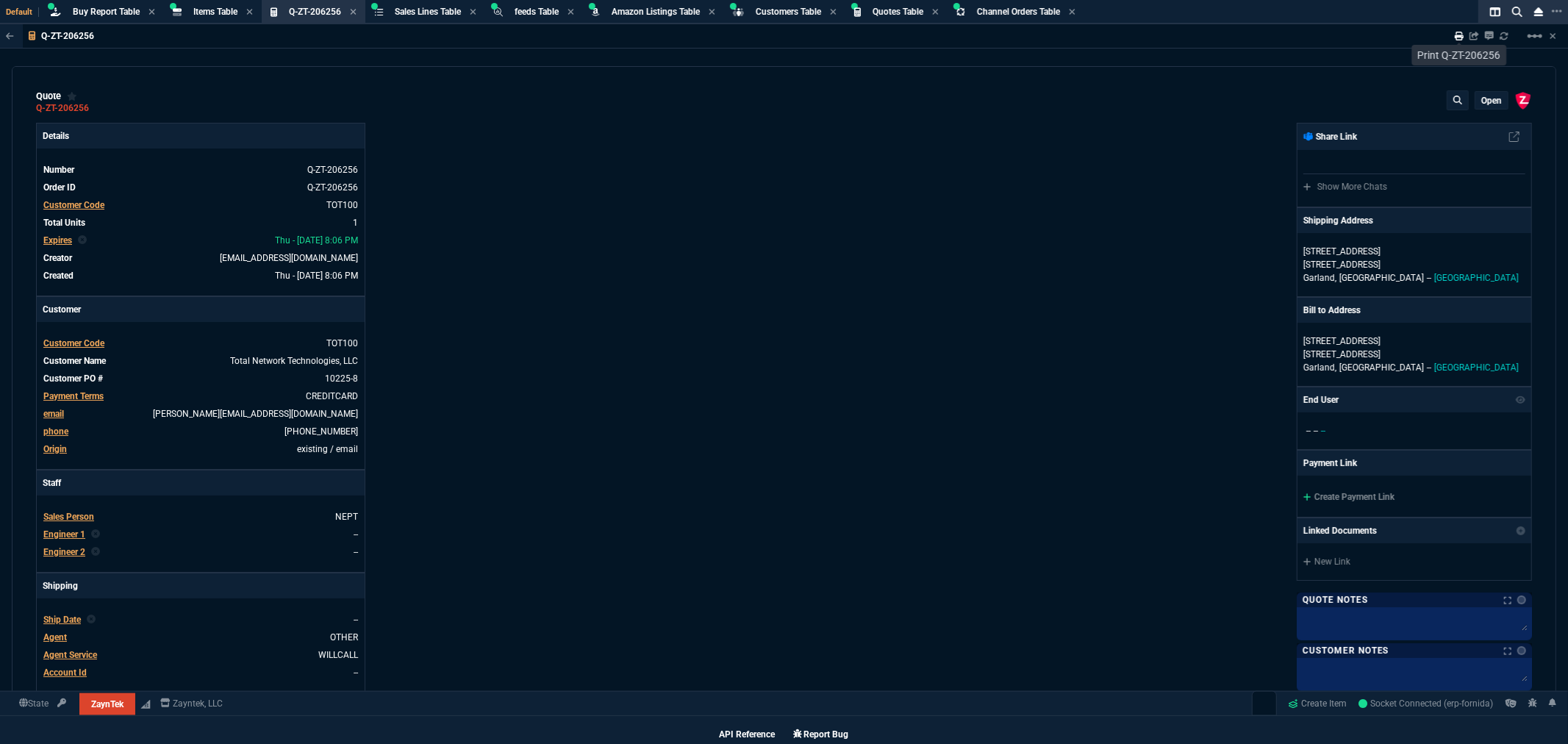
click at [1456, 33] on icon at bounding box center [1459, 36] width 9 height 9
type input "18"
type input "35"
type input "95"
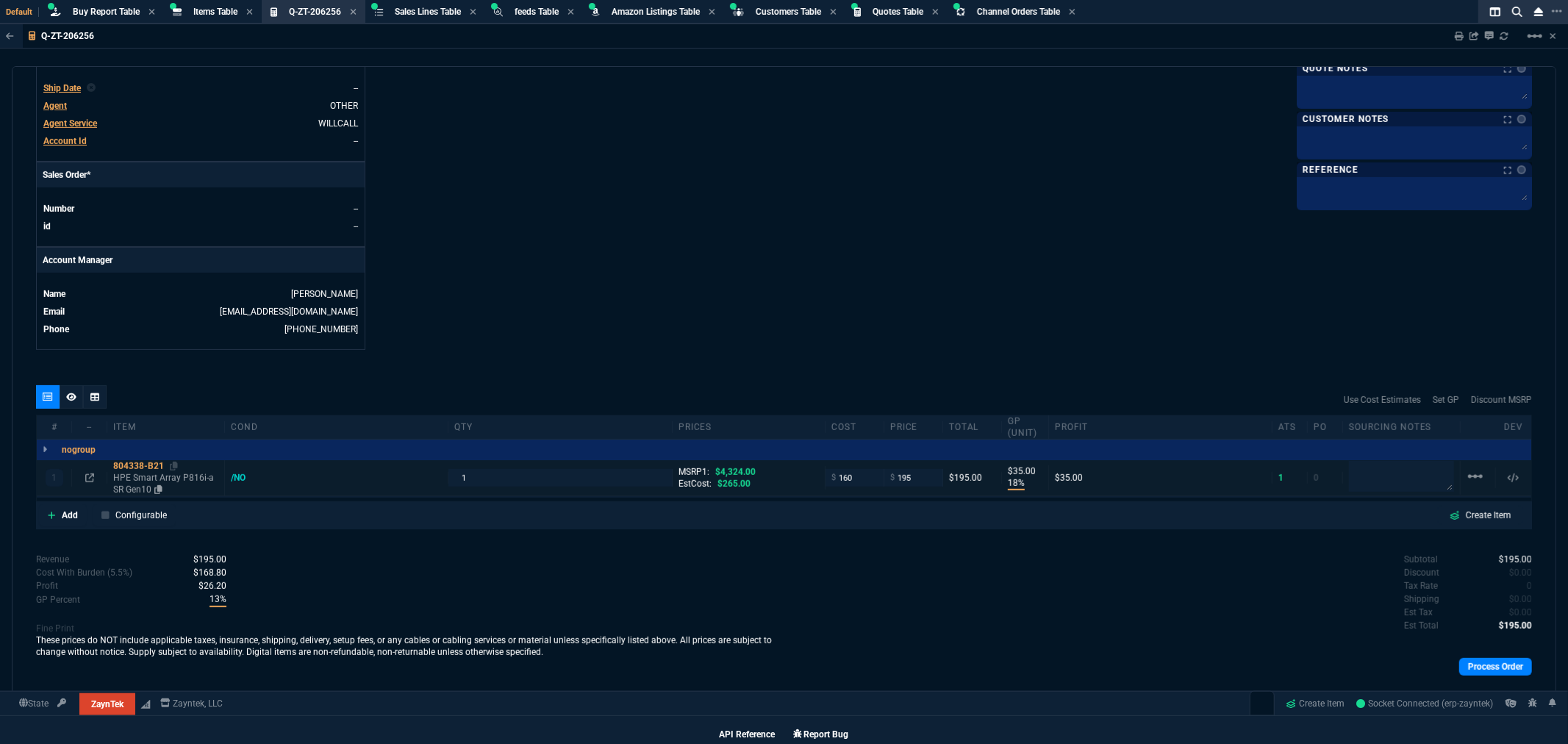
scroll to position [554, 0]
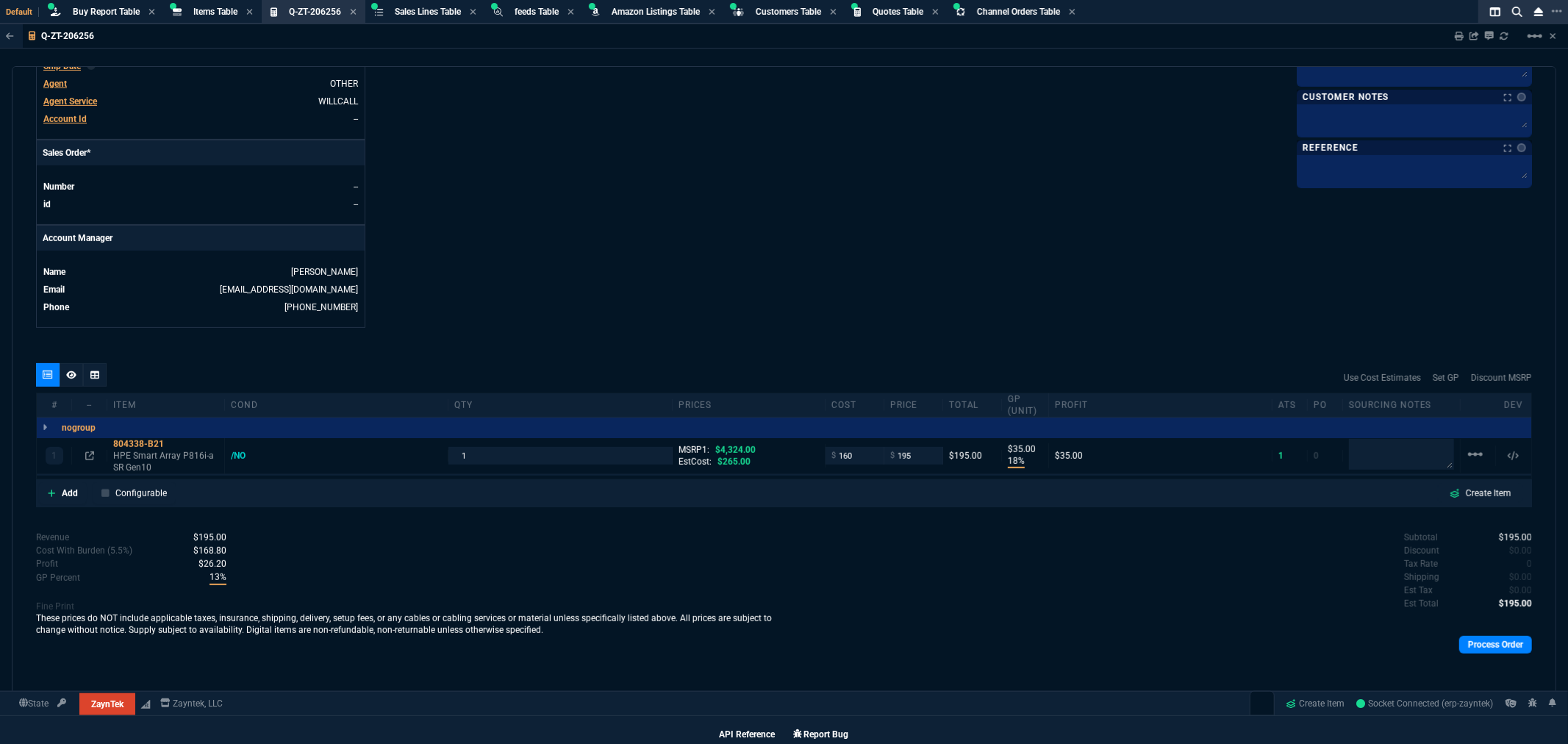
drag, startPoint x: 75, startPoint y: 373, endPoint x: 93, endPoint y: 365, distance: 19.7
click at [74, 373] on icon at bounding box center [71, 375] width 10 height 8
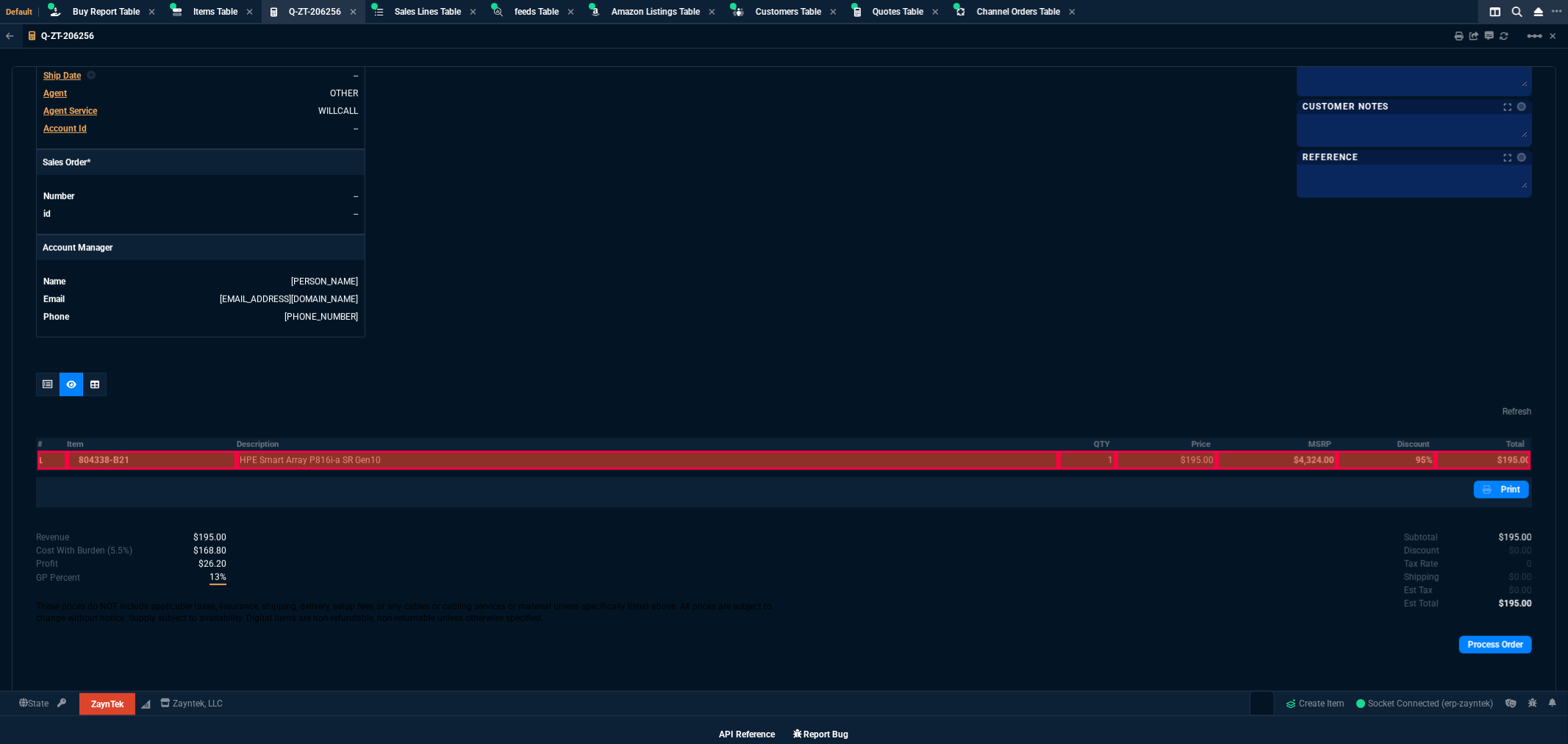
scroll to position [545, 0]
drag, startPoint x: 39, startPoint y: 461, endPoint x: 215, endPoint y: 388, distance: 190.5
click at [41, 461] on div at bounding box center [52, 460] width 30 height 19
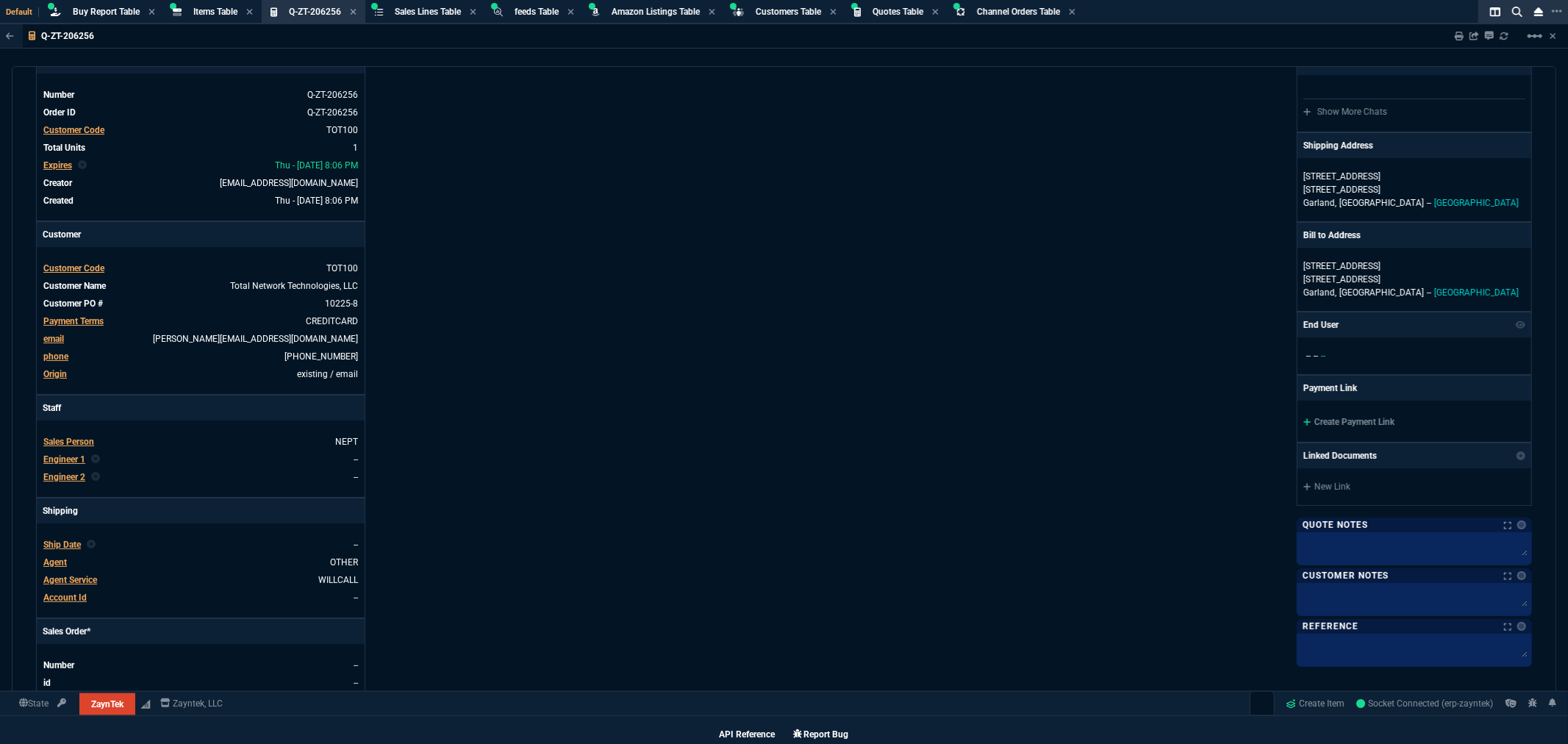
scroll to position [0, 0]
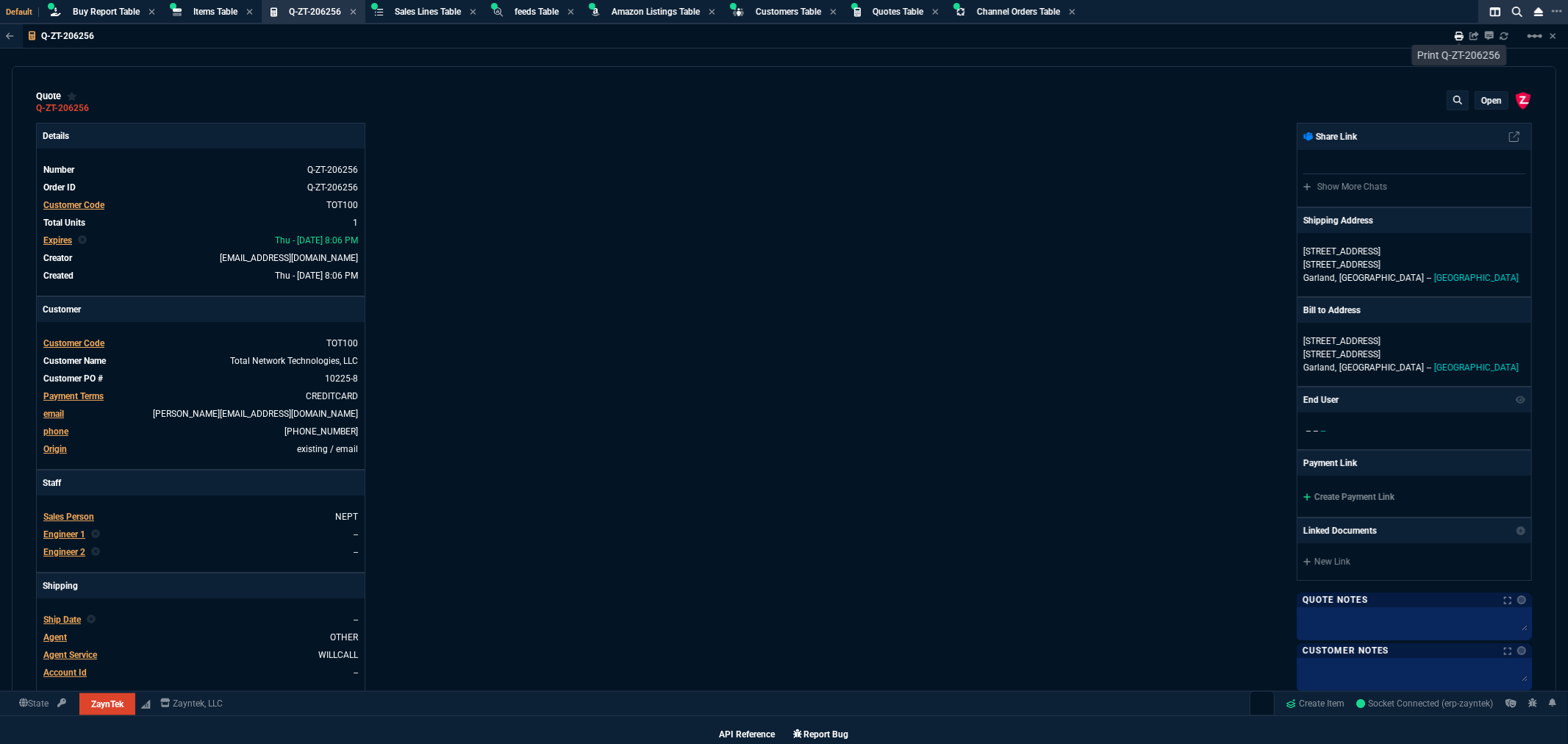
click at [1456, 32] on icon at bounding box center [1459, 36] width 9 height 9
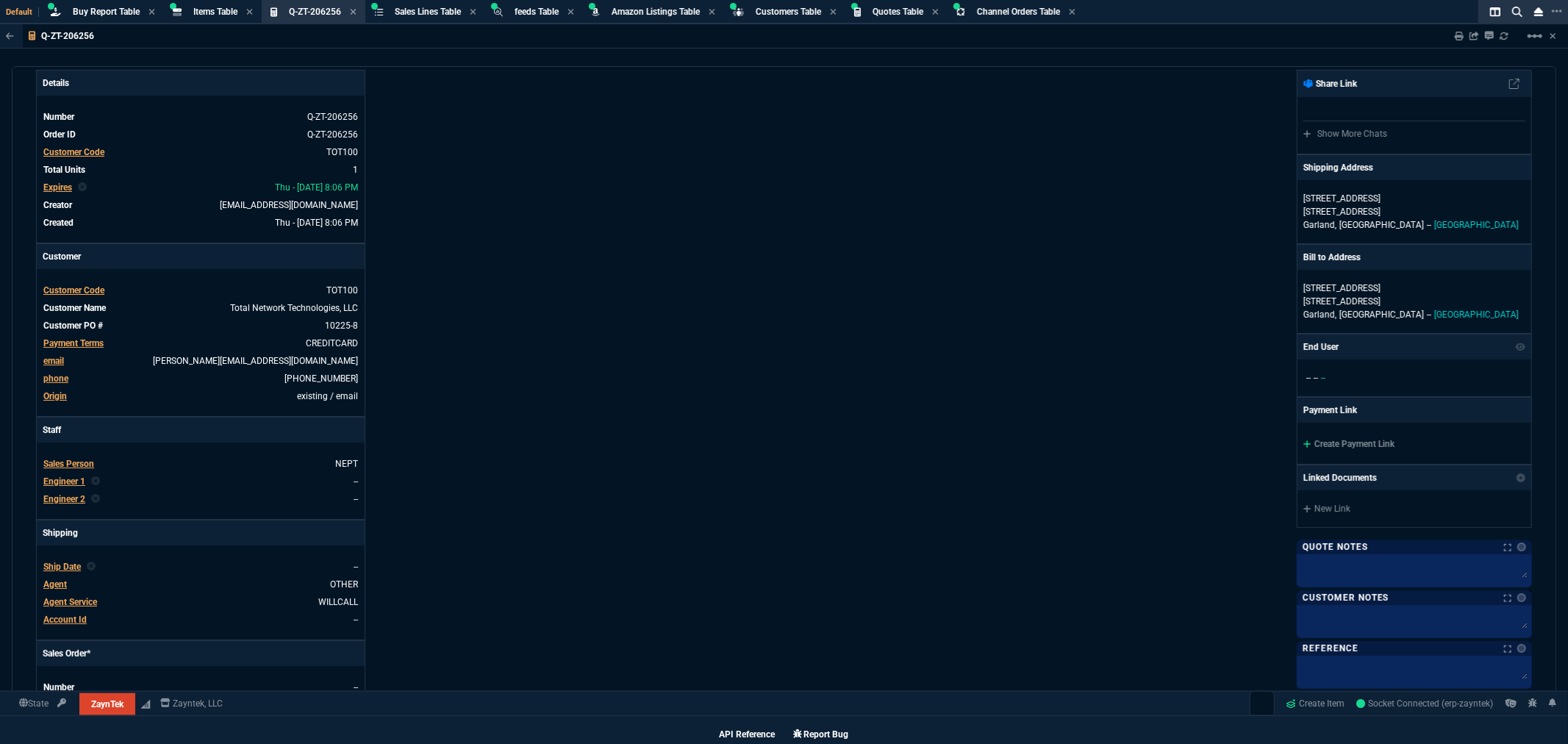
scroll to position [81, 0]
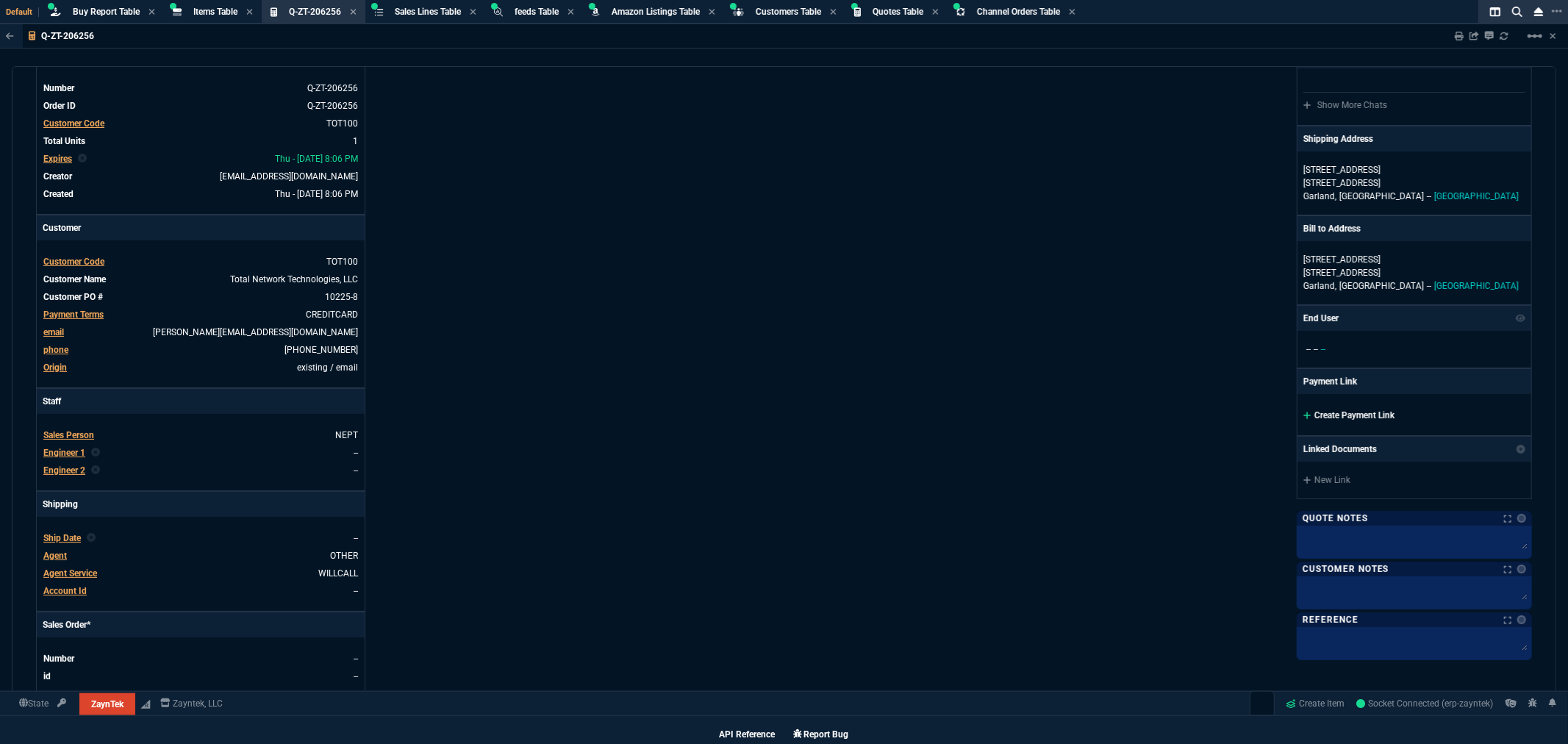
click at [1303, 417] on icon at bounding box center [1307, 415] width 8 height 9
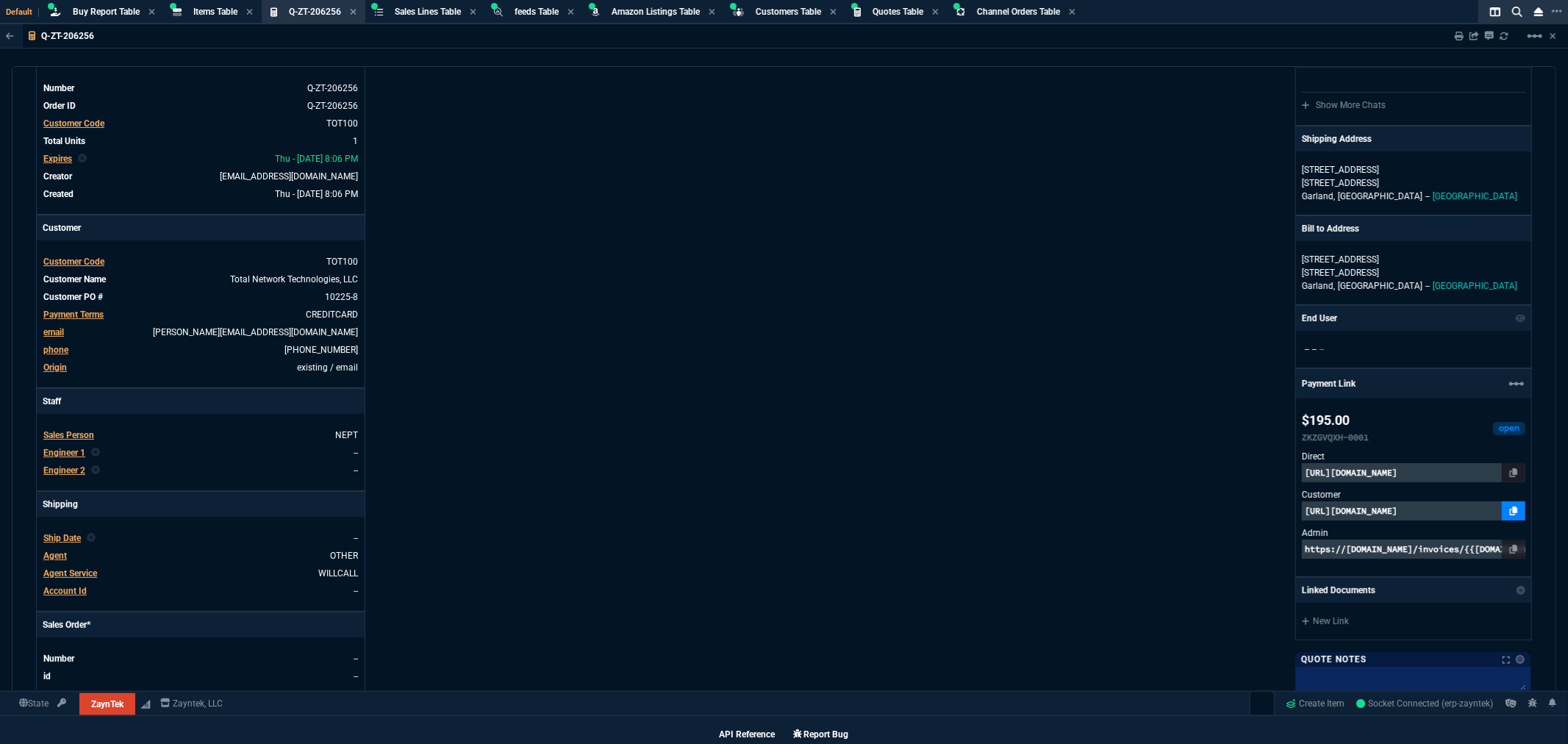
click at [1510, 509] on link at bounding box center [1513, 511] width 23 height 19
click at [1227, 701] on span "Approved Quotes" at bounding box center [1225, 705] width 61 height 12
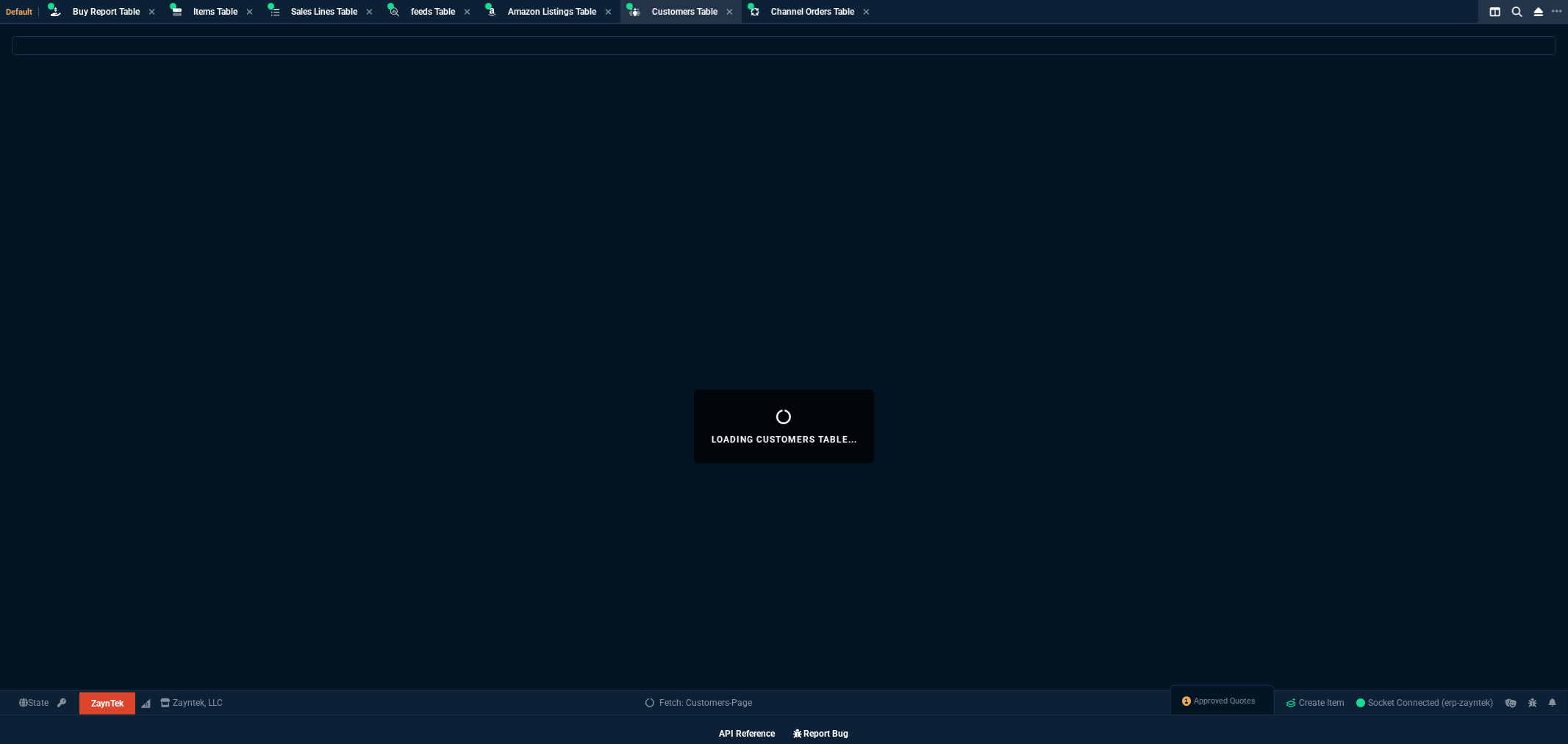
select select
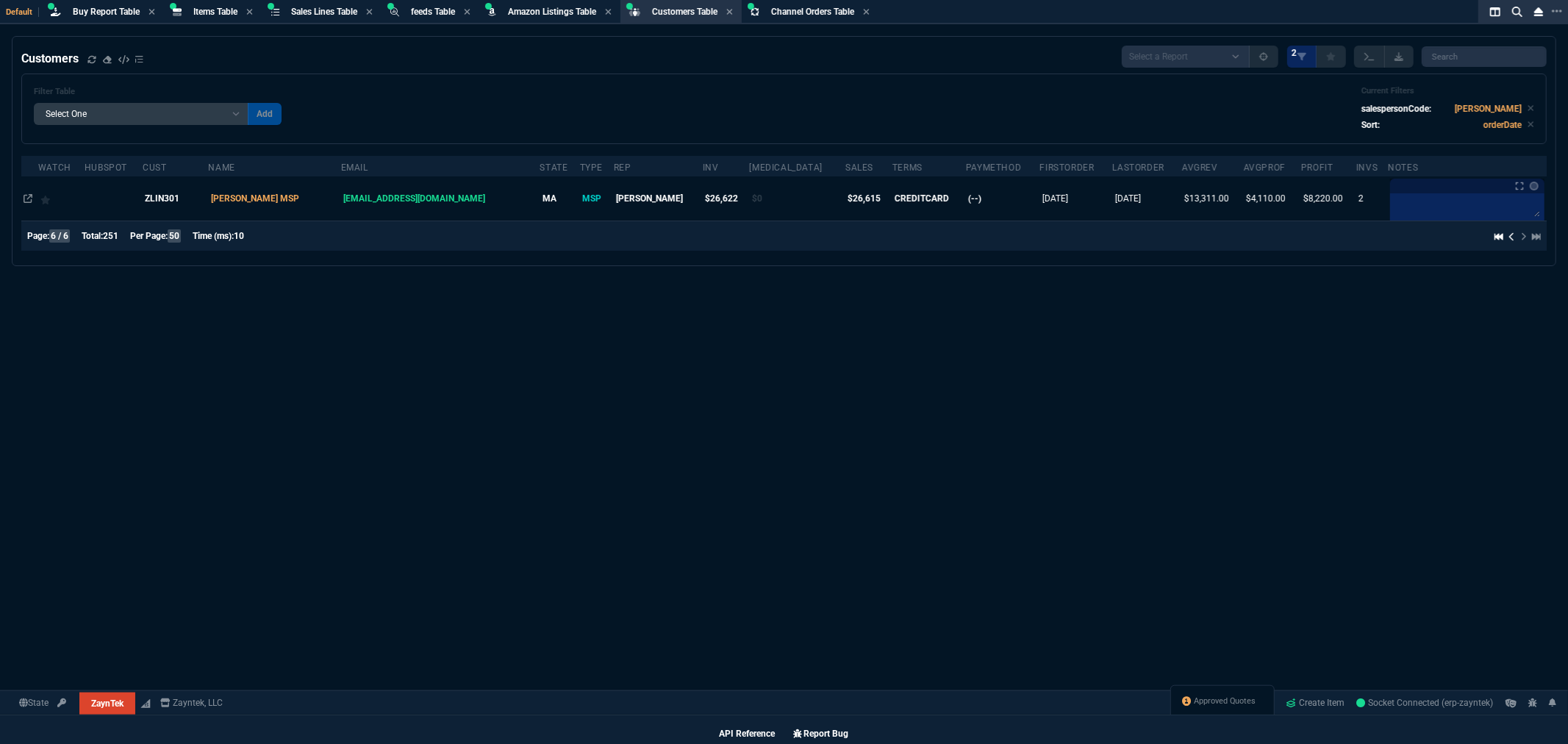
scroll to position [992, 0]
select select
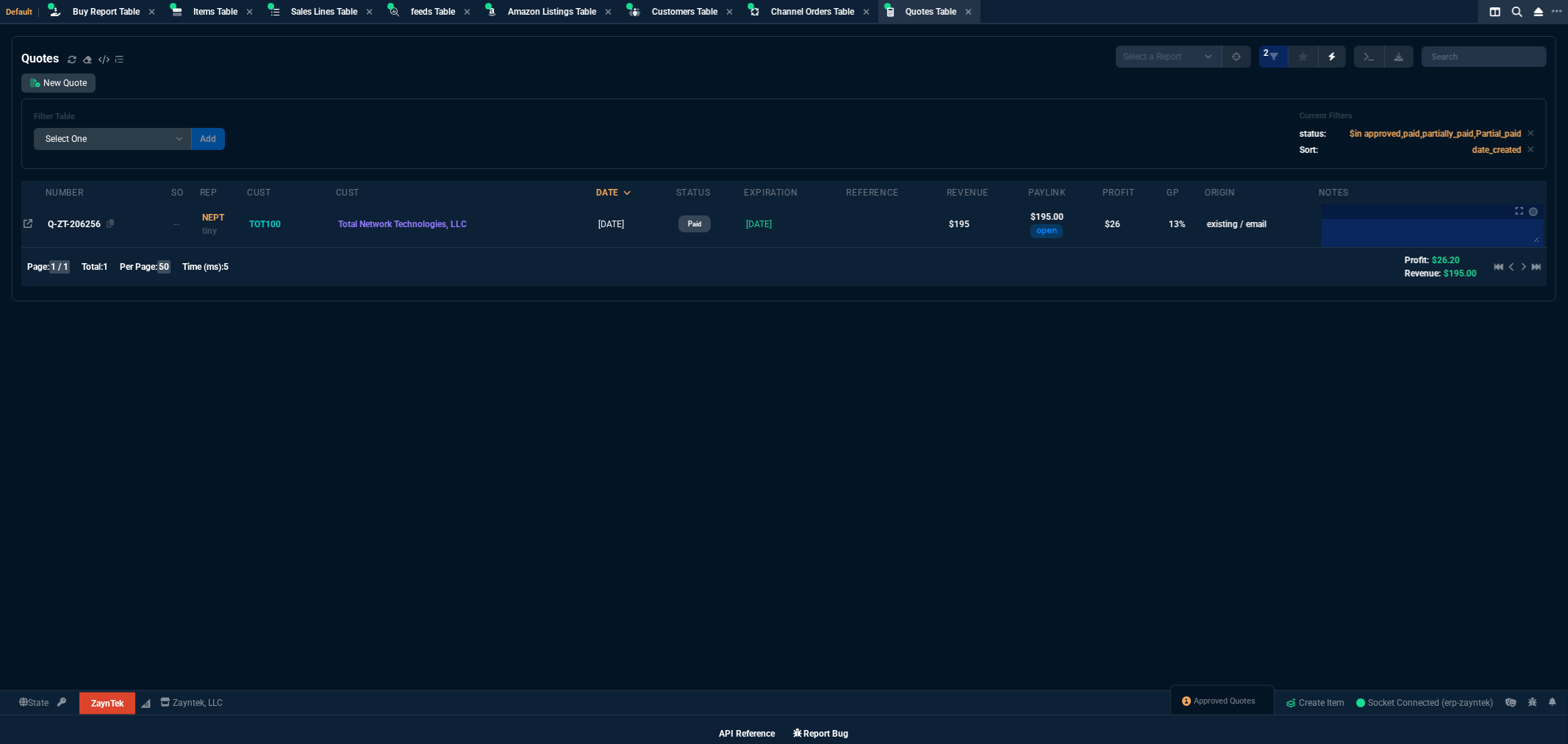
click at [82, 222] on span "Q-ZT-206256" at bounding box center [74, 224] width 53 height 10
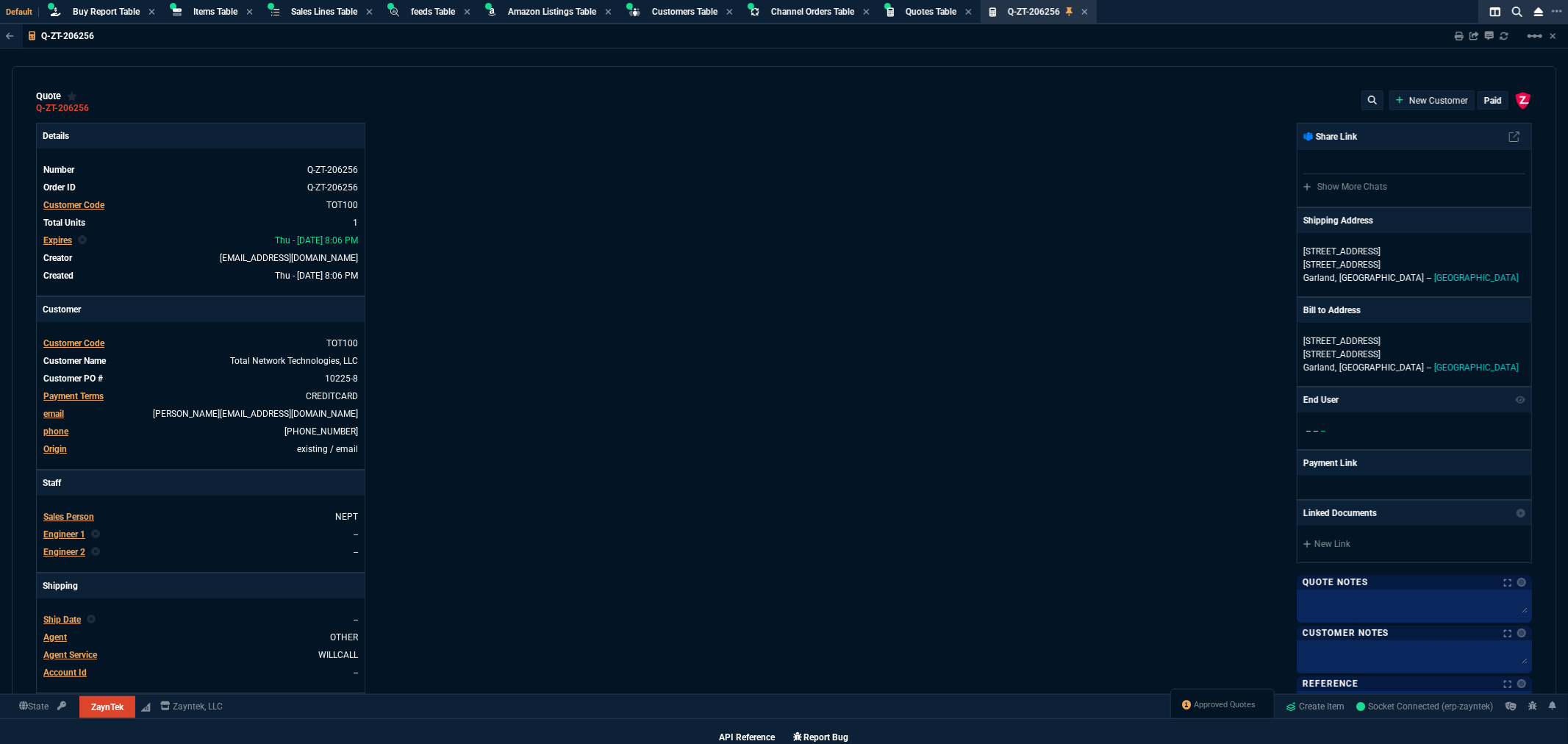
type input "4324"
type input "18"
type input "35"
type input "95"
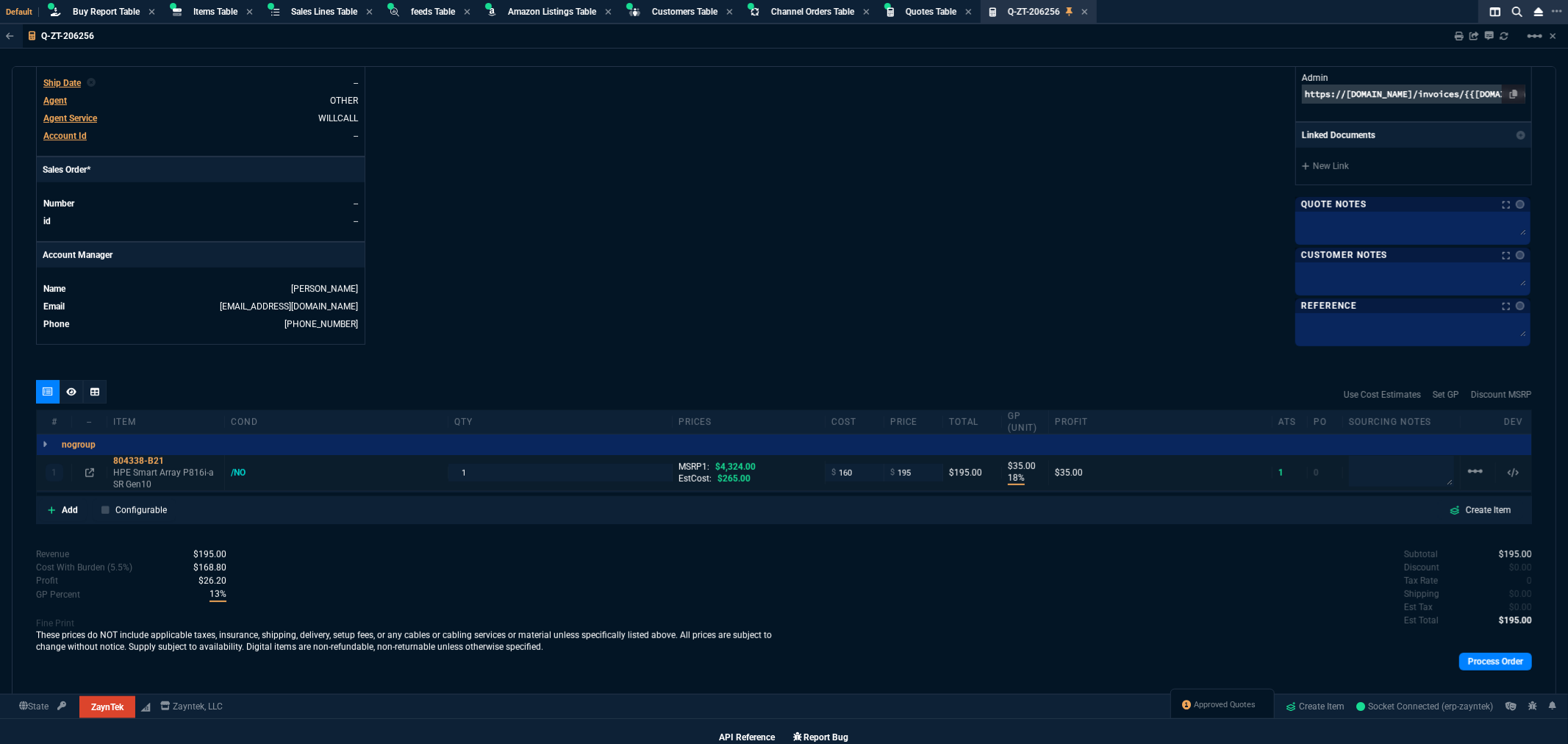
scroll to position [554, 0]
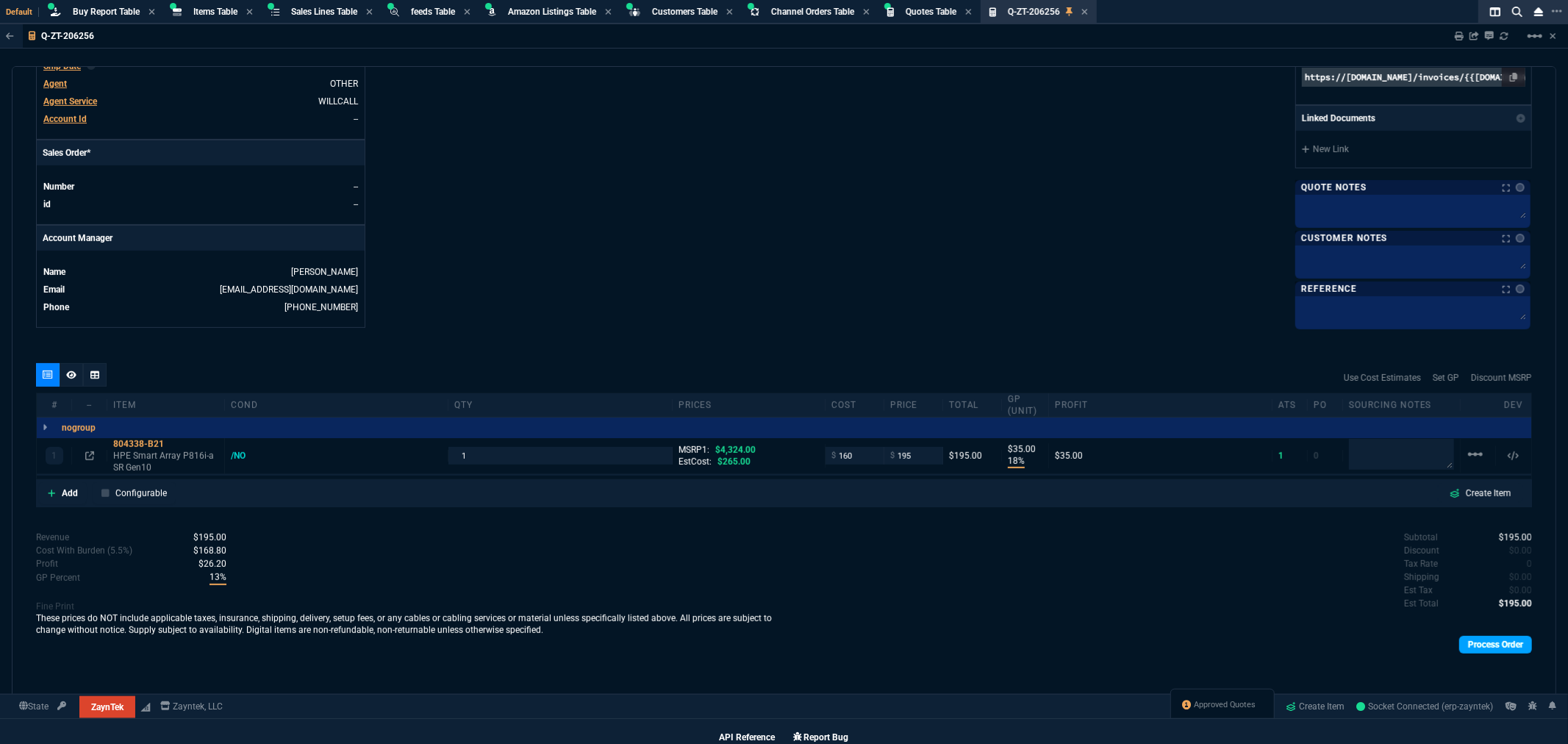
click at [1476, 647] on link "Process Order" at bounding box center [1495, 644] width 73 height 18
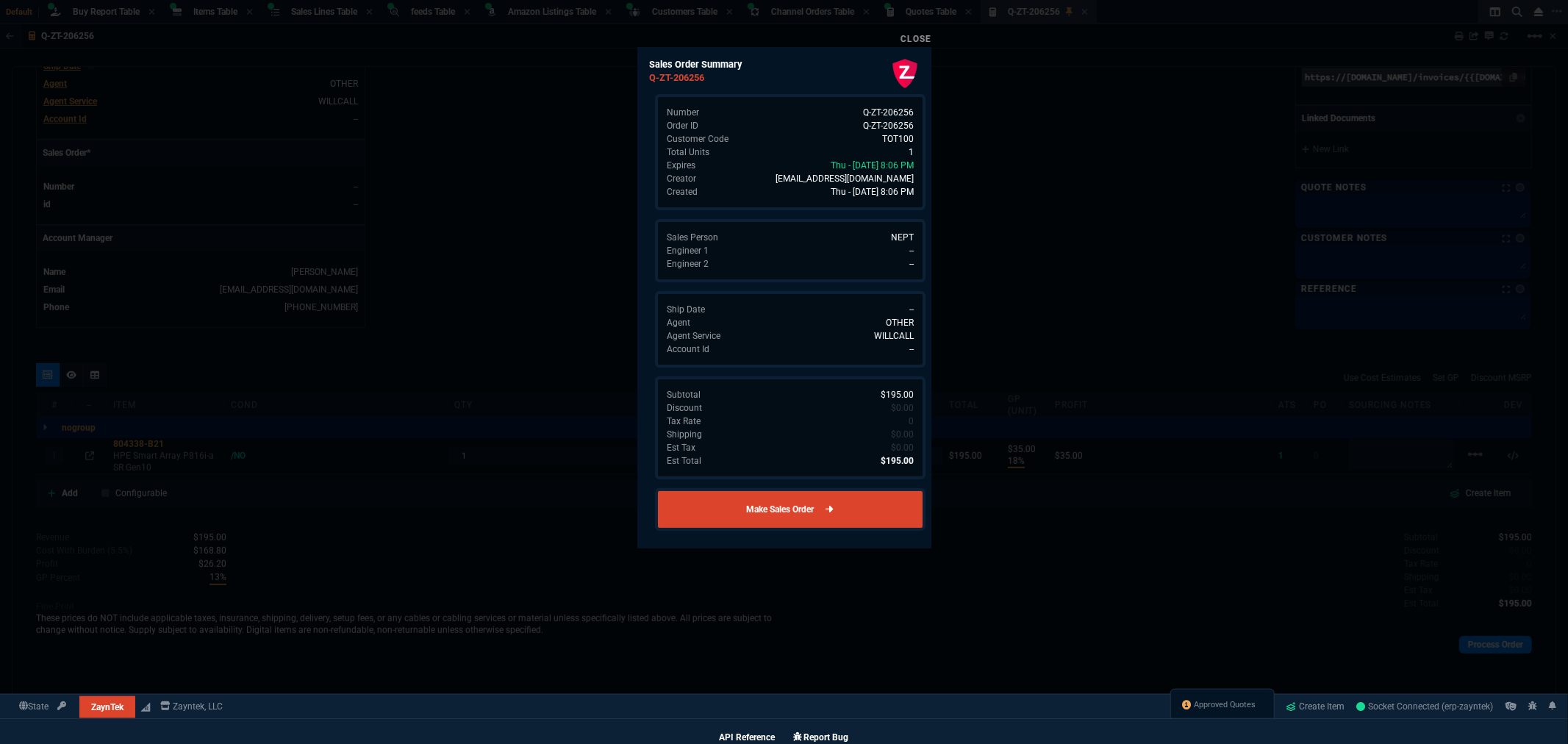
click at [819, 500] on link "Make Sales Order" at bounding box center [790, 509] width 270 height 42
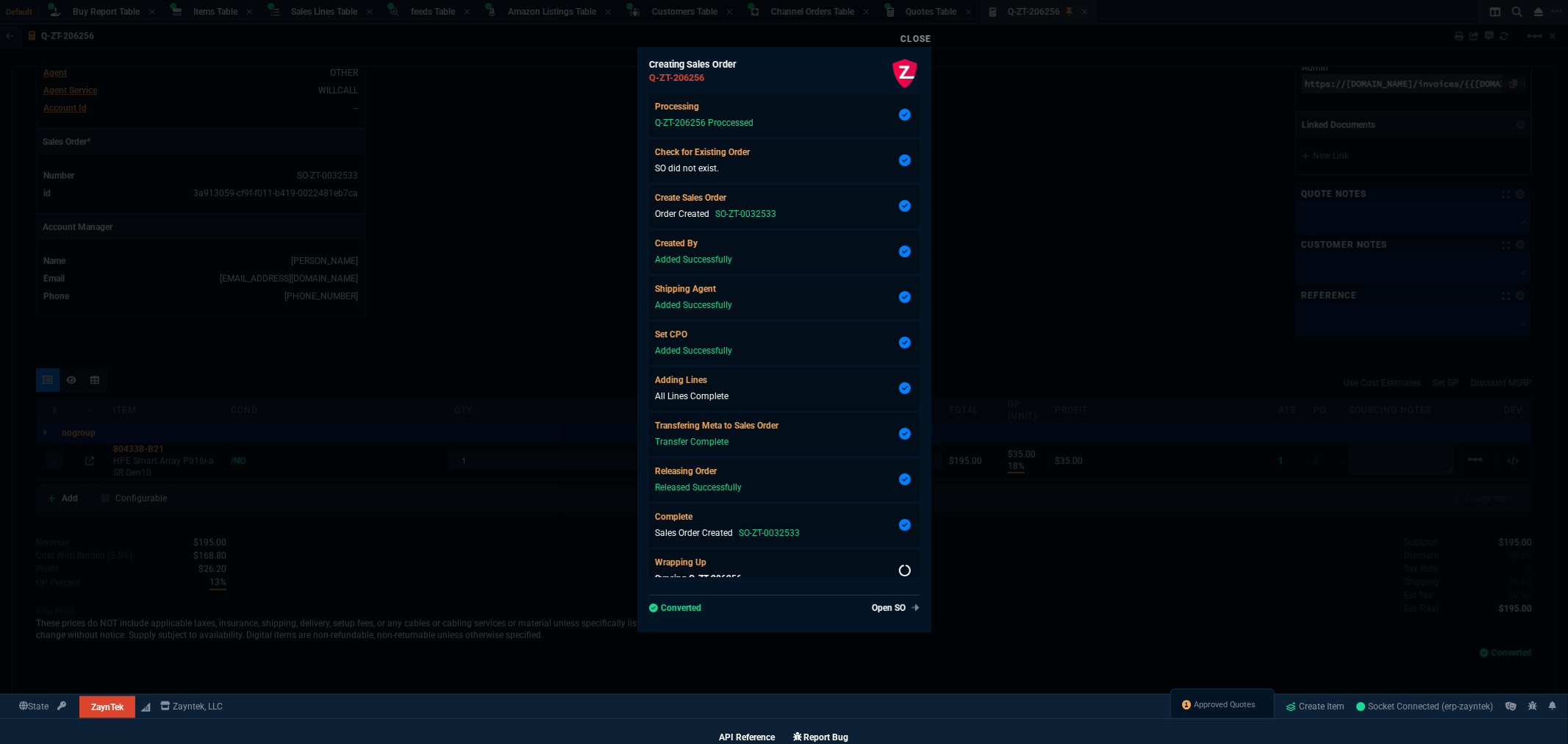
scroll to position [17, 0]
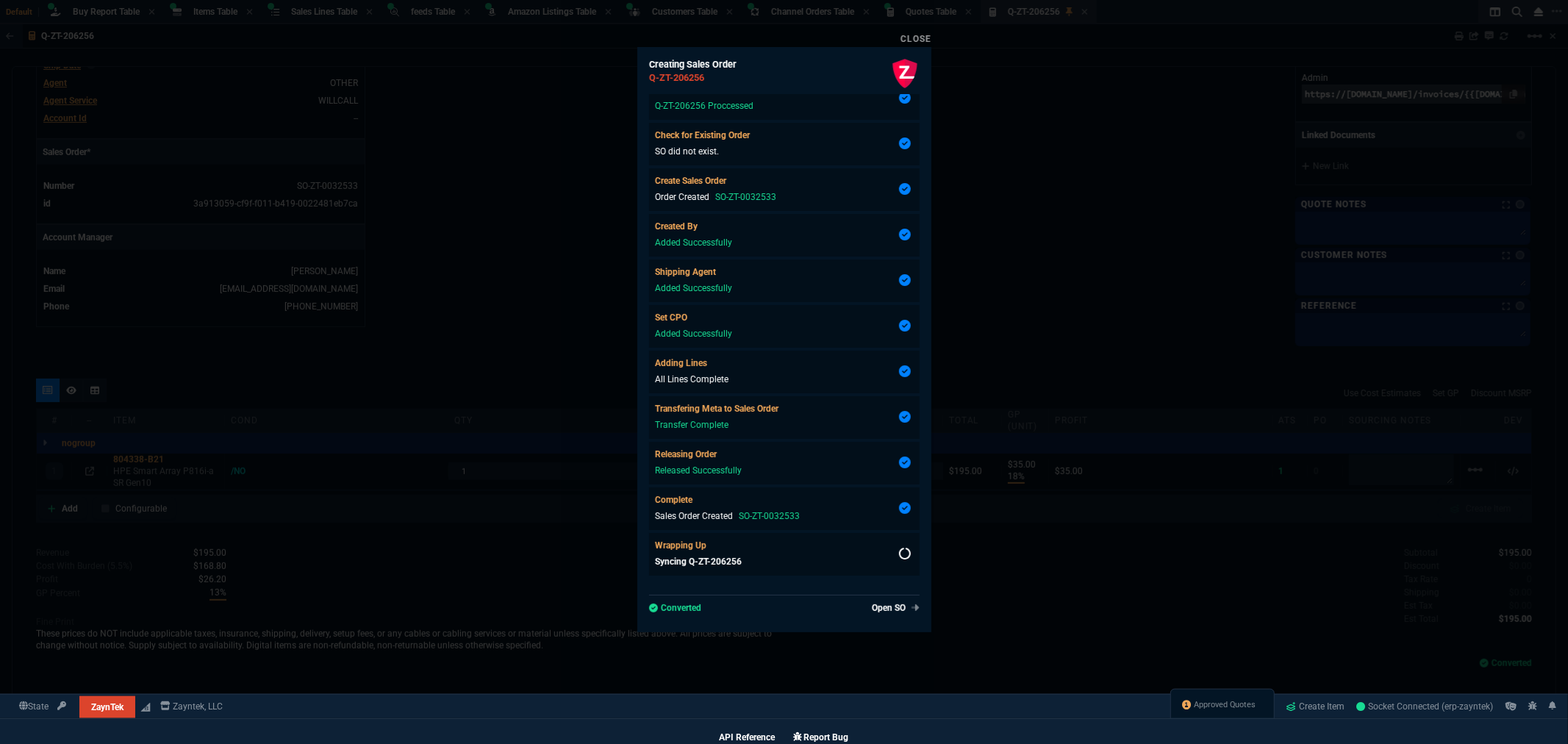
type input "18"
type input "35"
type input "18"
type input "35"
type input "95"
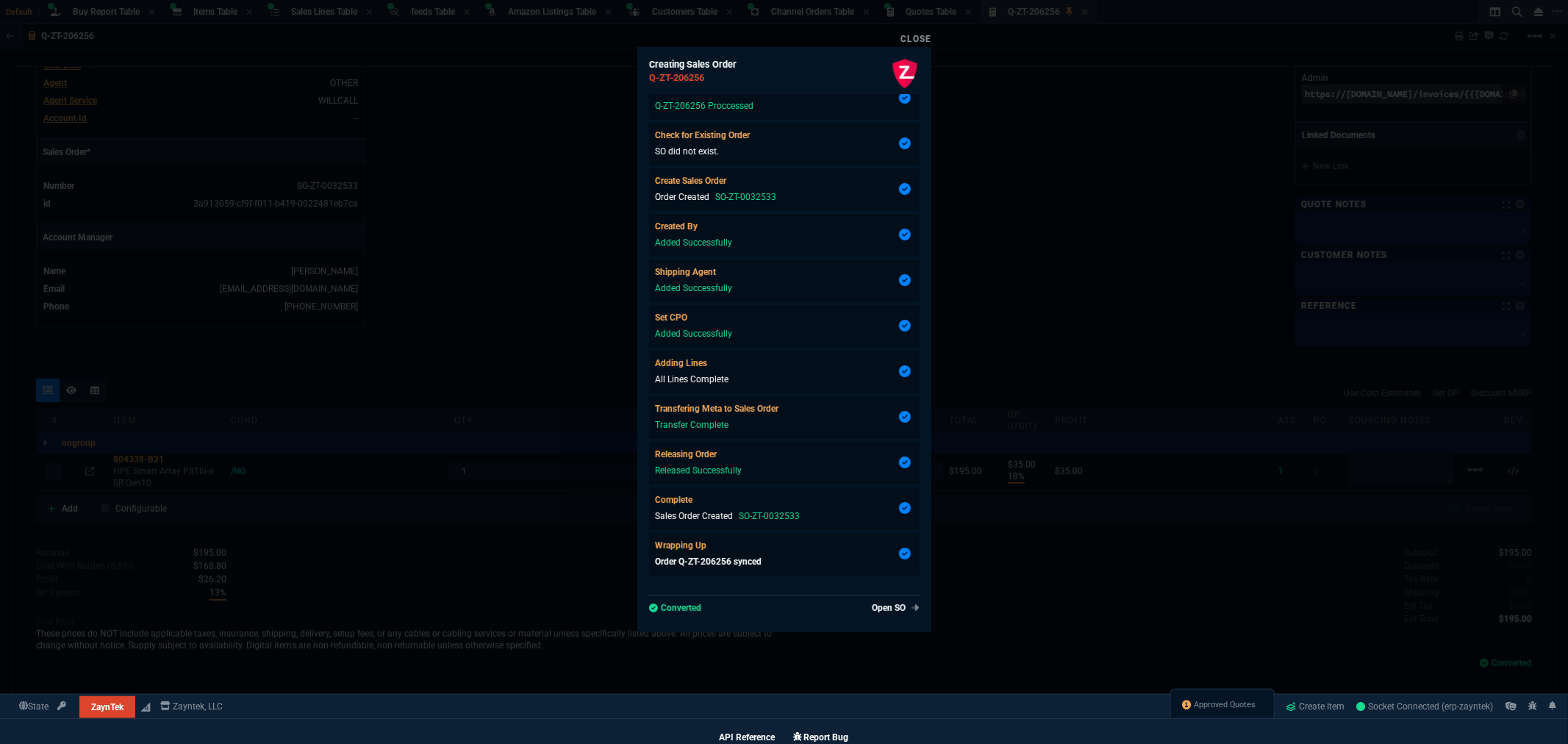
click at [925, 42] on link "Close" at bounding box center [916, 38] width 31 height 10
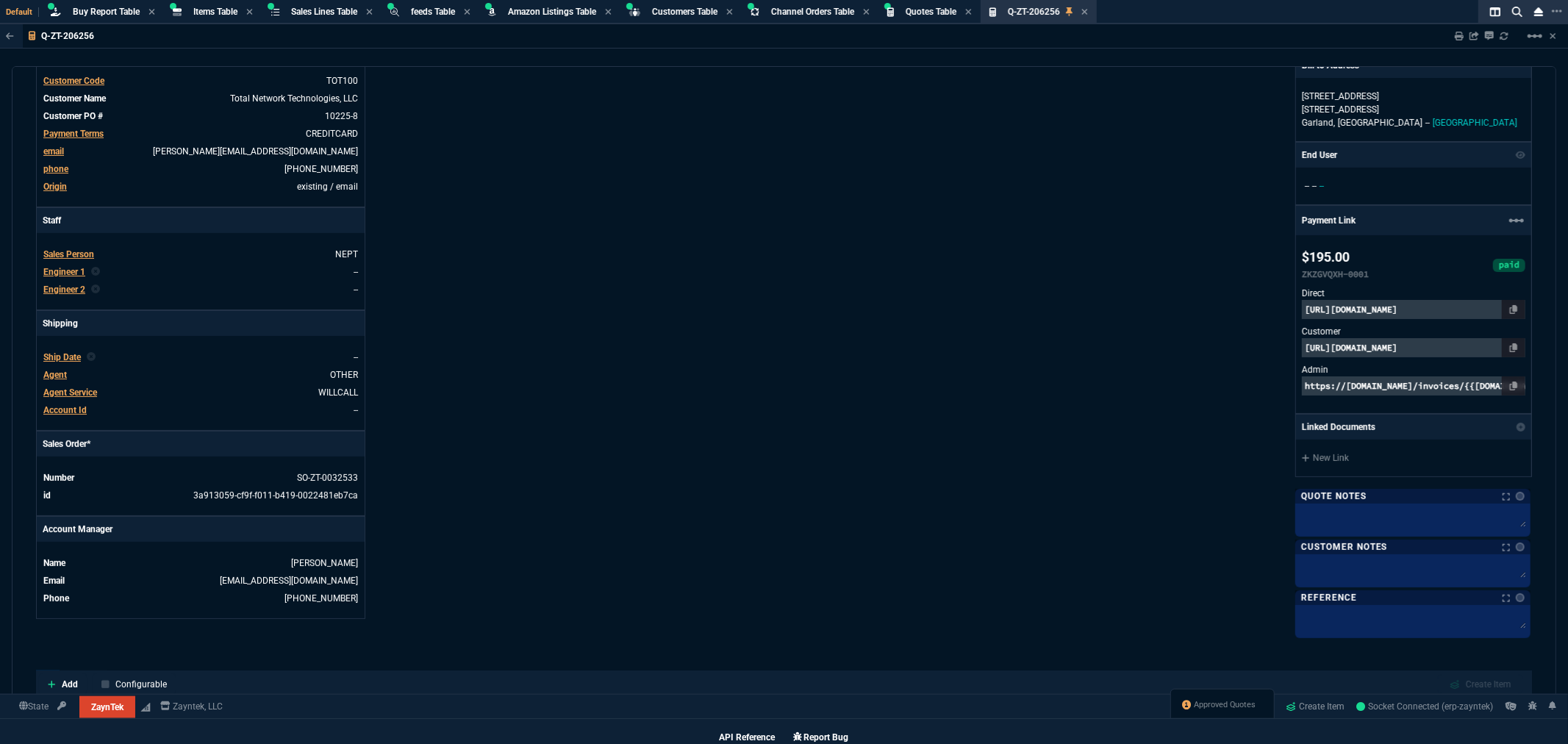
scroll to position [41, 0]
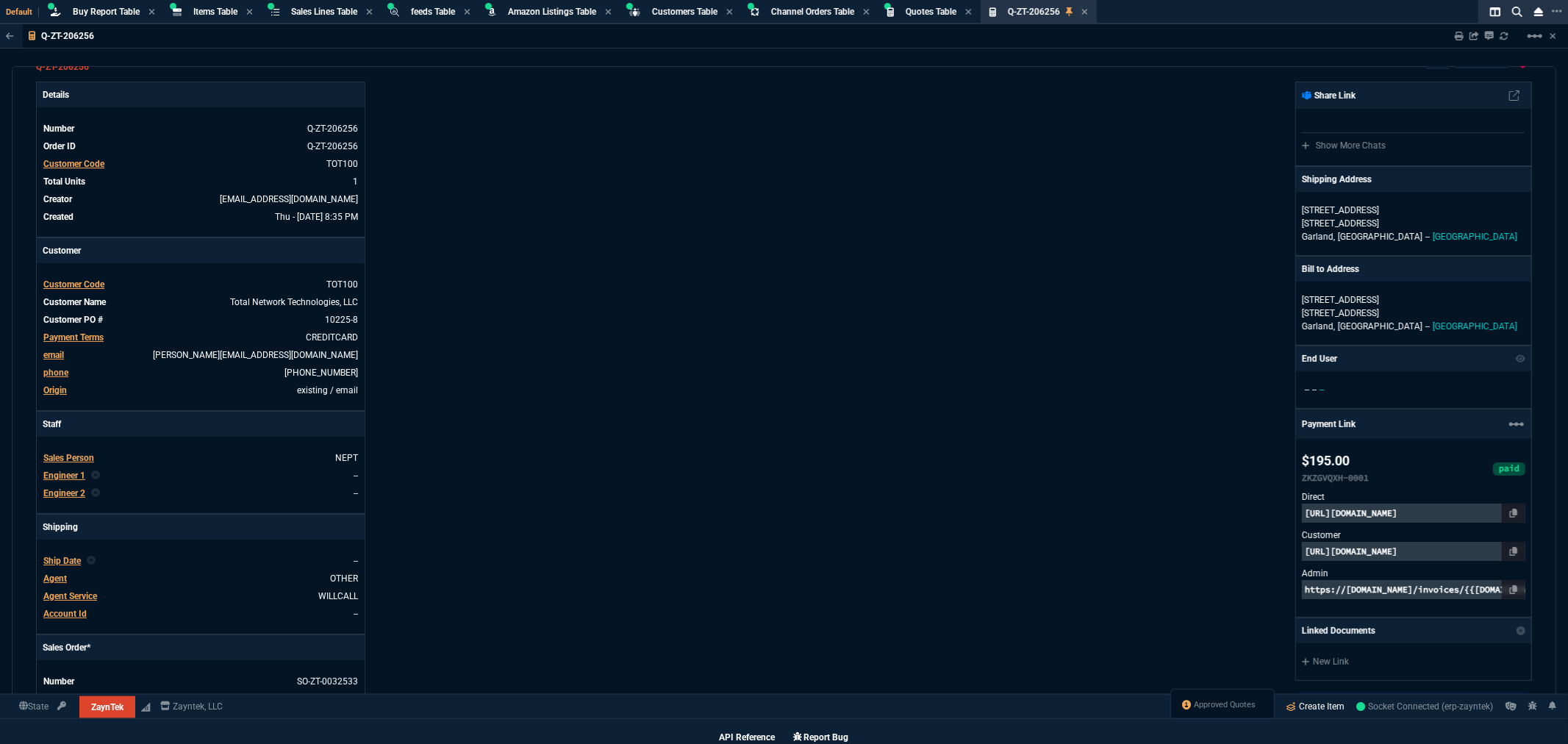
click at [1306, 701] on link "Create Item" at bounding box center [1316, 707] width 70 height 22
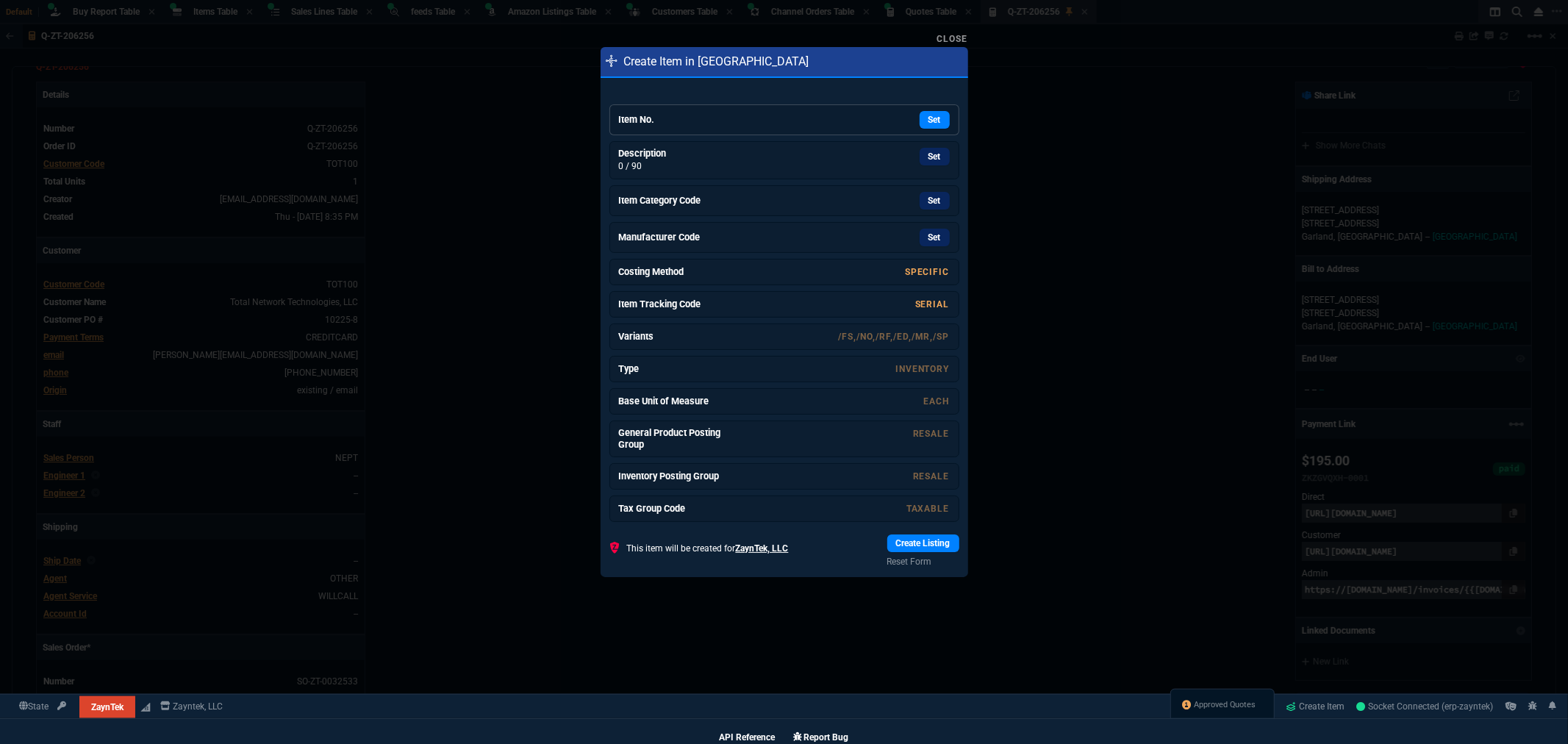
click at [766, 127] on div "Set" at bounding box center [839, 120] width 221 height 18
click at [917, 144] on link "Description 0 / 90 Set" at bounding box center [784, 155] width 350 height 38
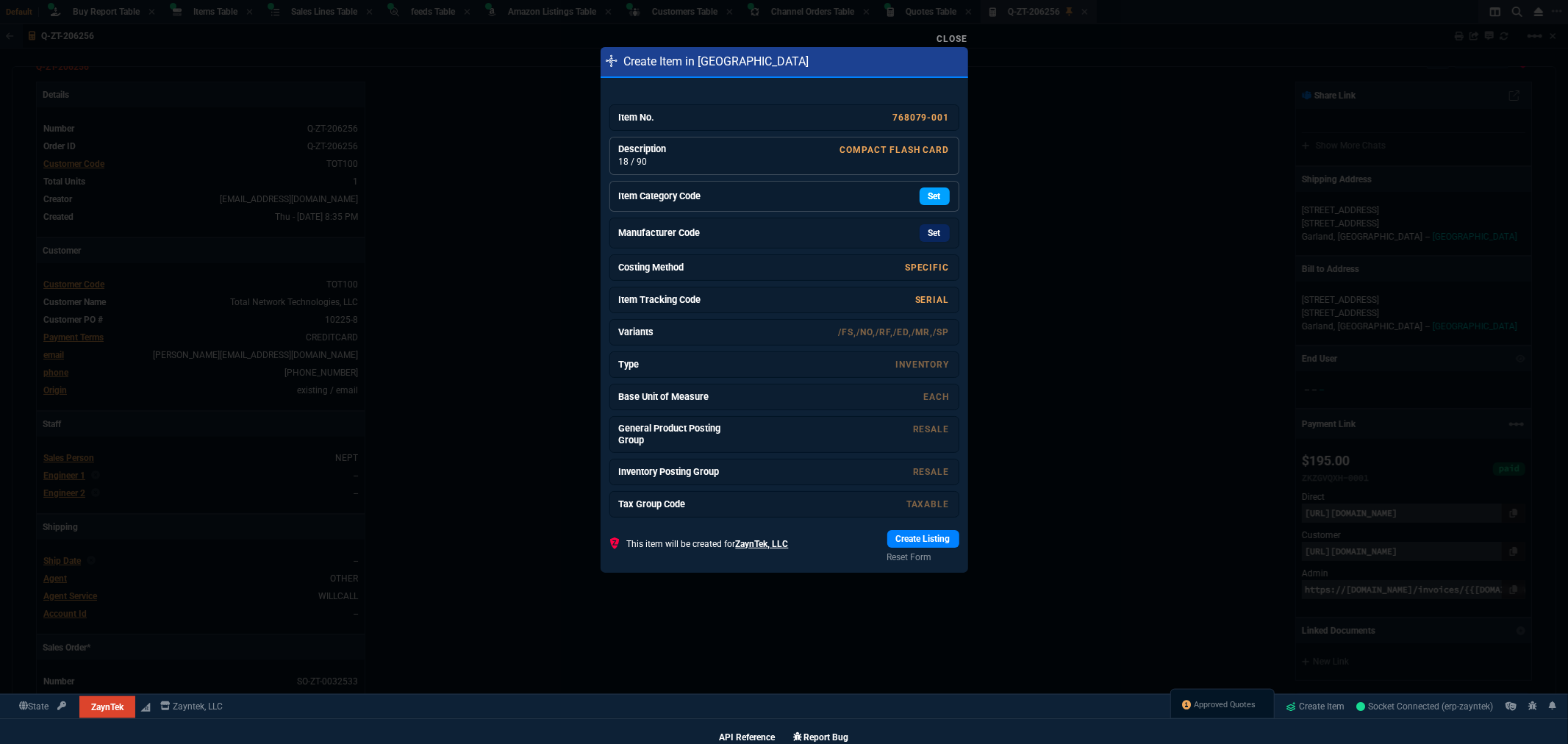
click at [920, 193] on link "Set" at bounding box center [935, 196] width 30 height 18
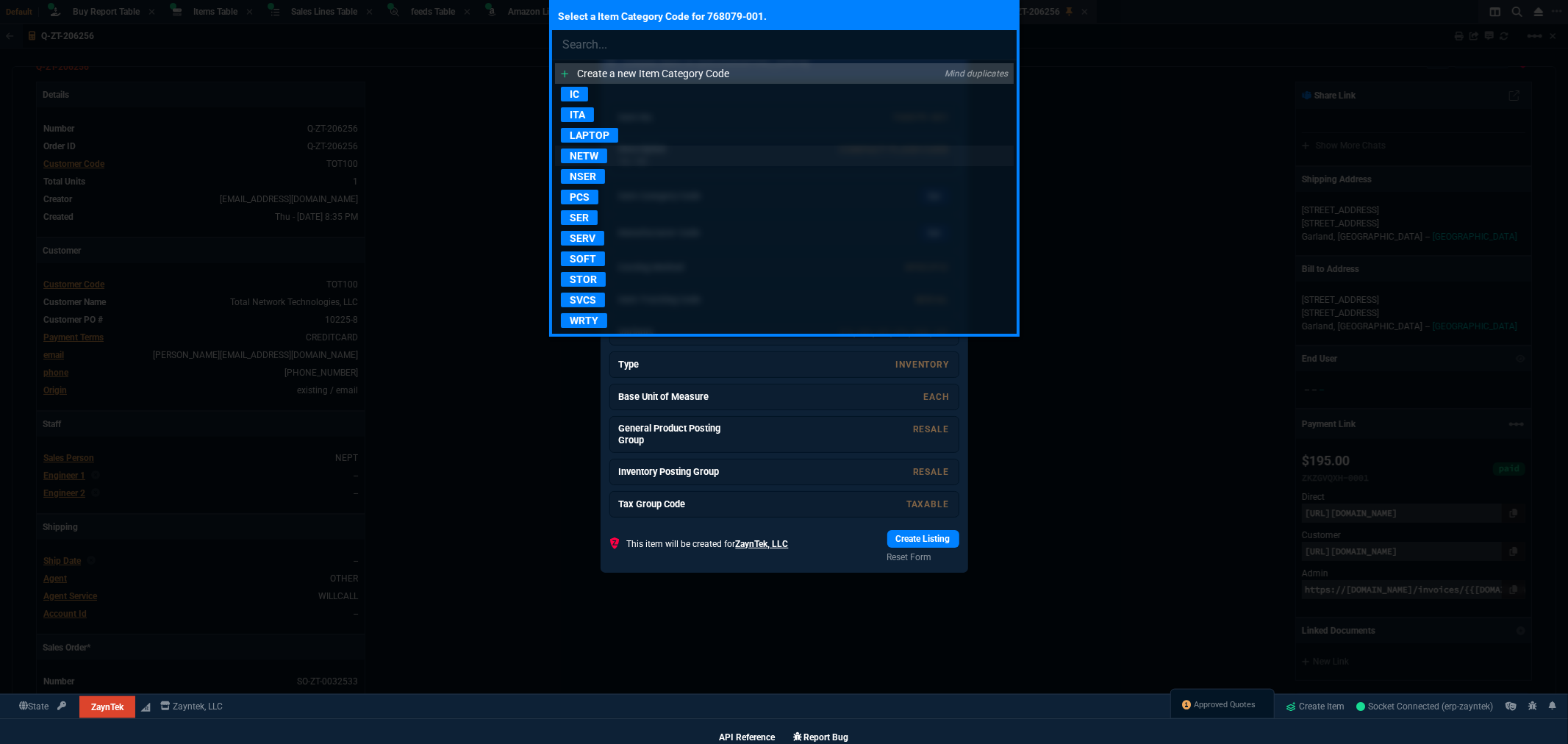
click at [585, 156] on p "NETW" at bounding box center [584, 155] width 46 height 14
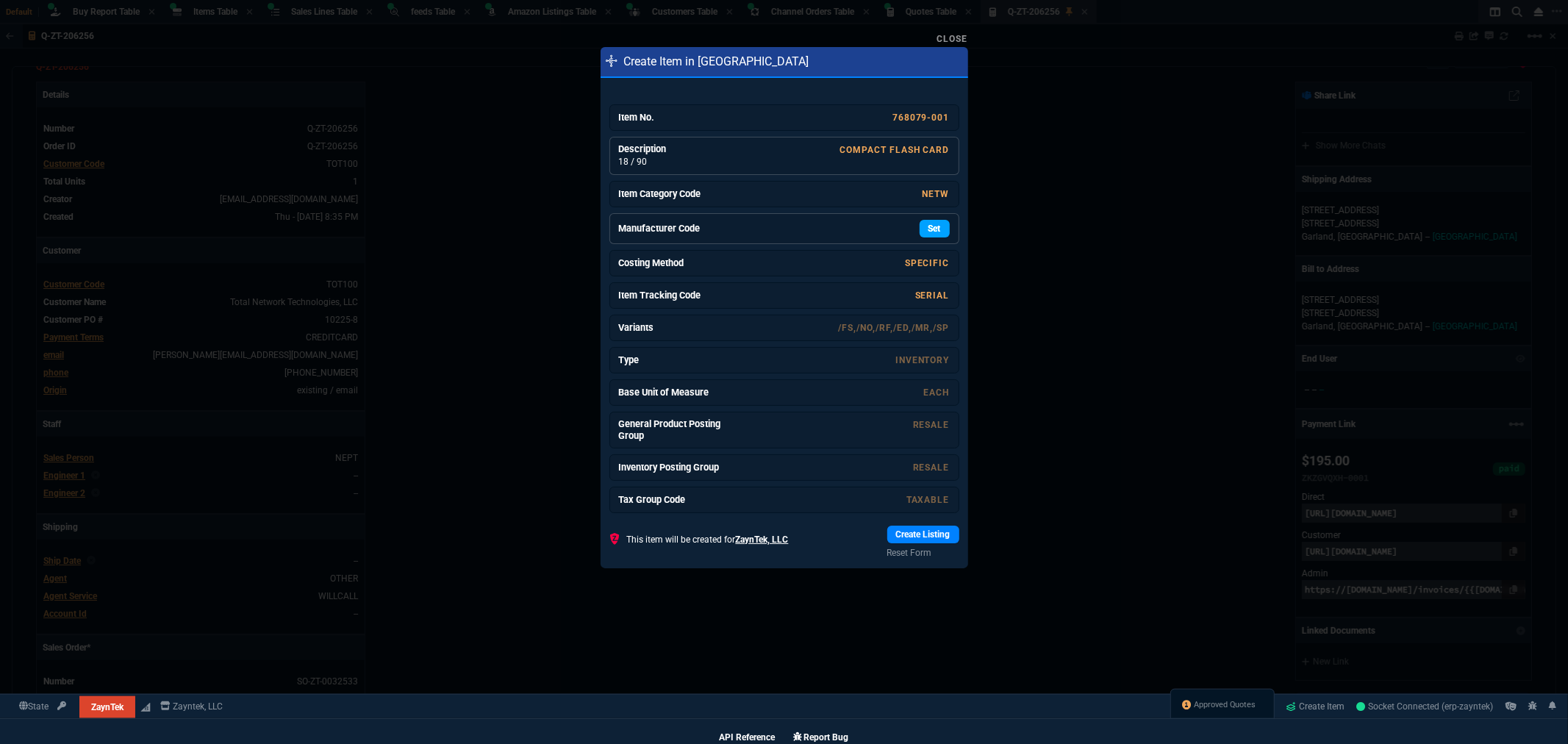
click at [932, 224] on link "Set" at bounding box center [935, 229] width 30 height 18
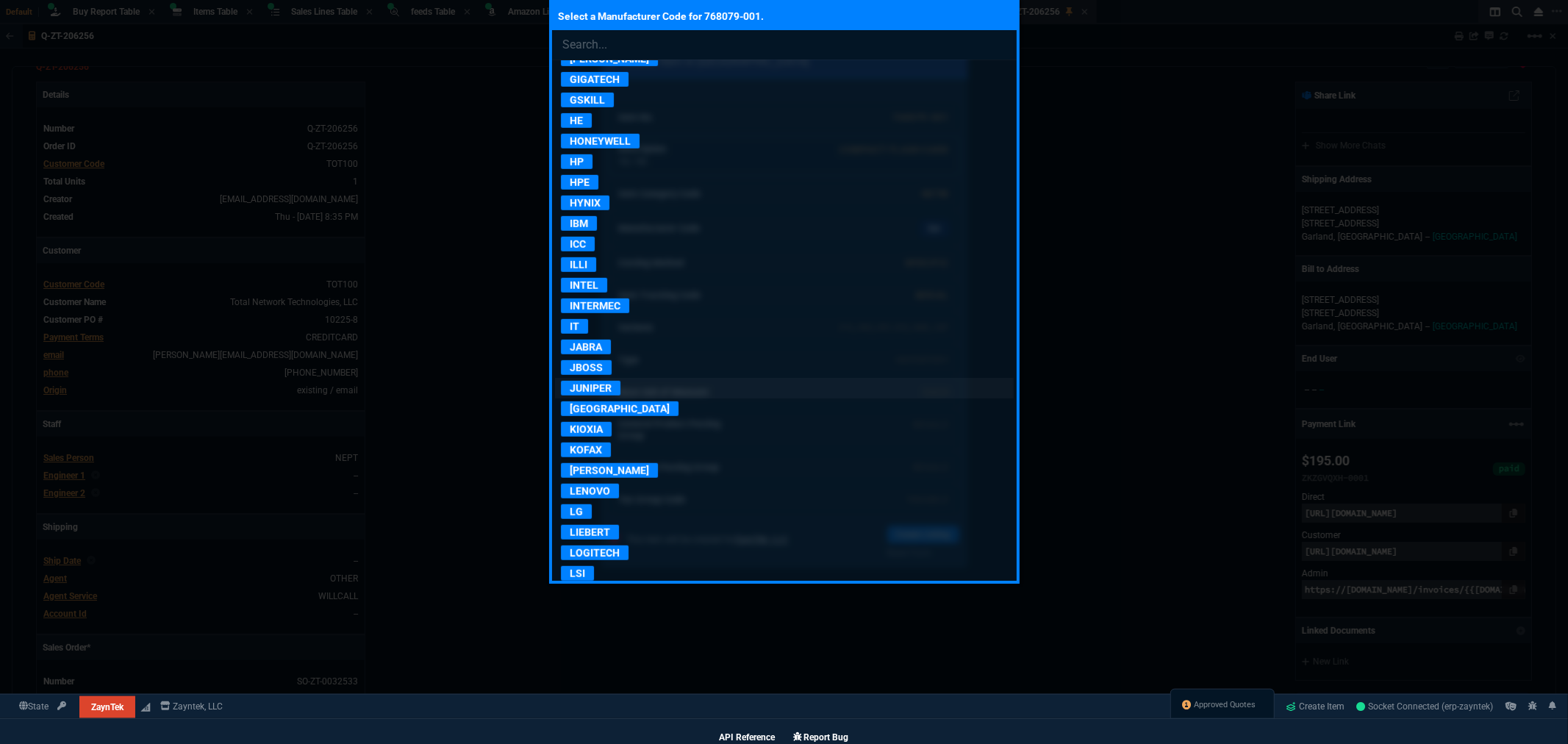
scroll to position [817, 0]
click at [585, 190] on p "HPE" at bounding box center [579, 183] width 37 height 14
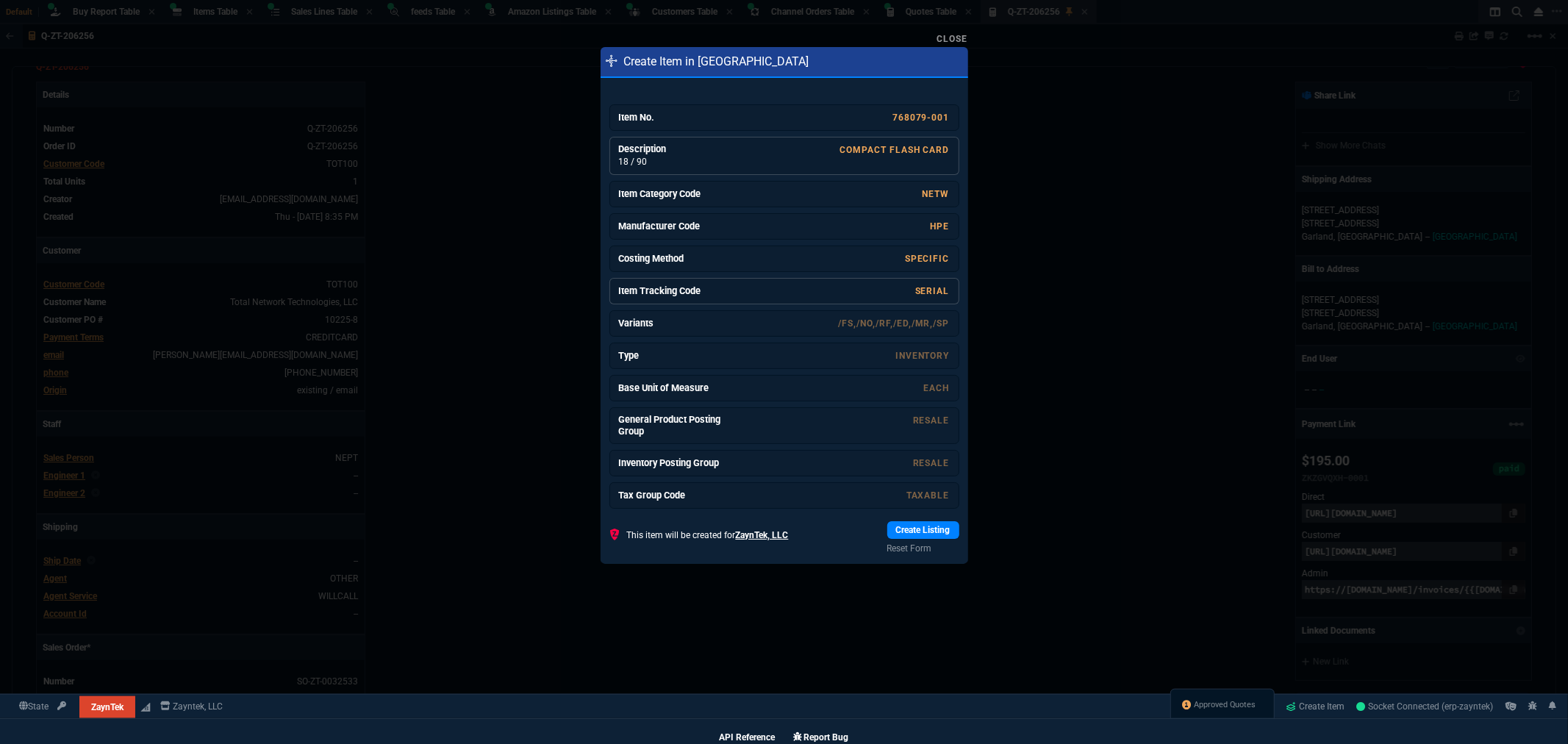
click at [922, 295] on link "SERIAL" at bounding box center [932, 291] width 34 height 10
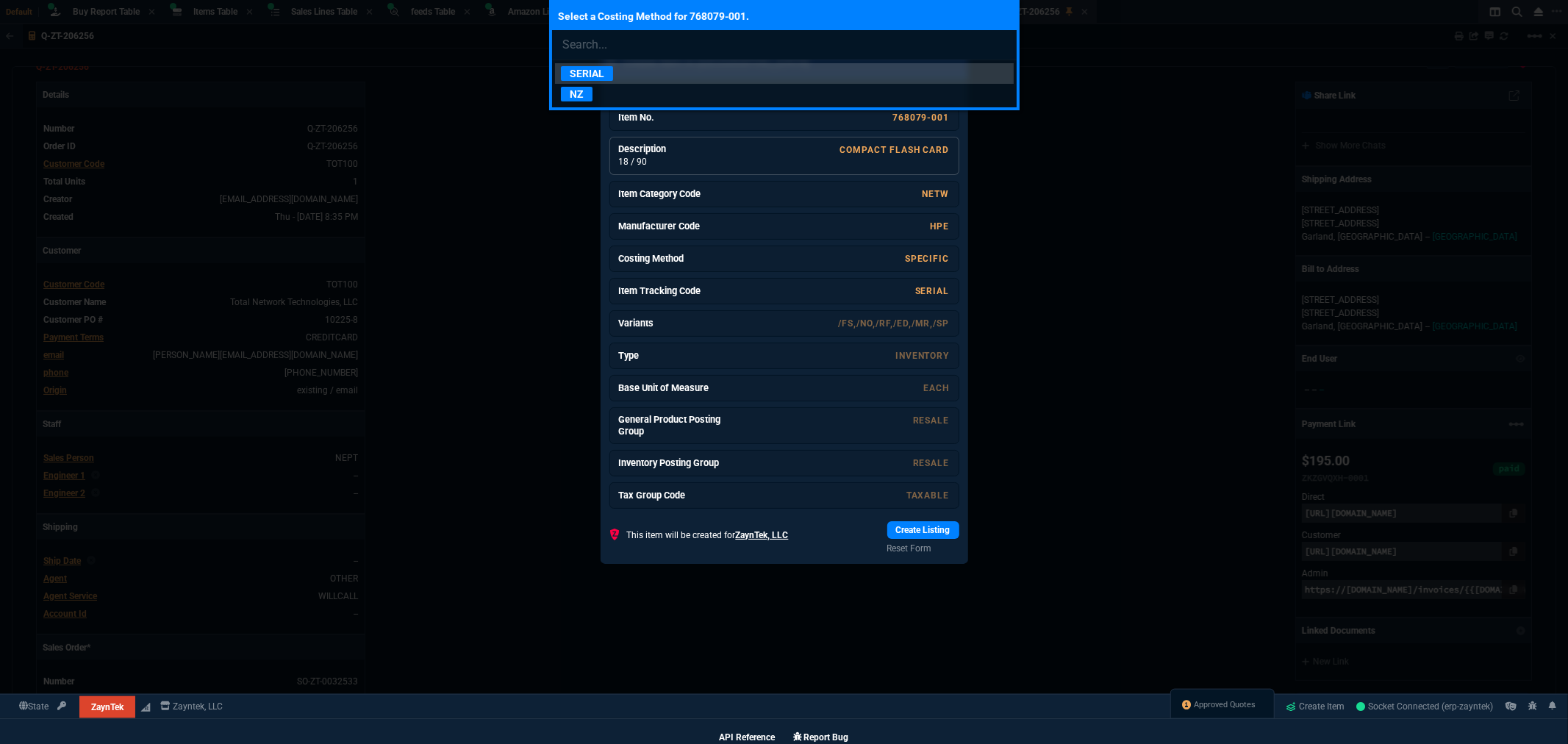
click at [1030, 352] on div "Select a Costing Method for 768079-001. SERIAL [GEOGRAPHIC_DATA]" at bounding box center [784, 372] width 1568 height 744
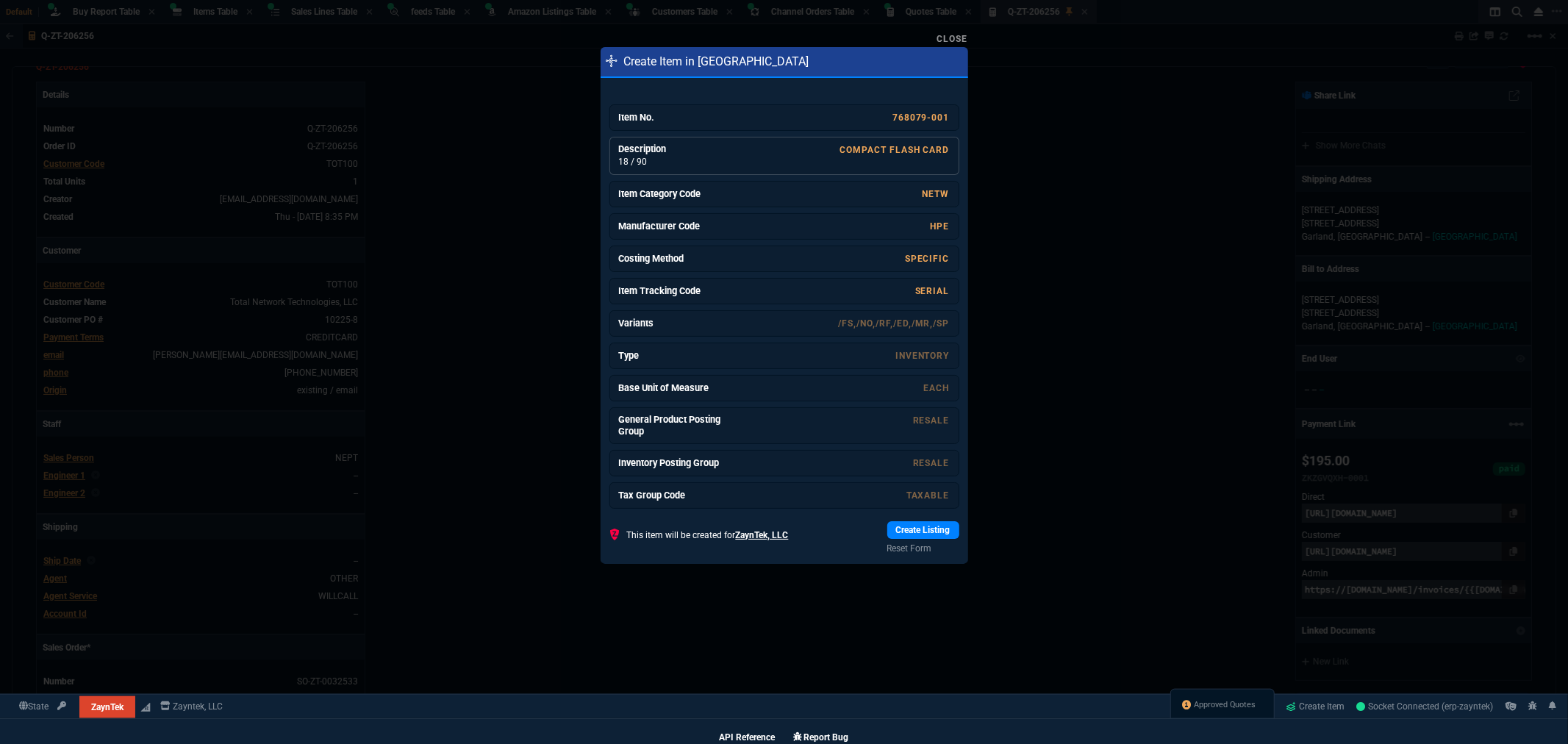
click at [936, 525] on link "Create Listing" at bounding box center [924, 530] width 72 height 18
